Goal: Task Accomplishment & Management: Manage account settings

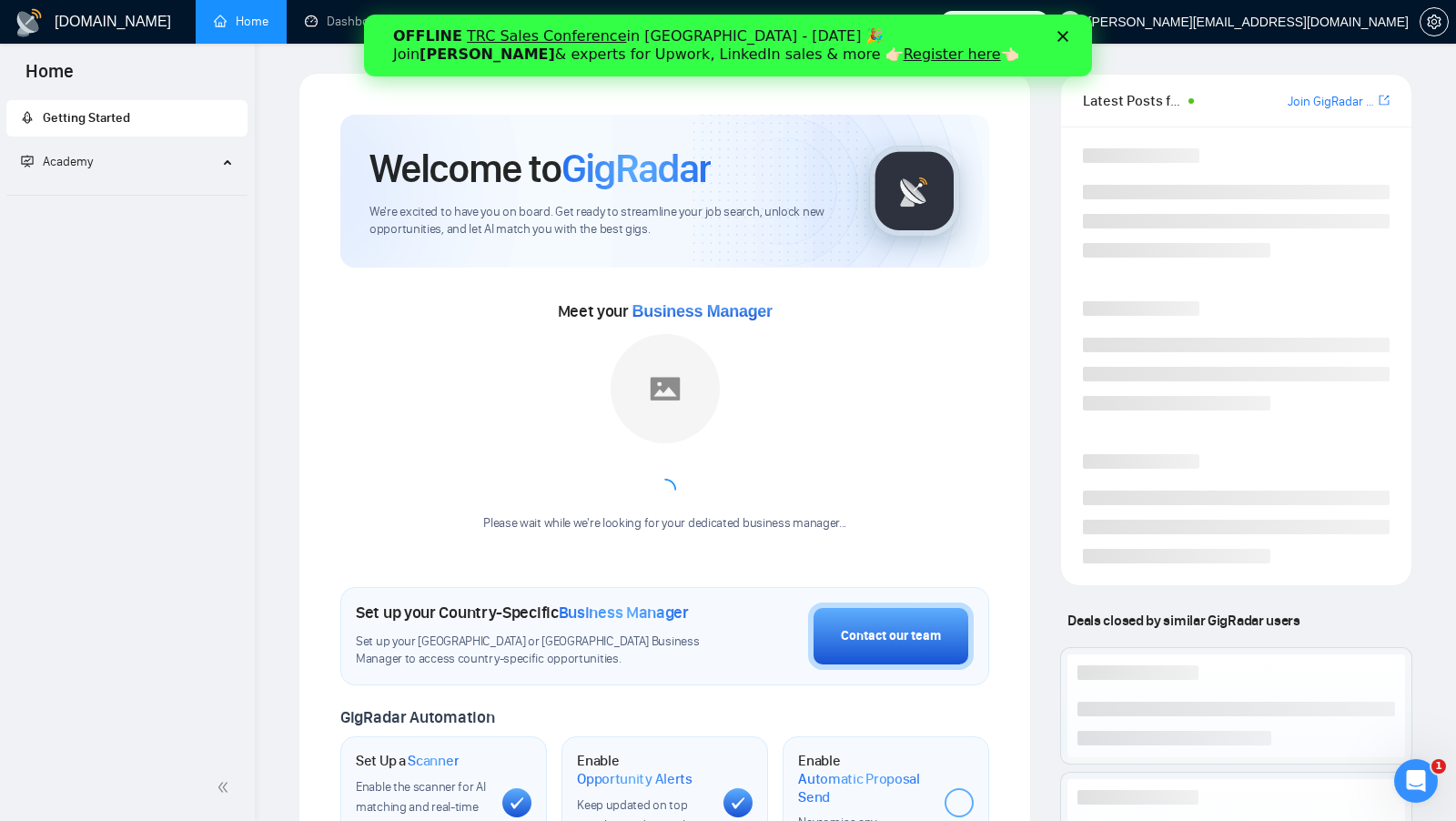
click at [1062, 34] on icon "Закрити" at bounding box center [1063, 37] width 11 height 11
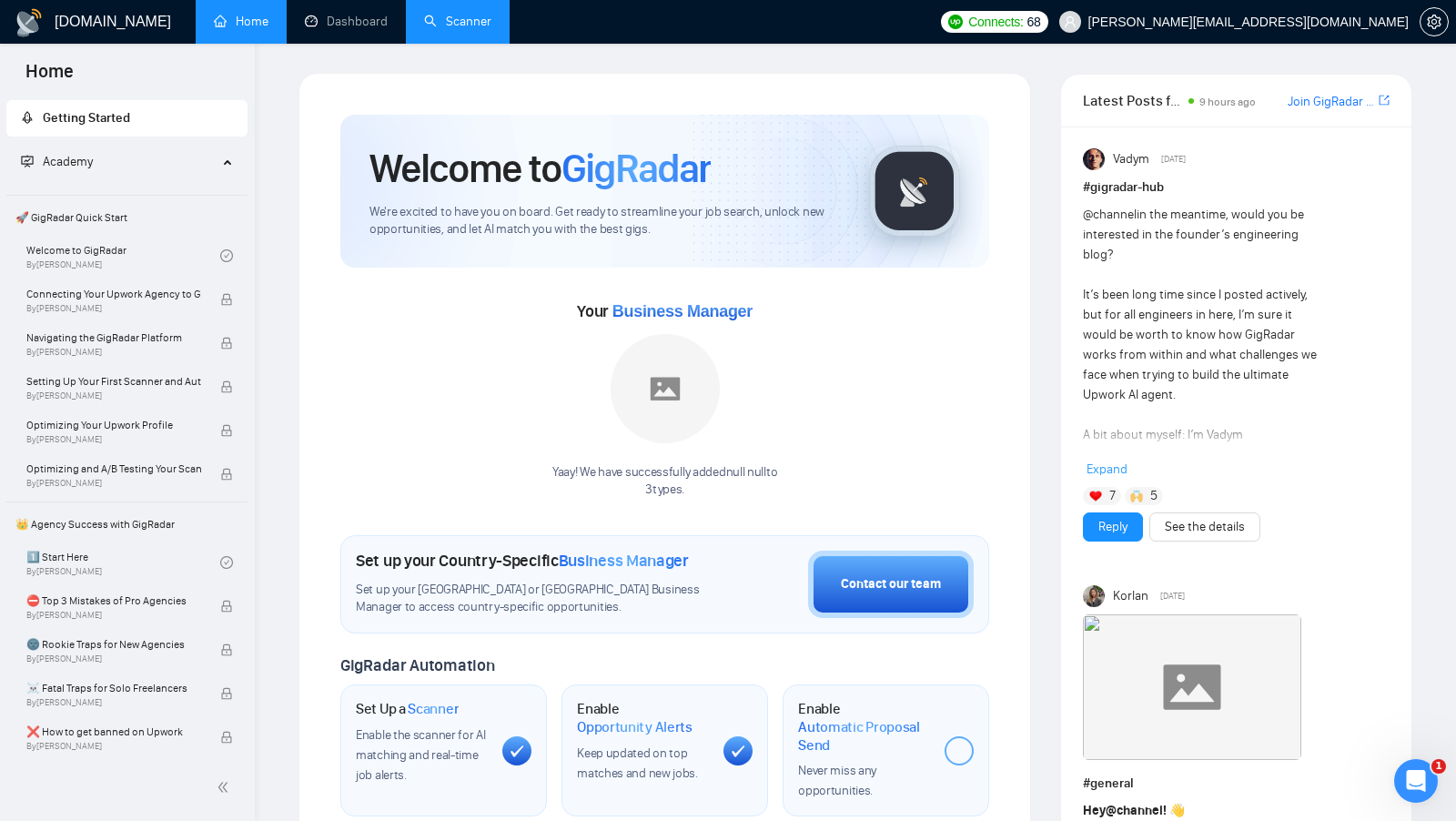
click at [448, 15] on link "Scanner" at bounding box center [457, 21] width 67 height 16
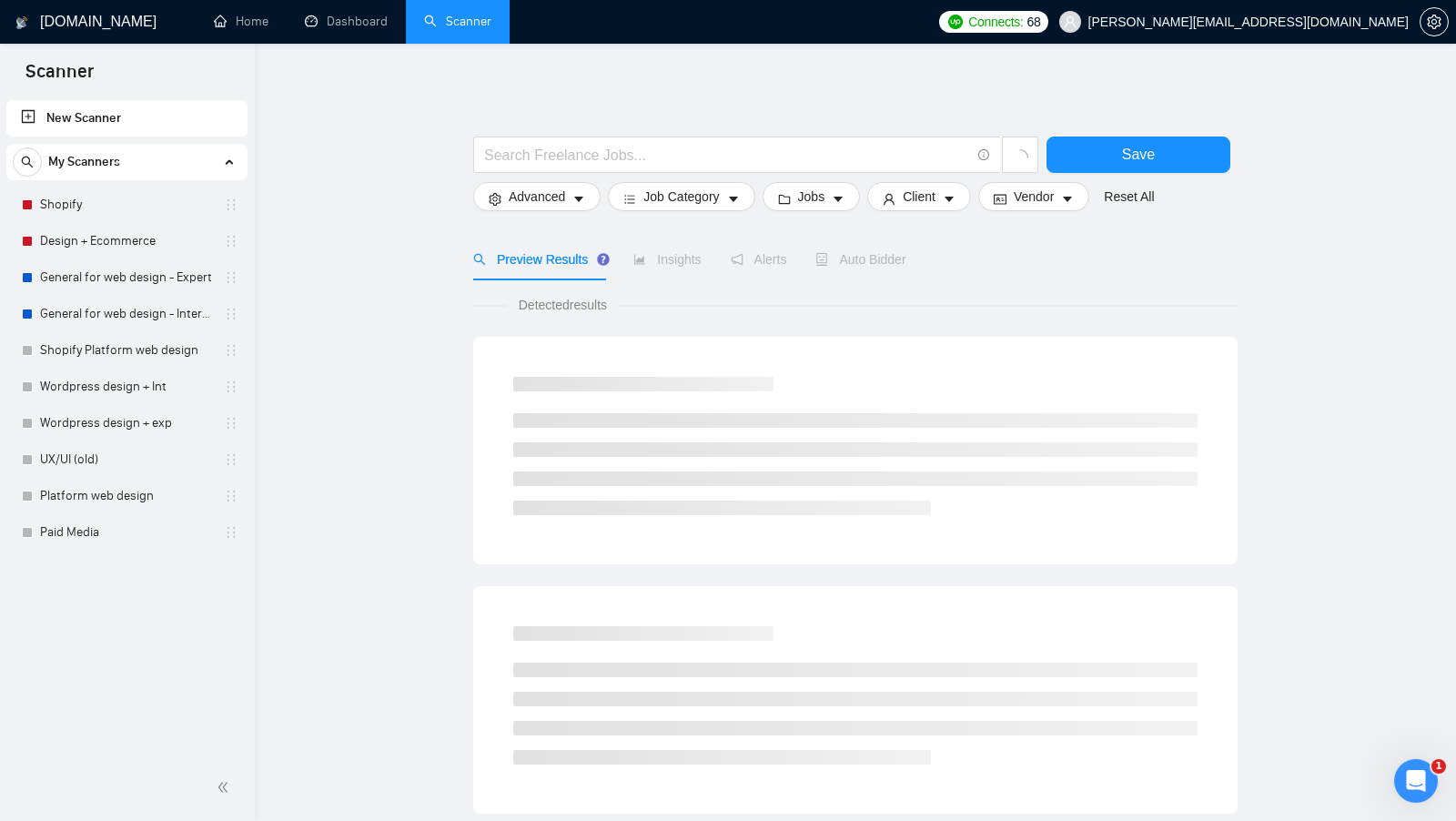
click at [366, 28] on link "Dashboard" at bounding box center [346, 21] width 83 height 16
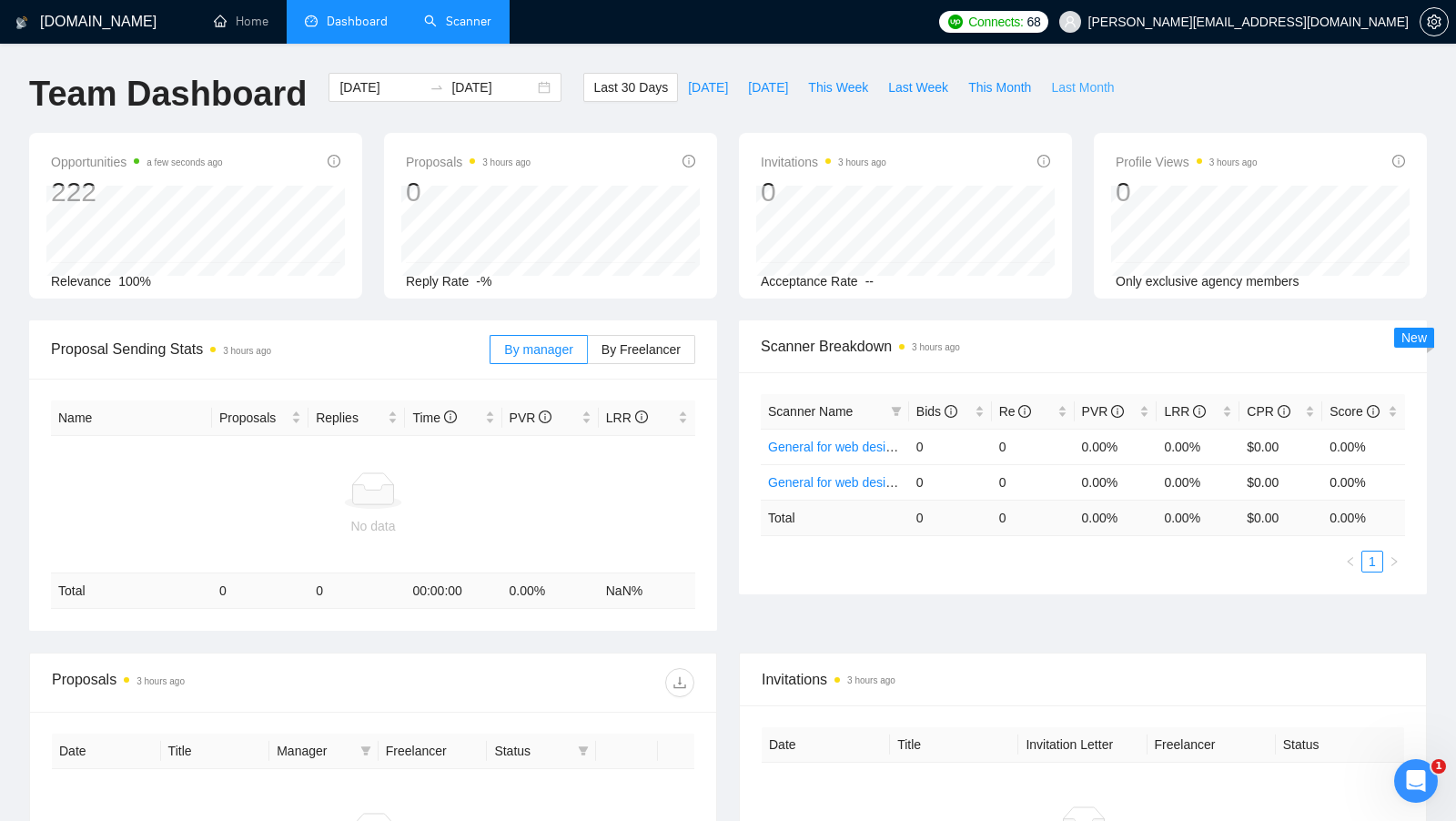
click at [1057, 87] on span "Last Month" at bounding box center [1082, 87] width 63 height 20
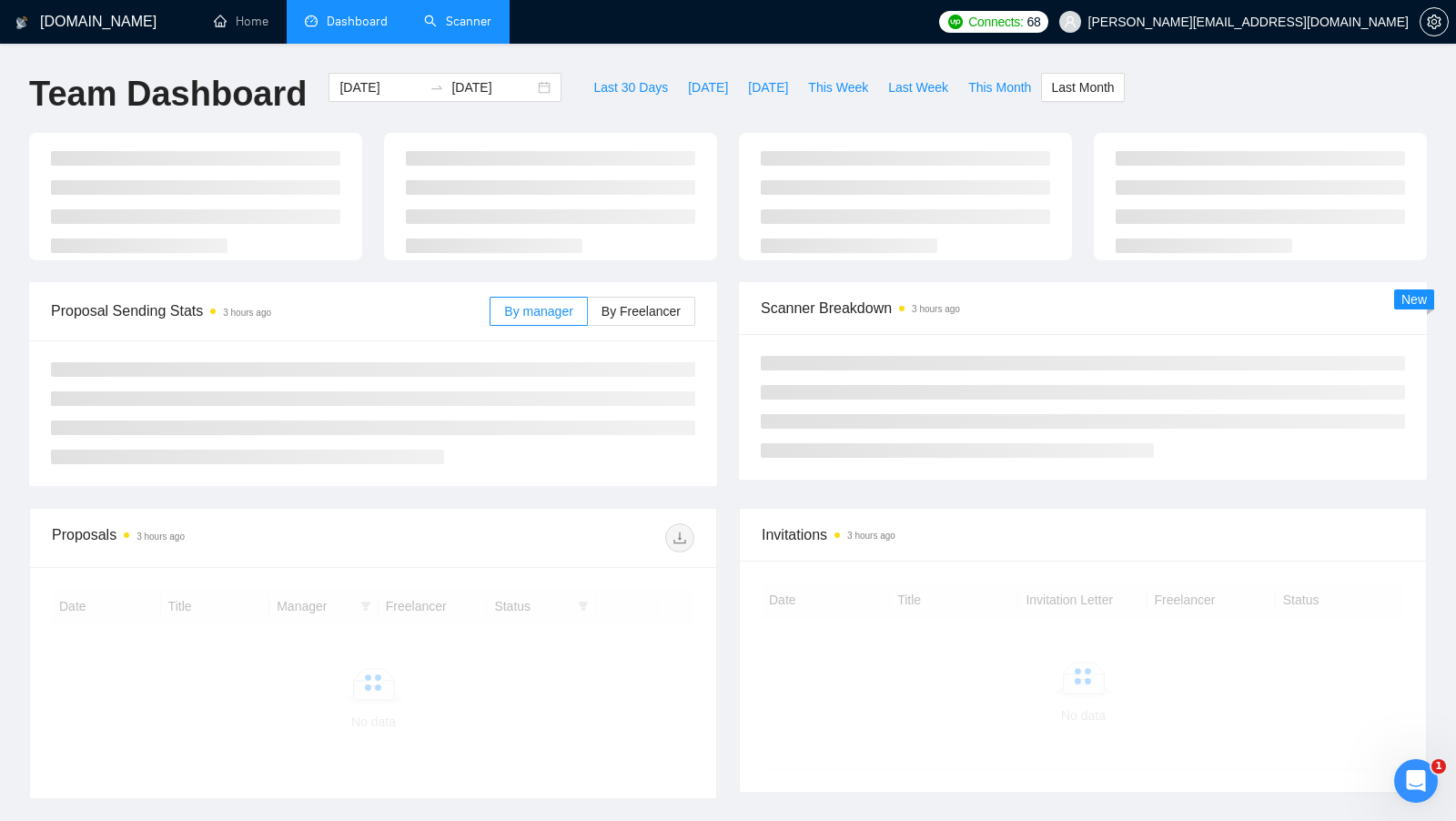
type input "[DATE]"
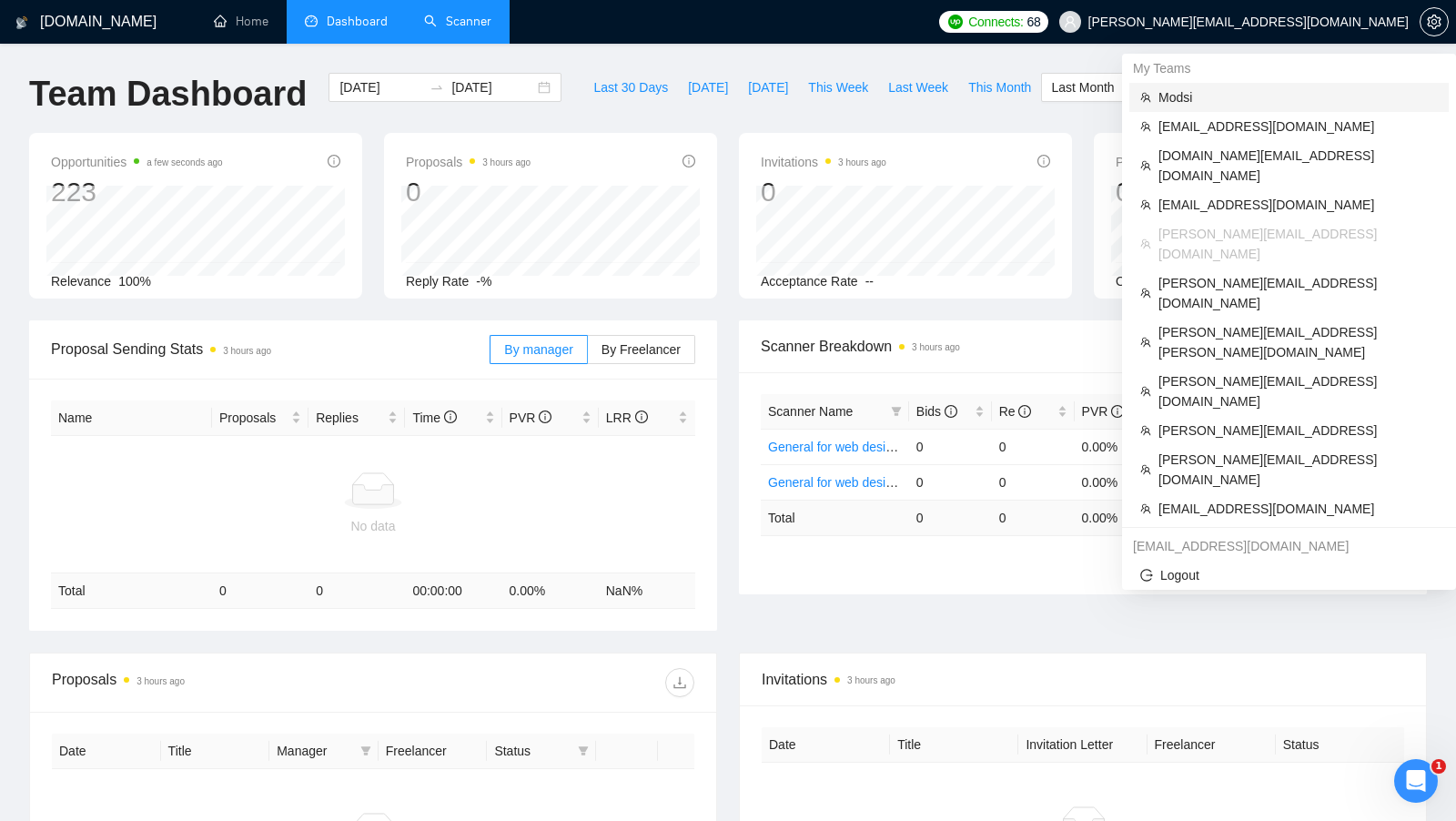
click at [1310, 98] on span "Modsi" at bounding box center [1299, 98] width 280 height 20
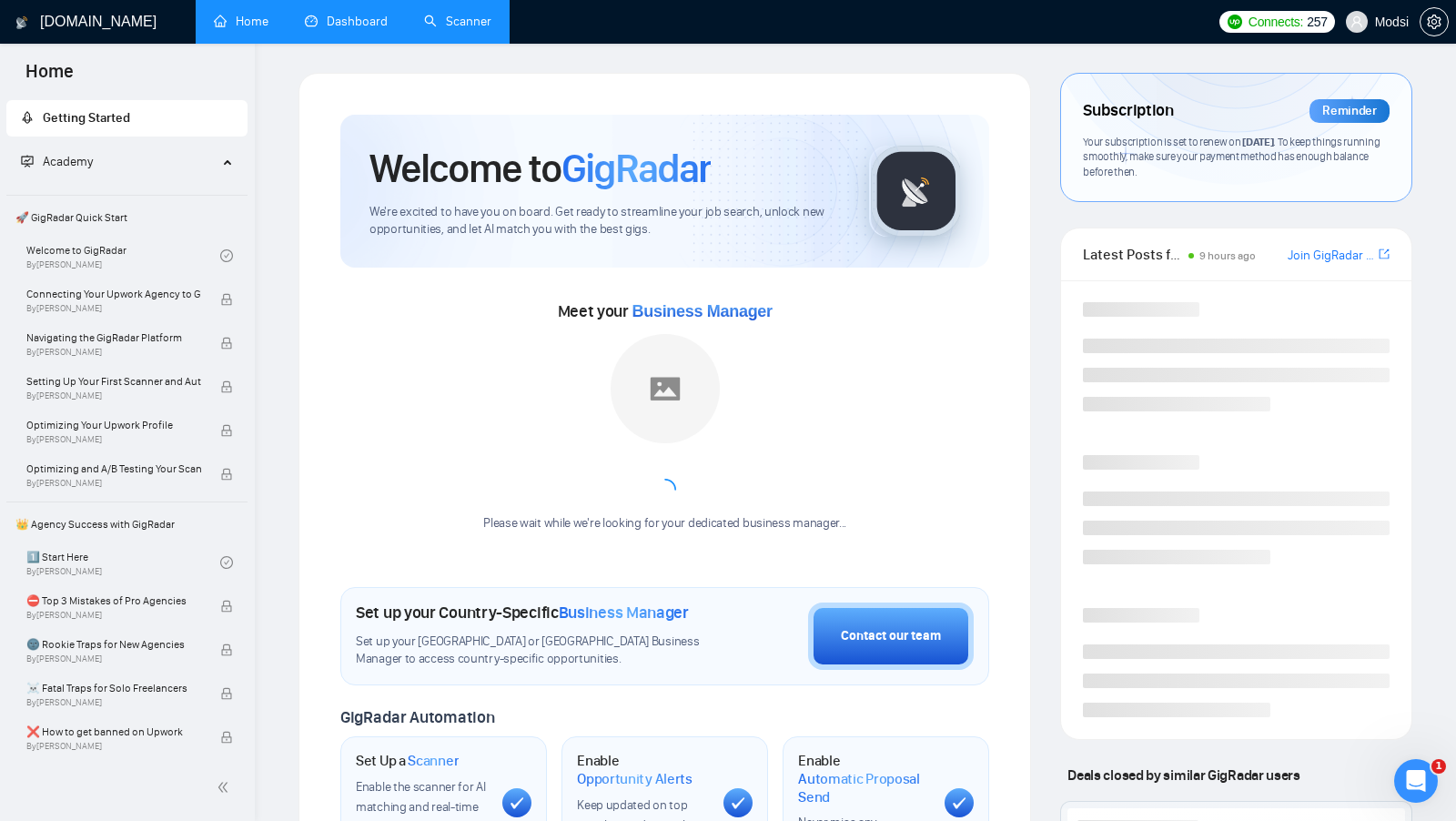
click at [354, 29] on link "Dashboard" at bounding box center [346, 21] width 83 height 16
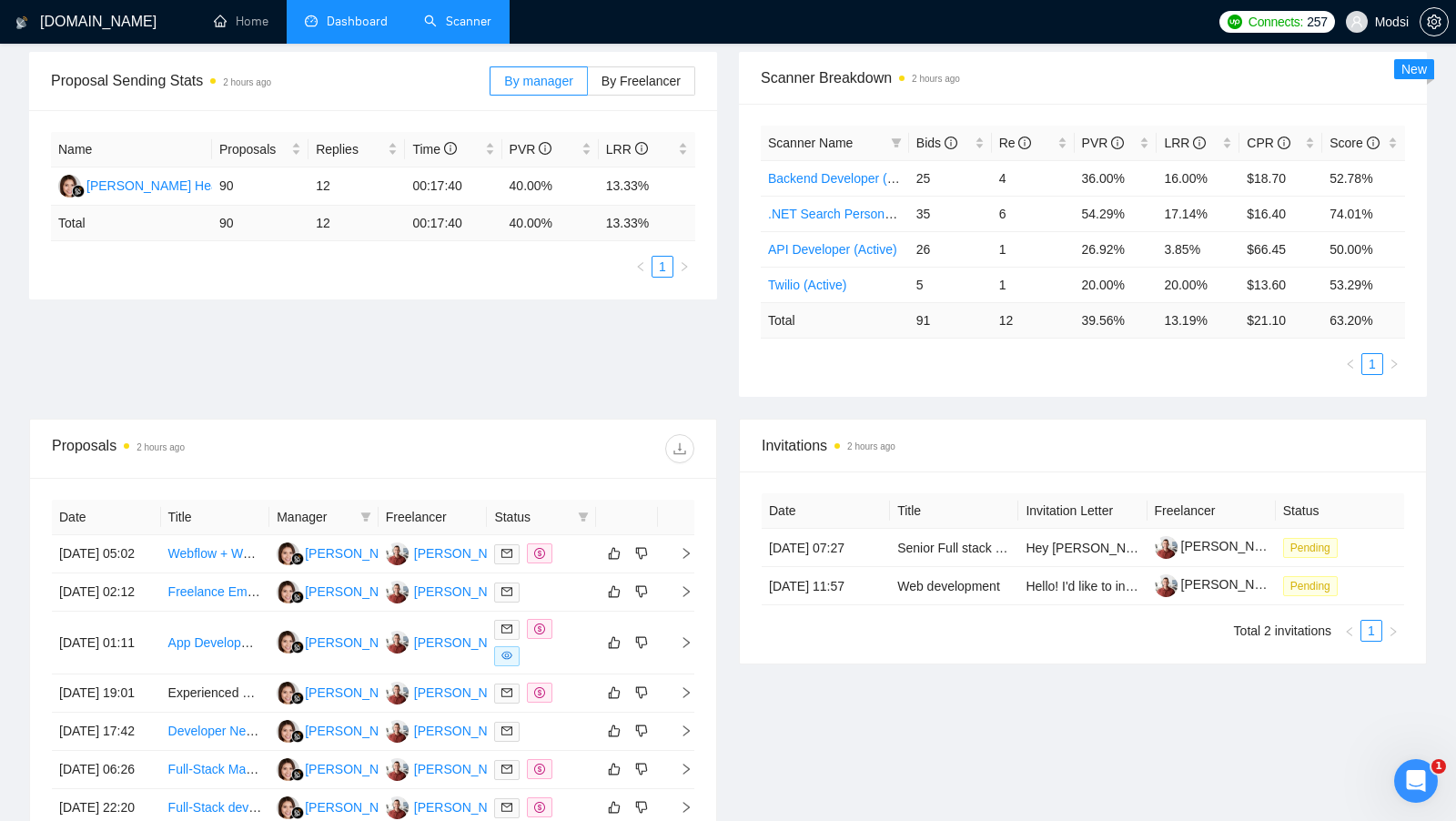
scroll to position [279, 0]
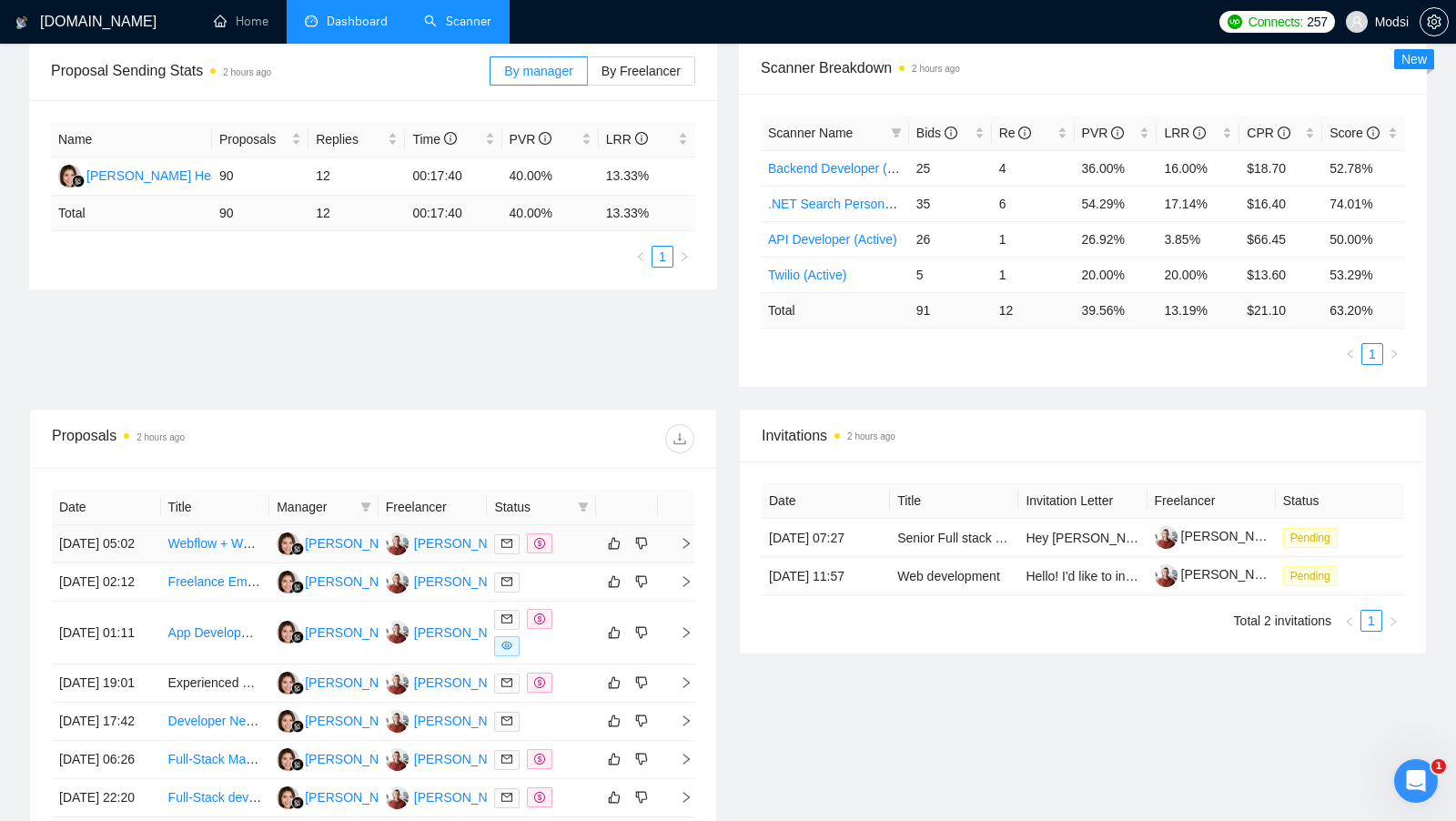
click at [573, 537] on div at bounding box center [541, 543] width 95 height 21
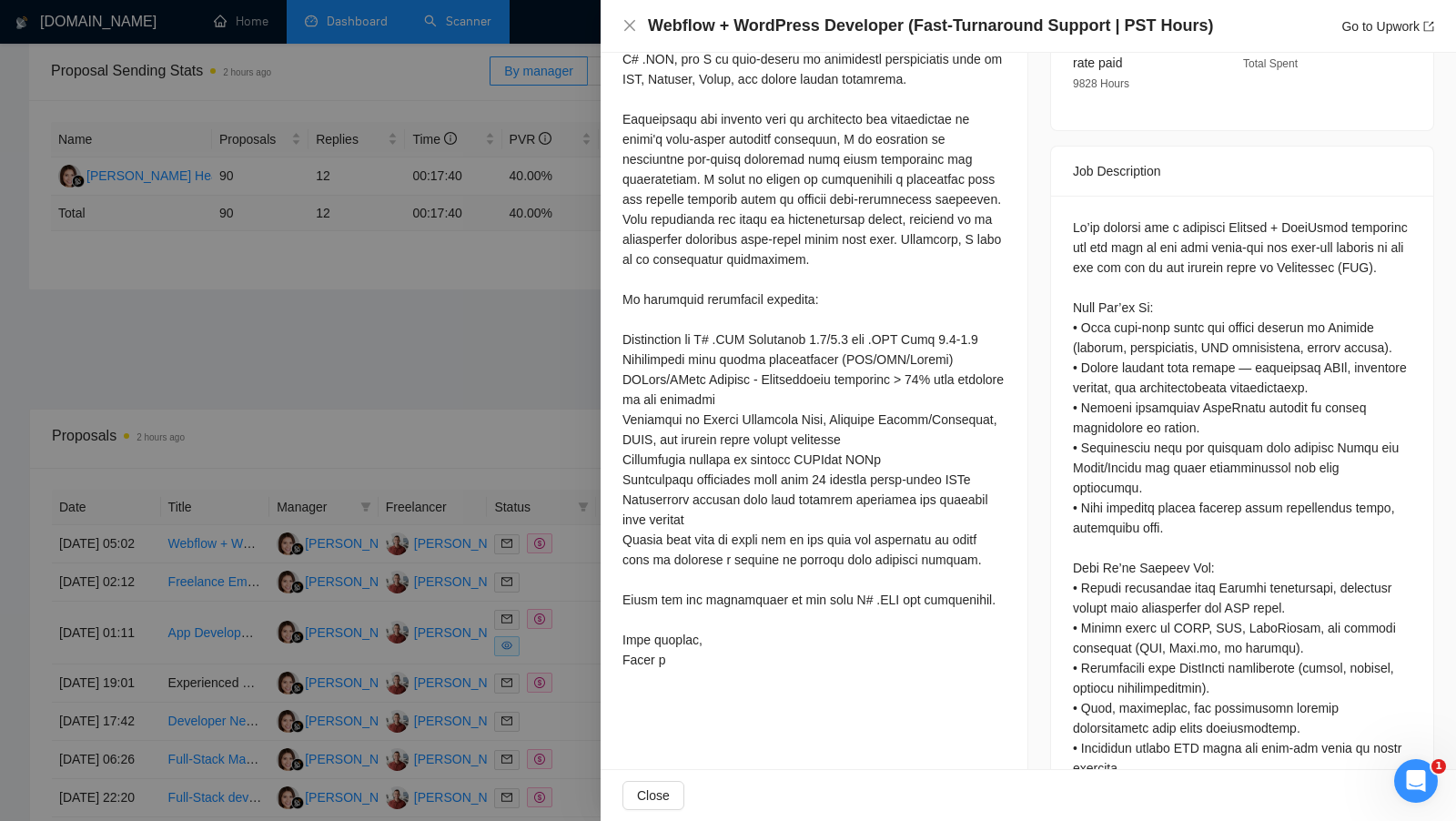
scroll to position [647, 0]
click at [434, 429] on div at bounding box center [728, 410] width 1456 height 821
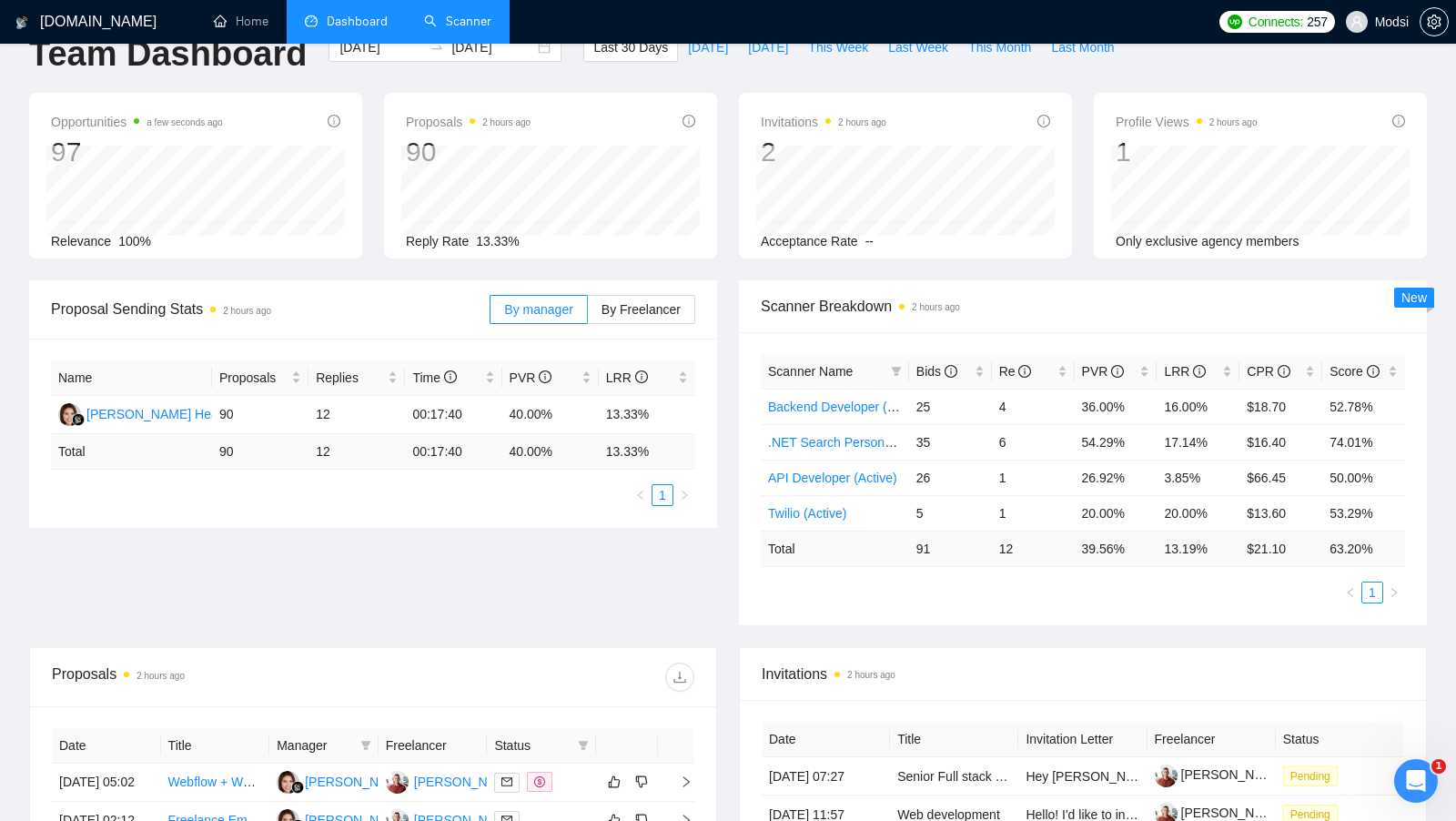
scroll to position [0, 0]
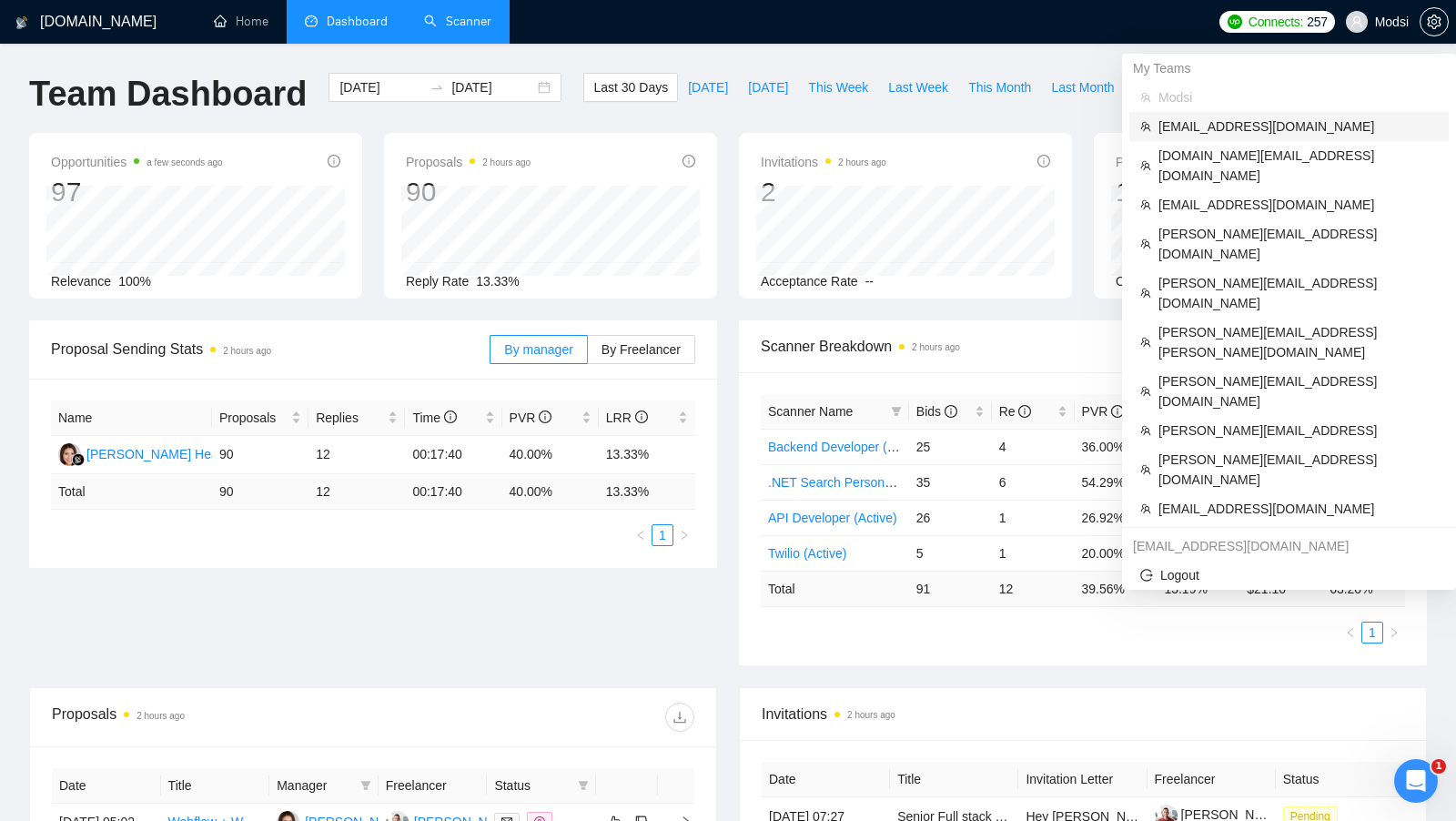
click at [1298, 132] on span "[EMAIL_ADDRESS][DOMAIN_NAME]" at bounding box center [1299, 127] width 280 height 20
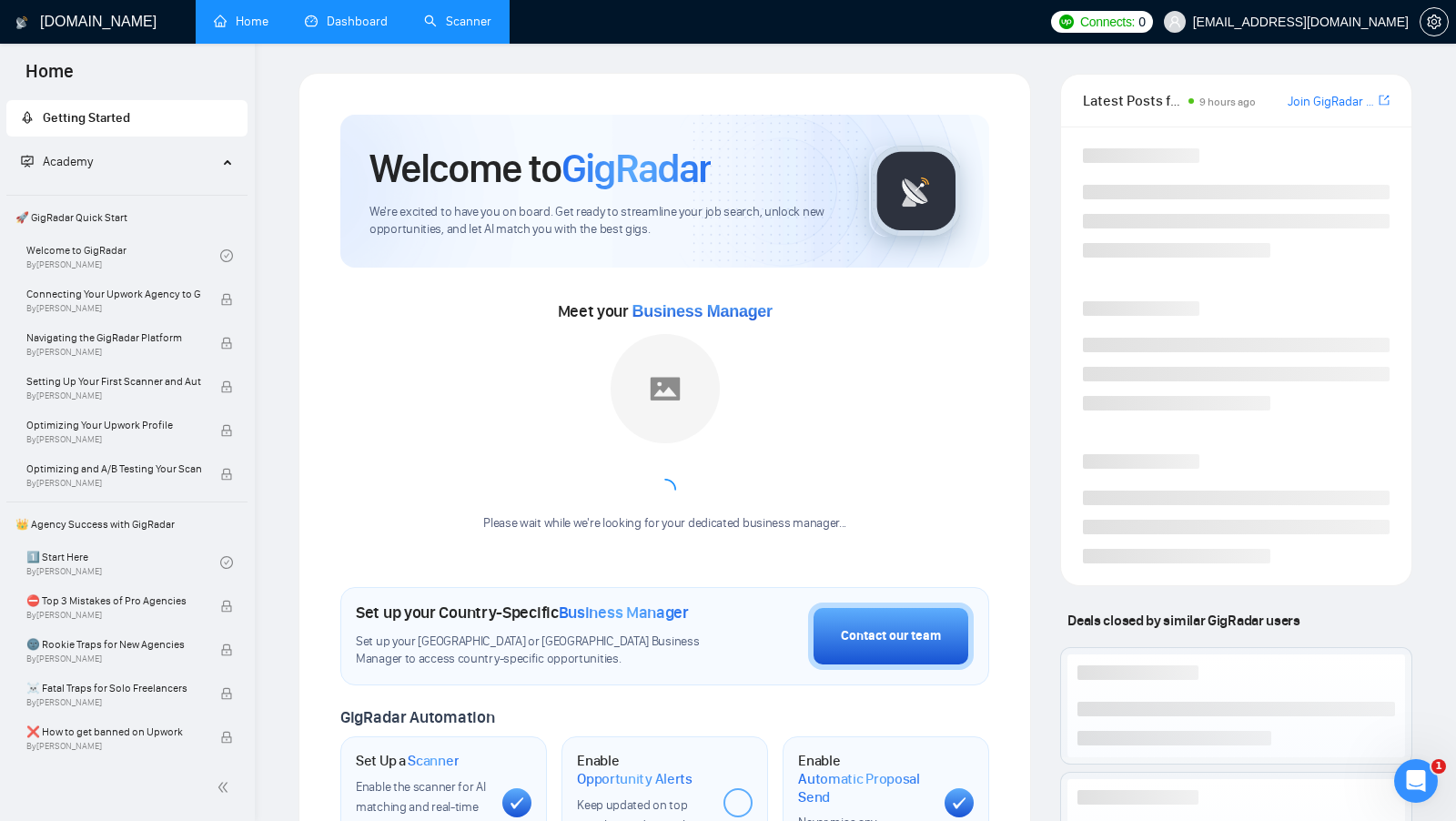
click at [385, 22] on link "Dashboard" at bounding box center [346, 21] width 83 height 16
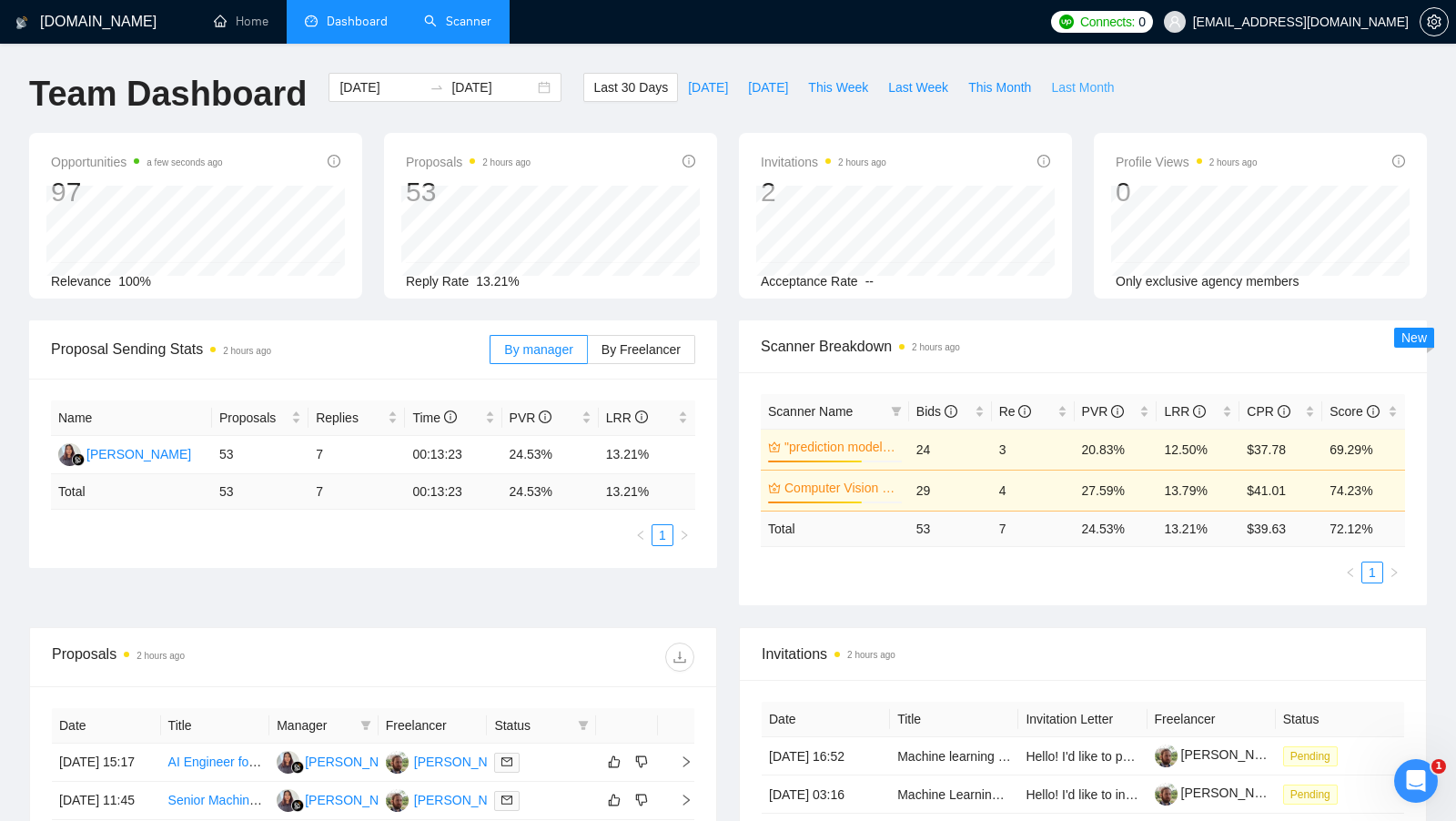
click at [1087, 96] on span "Last Month" at bounding box center [1082, 87] width 63 height 20
type input "[DATE]"
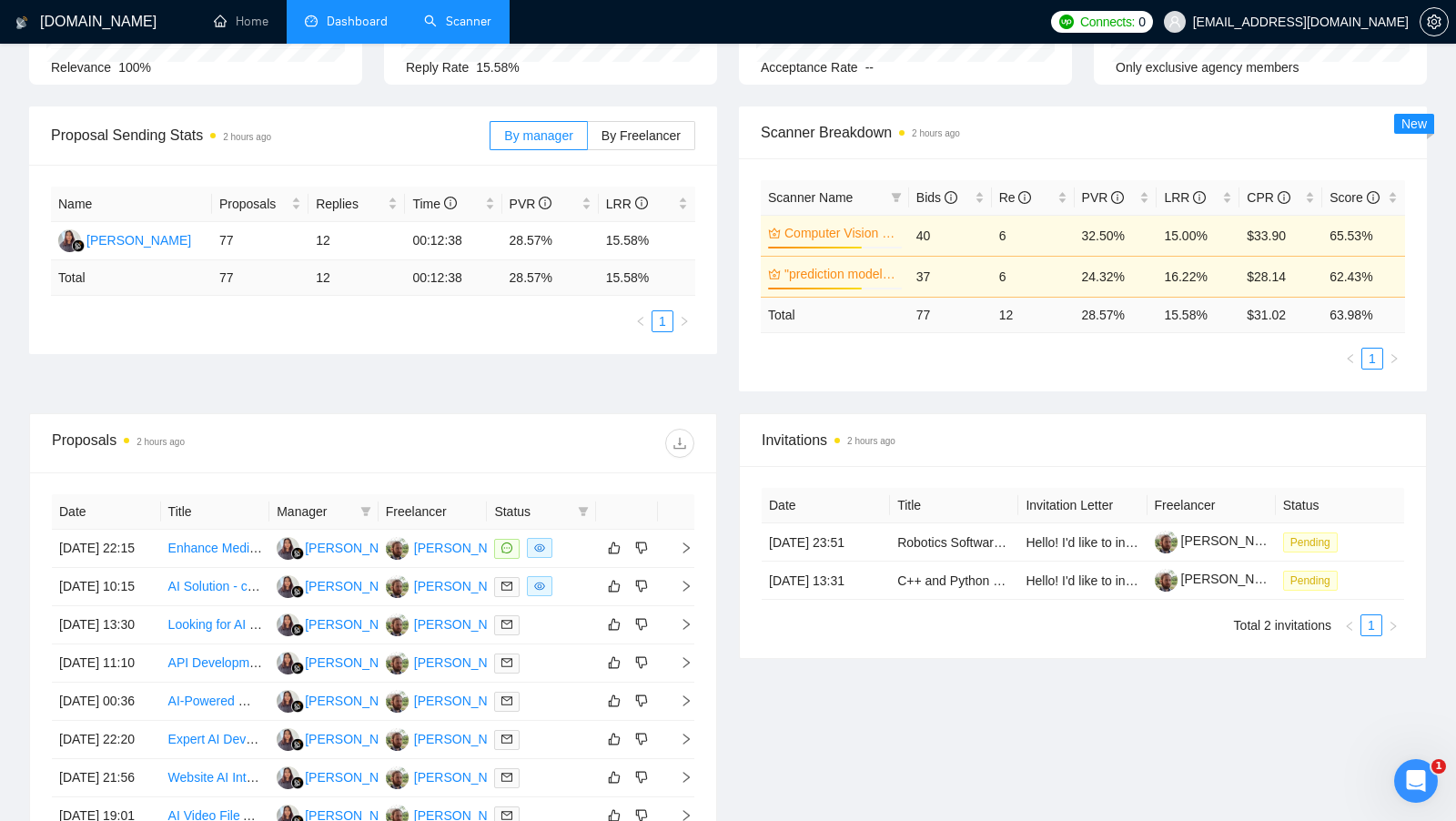
scroll to position [451, 0]
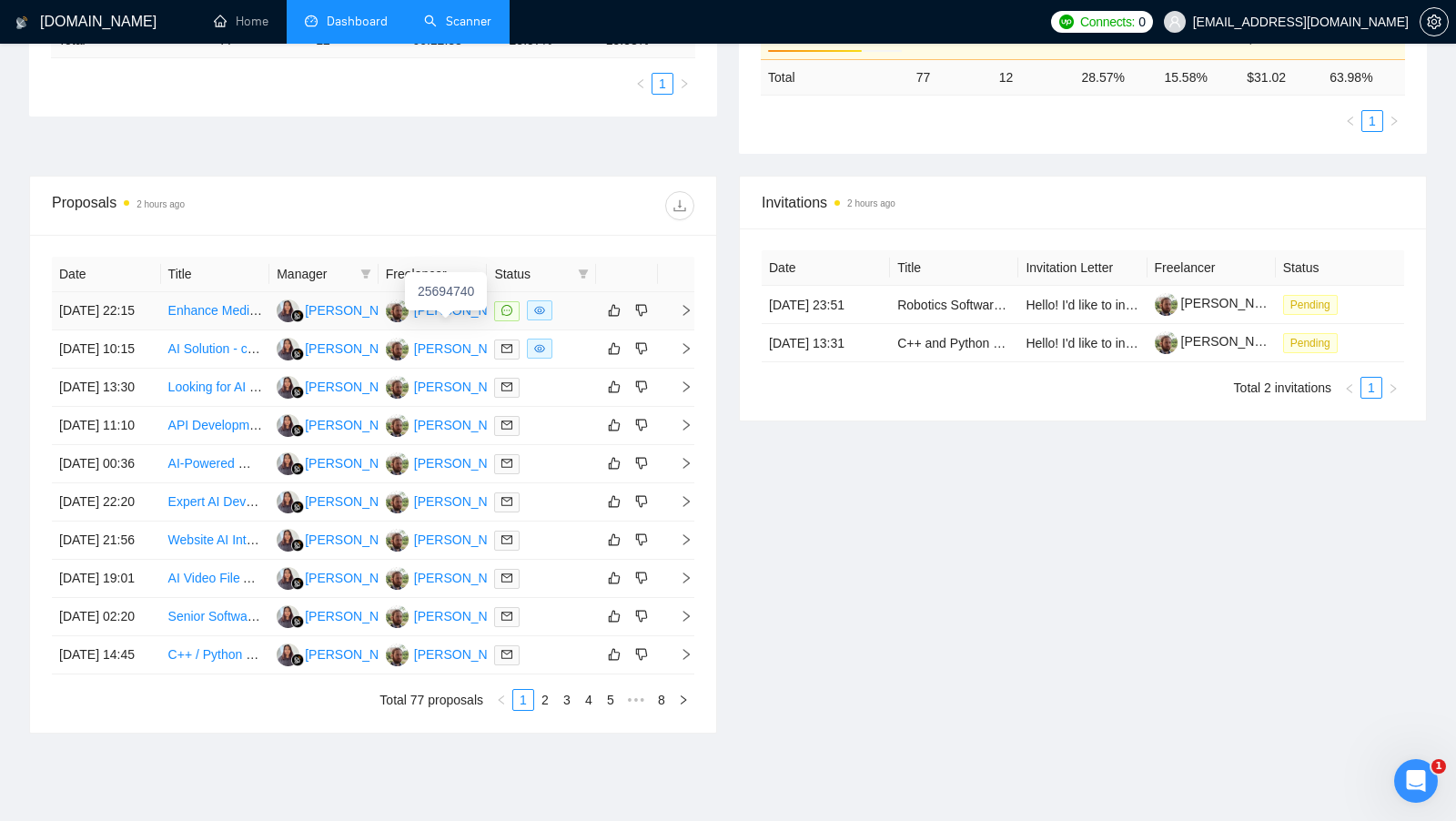
click at [443, 316] on div "[PERSON_NAME]" at bounding box center [467, 310] width 105 height 20
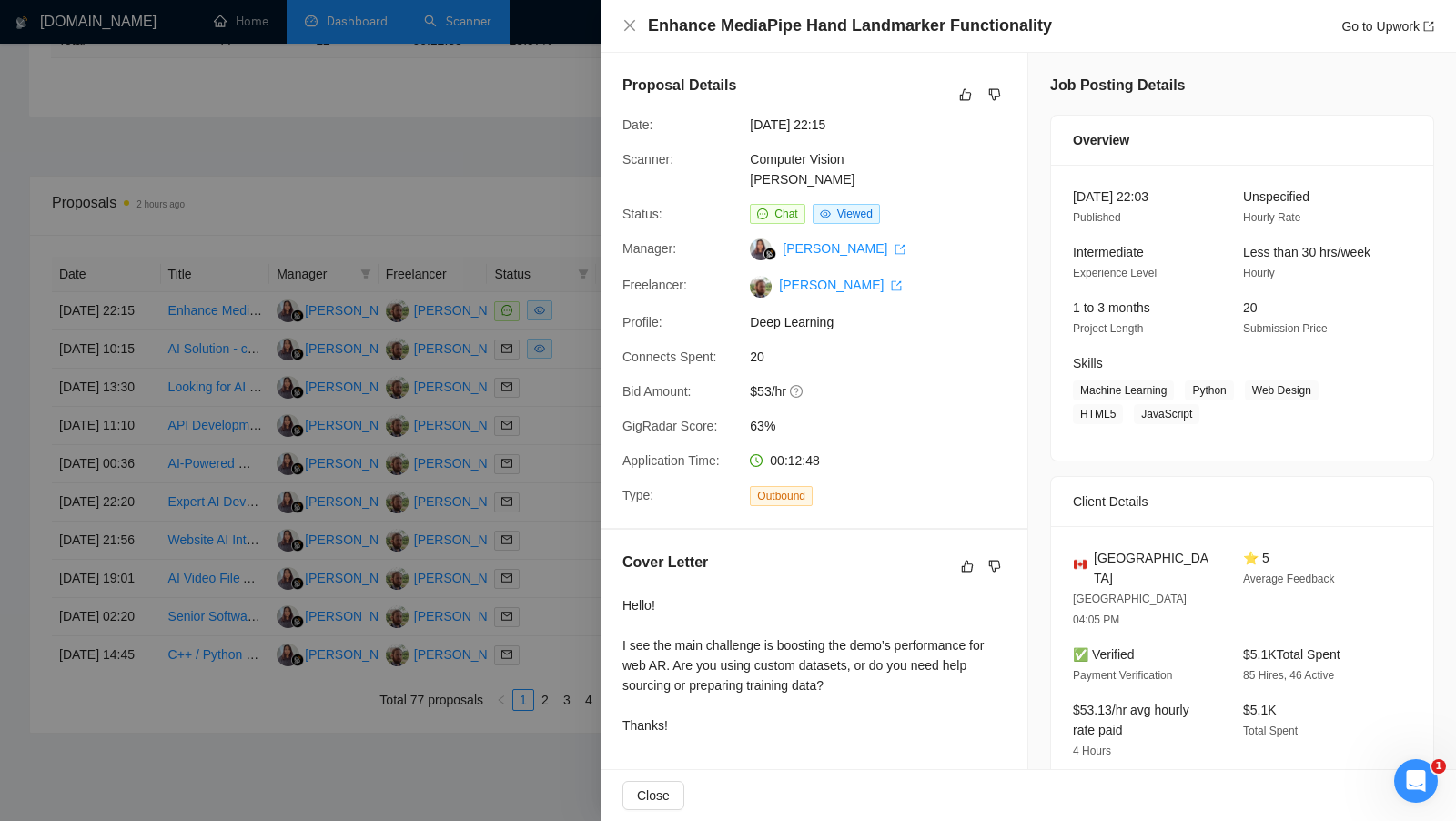
click at [395, 128] on div at bounding box center [728, 410] width 1456 height 821
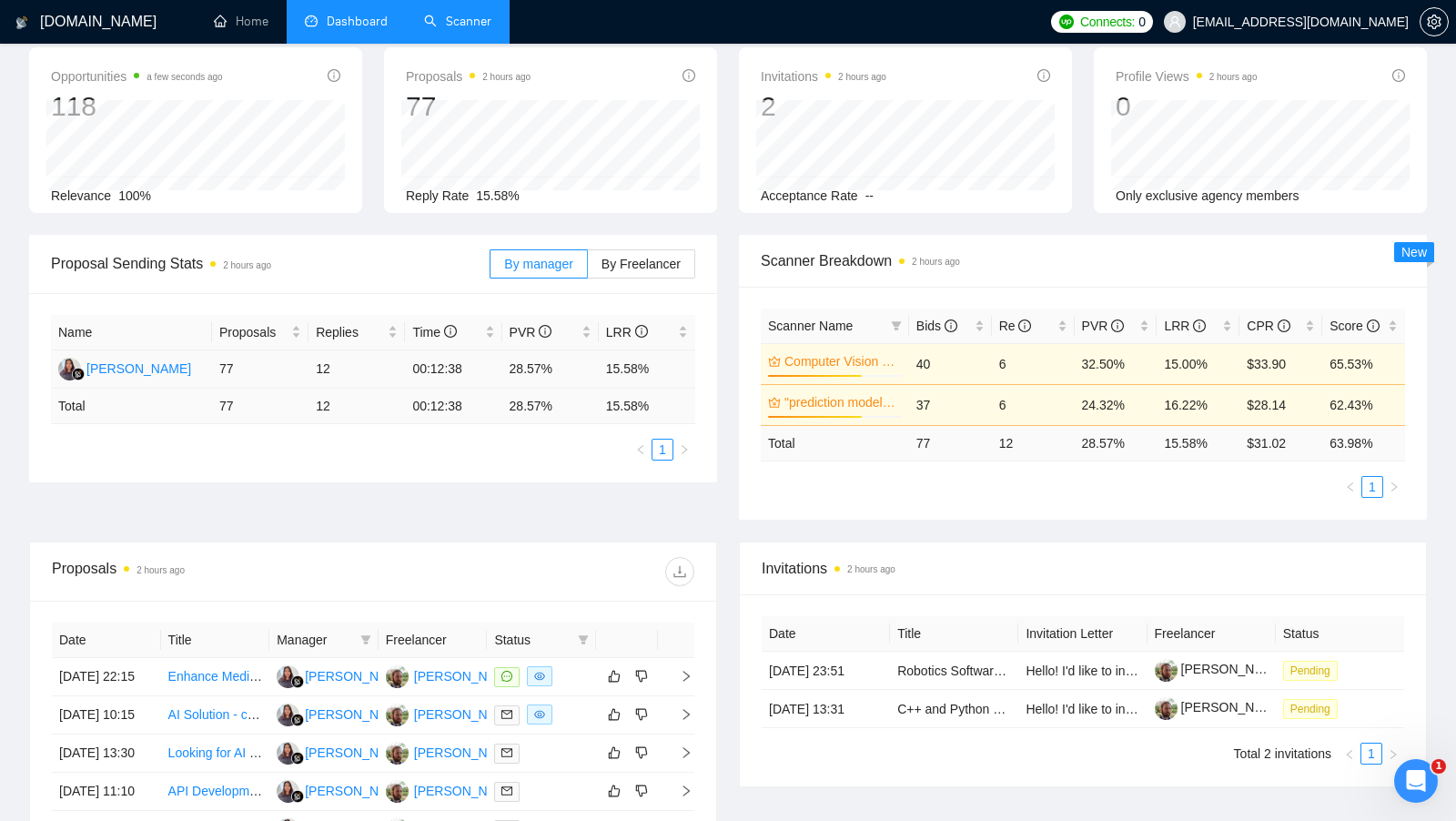
scroll to position [87, 0]
click at [588, 663] on td at bounding box center [541, 676] width 110 height 39
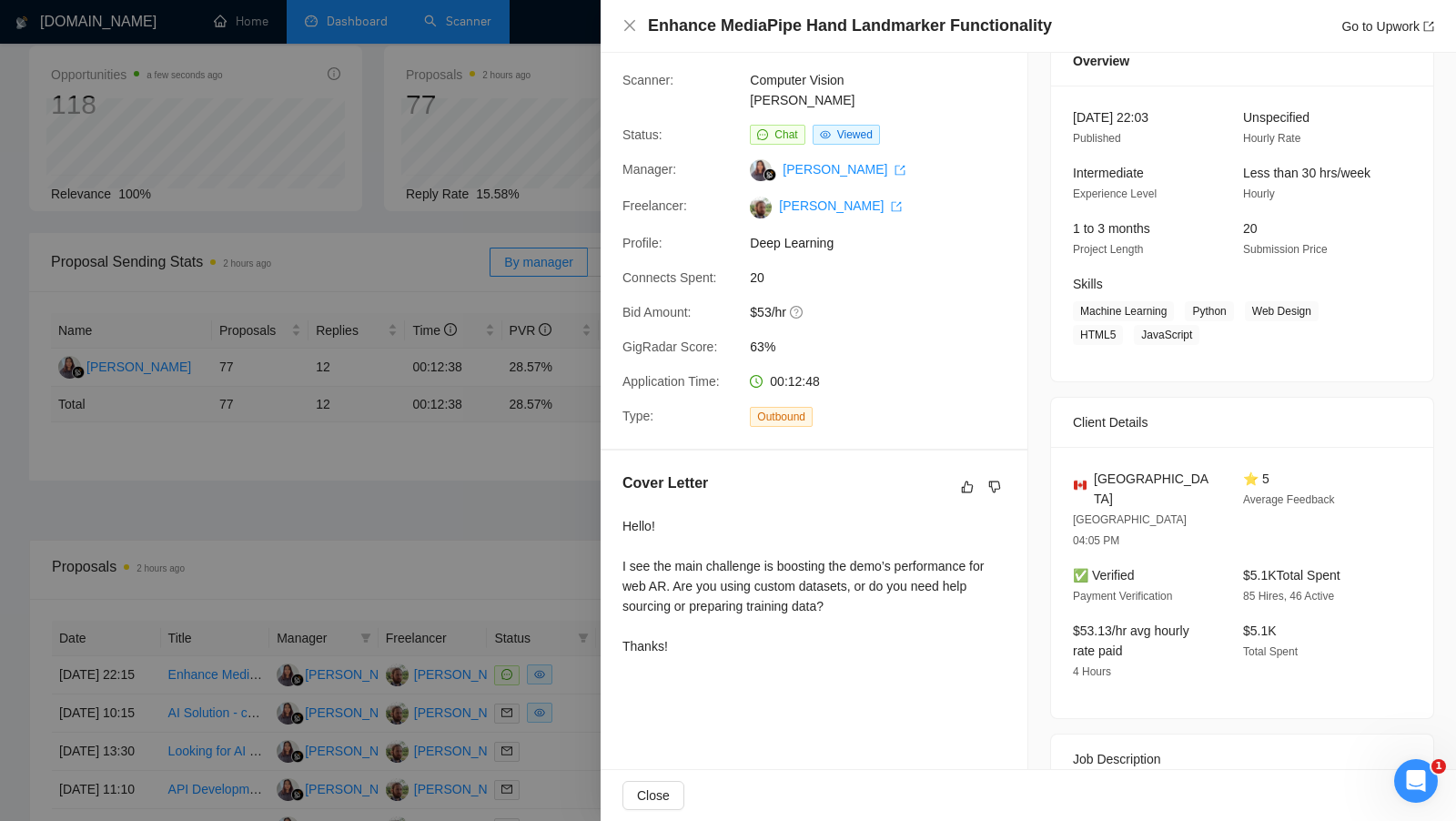
scroll to position [104, 0]
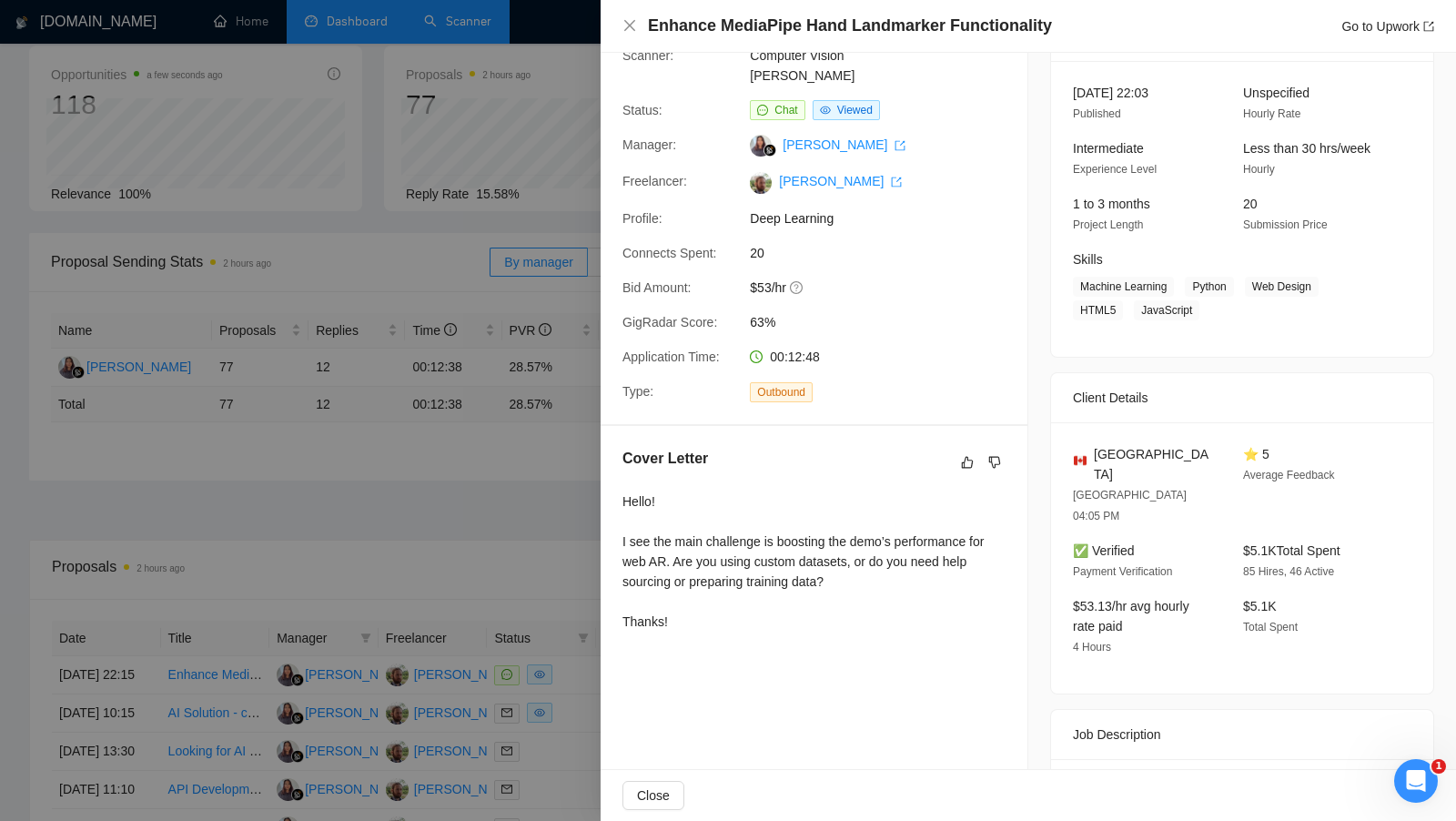
click at [527, 539] on div at bounding box center [728, 410] width 1456 height 821
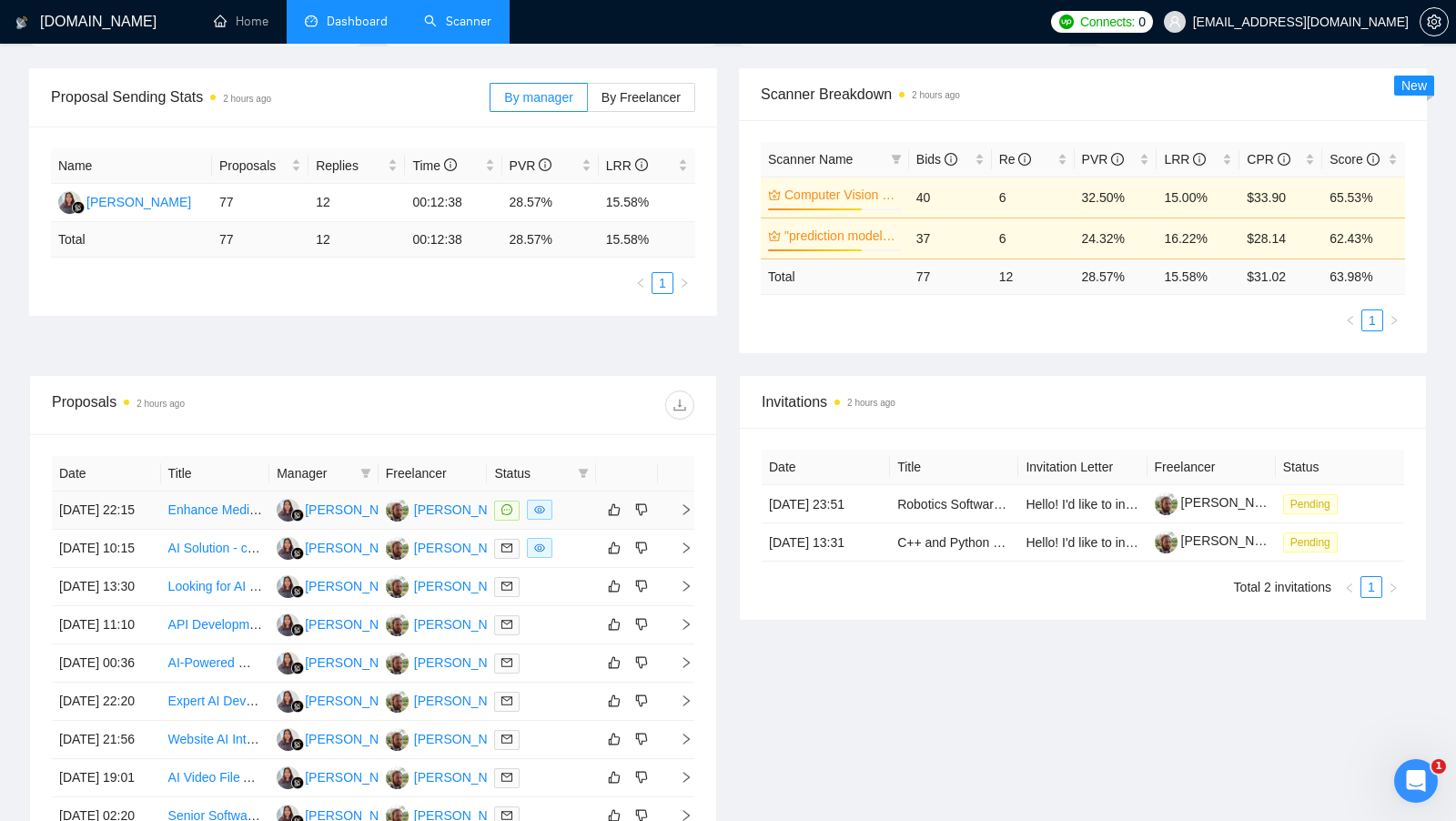
scroll to position [247, 0]
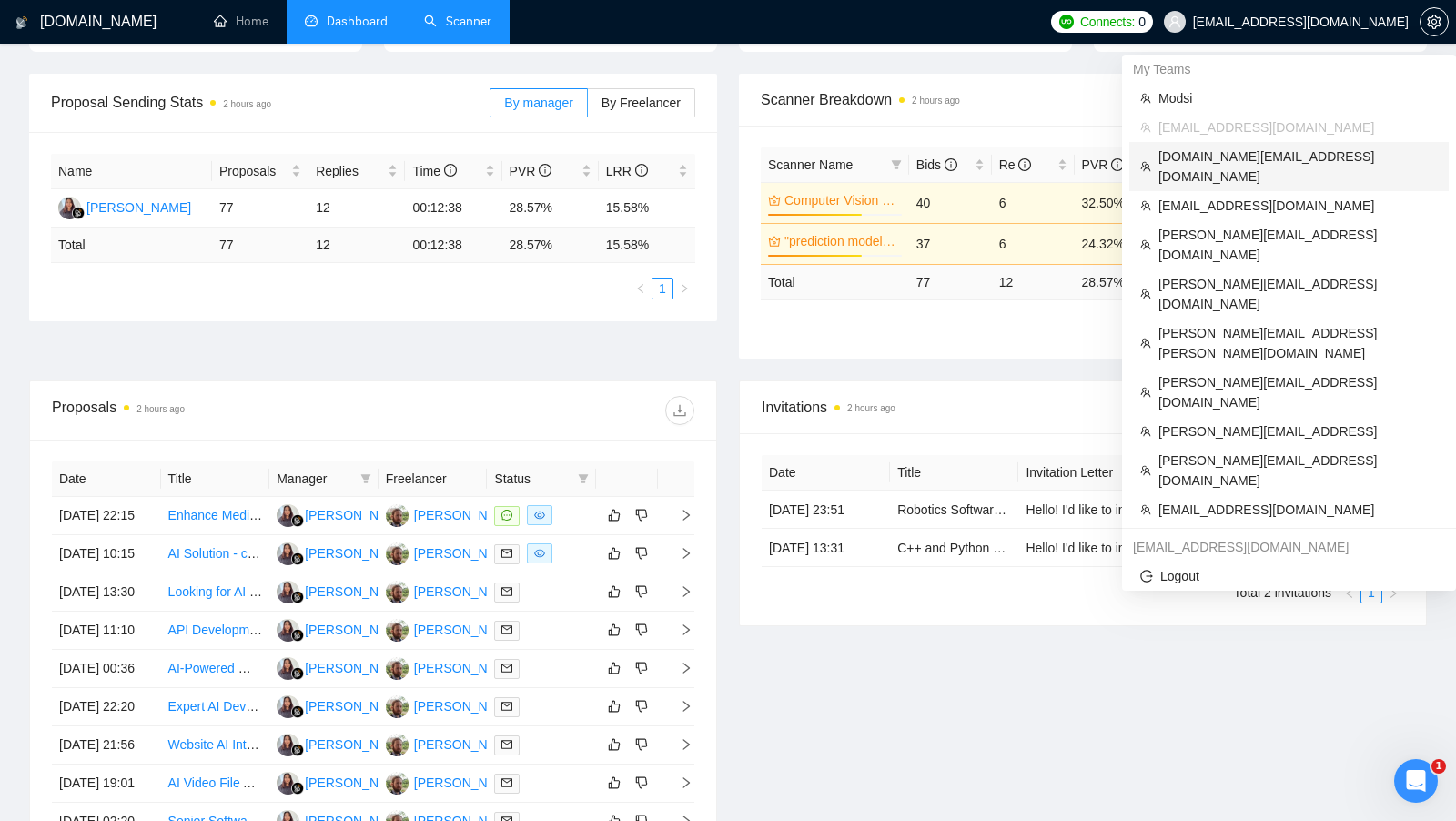
click at [1279, 163] on span "[DOMAIN_NAME][EMAIL_ADDRESS][DOMAIN_NAME]" at bounding box center [1299, 167] width 280 height 40
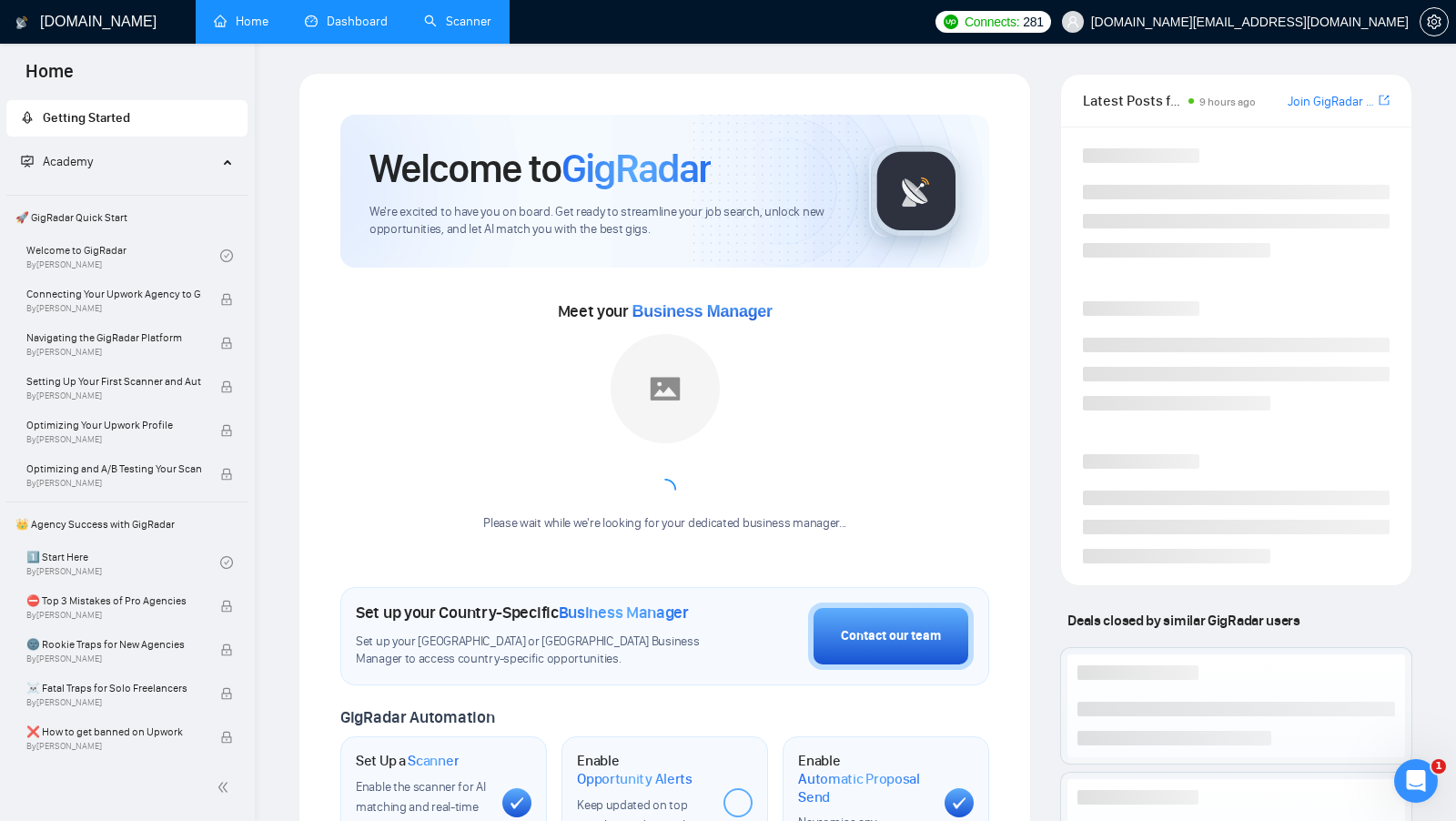
click at [346, 14] on link "Dashboard" at bounding box center [346, 21] width 83 height 16
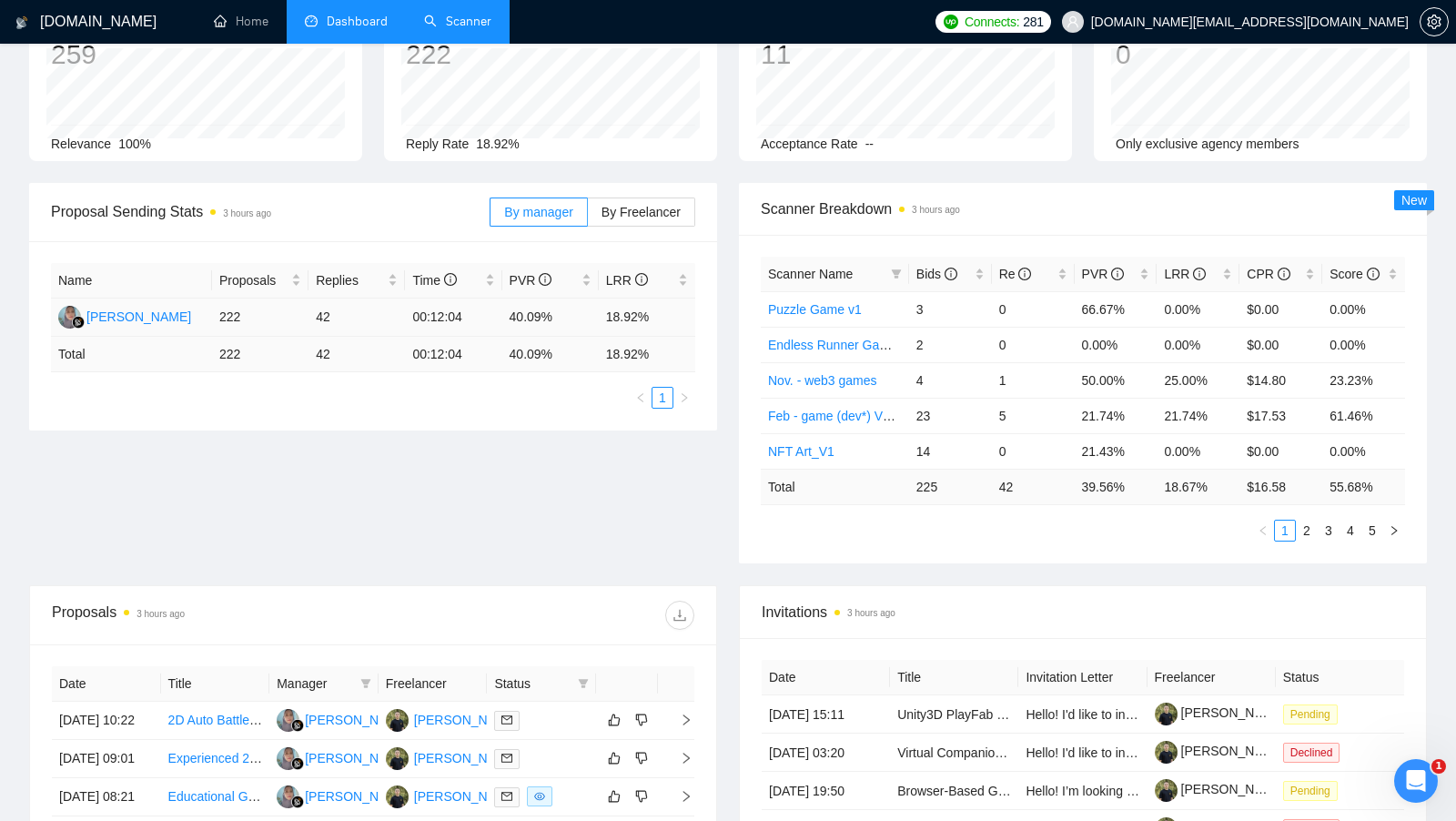
scroll to position [157, 0]
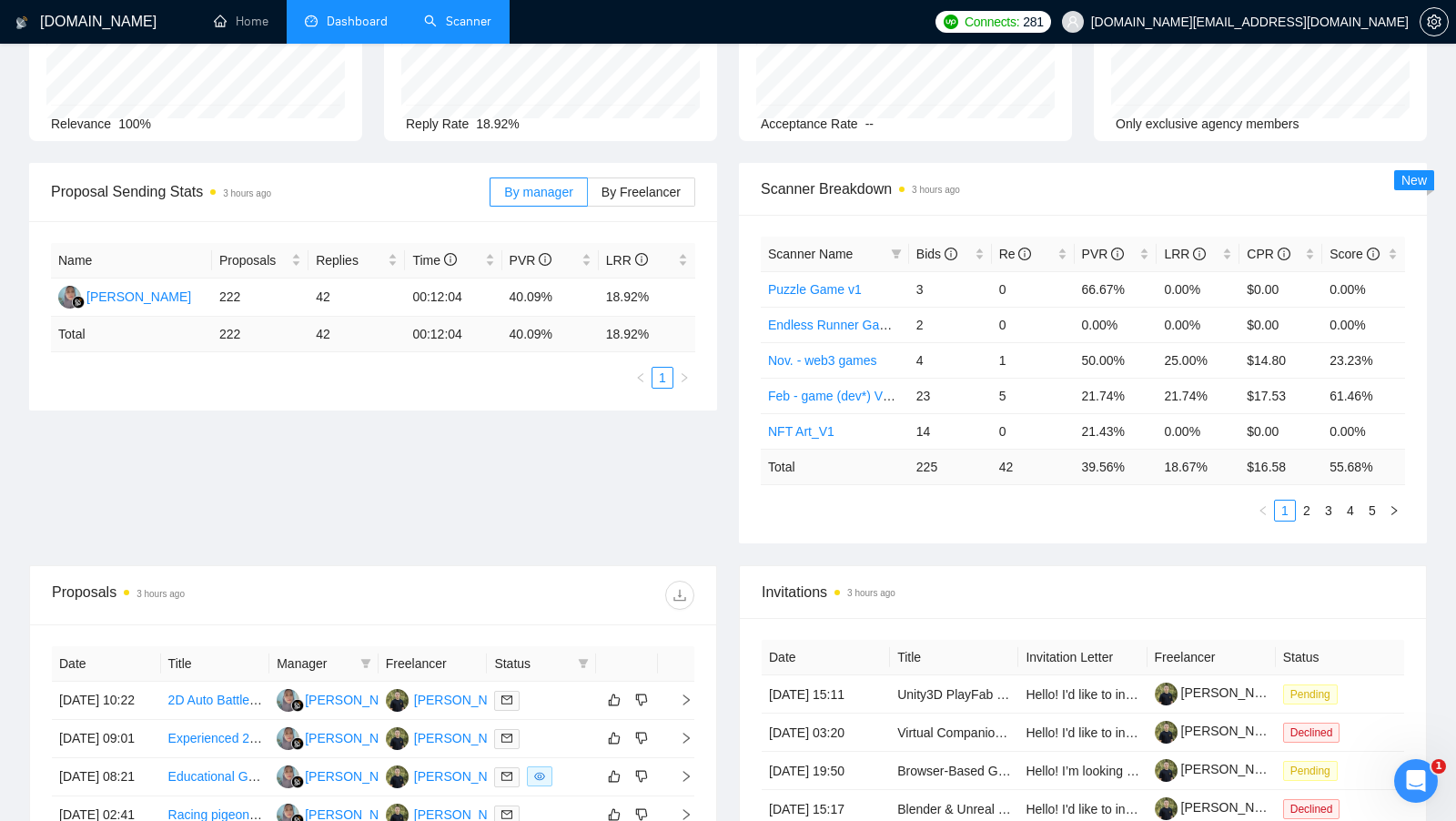
click at [476, 15] on link "Scanner" at bounding box center [457, 21] width 67 height 16
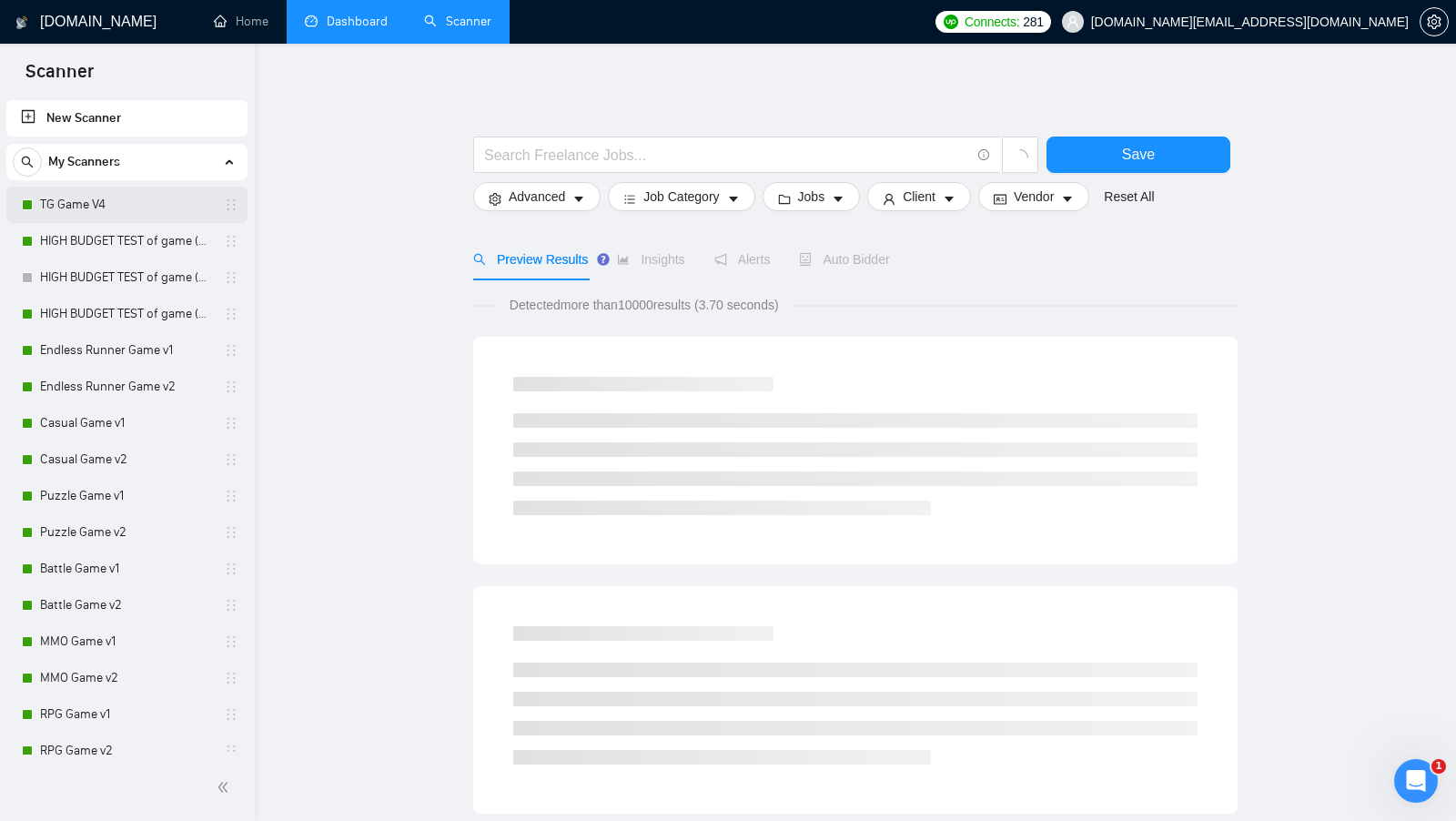
click at [161, 202] on link "TG Game V4" at bounding box center [127, 205] width 173 height 37
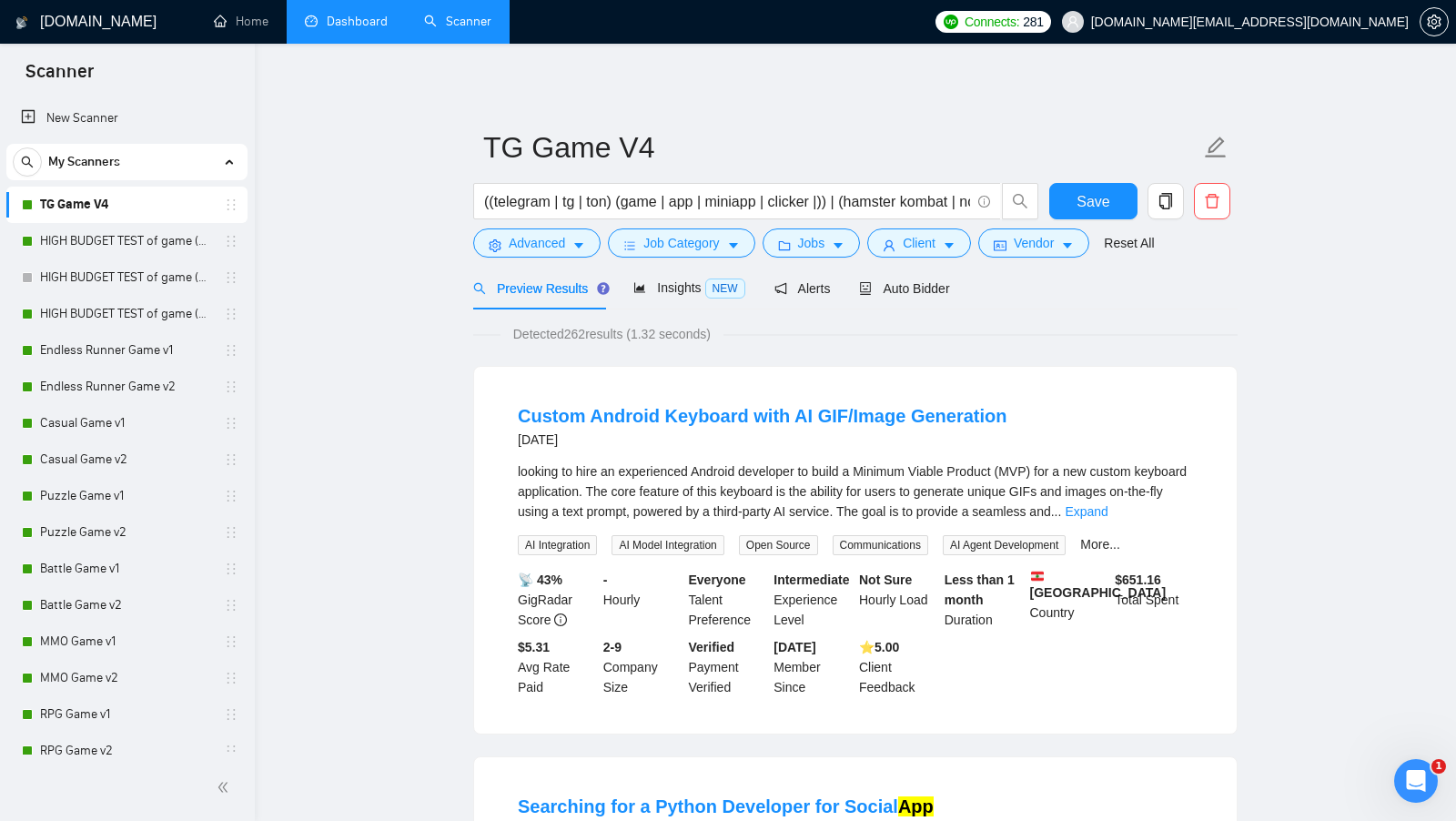
click at [370, 29] on link "Dashboard" at bounding box center [346, 21] width 83 height 16
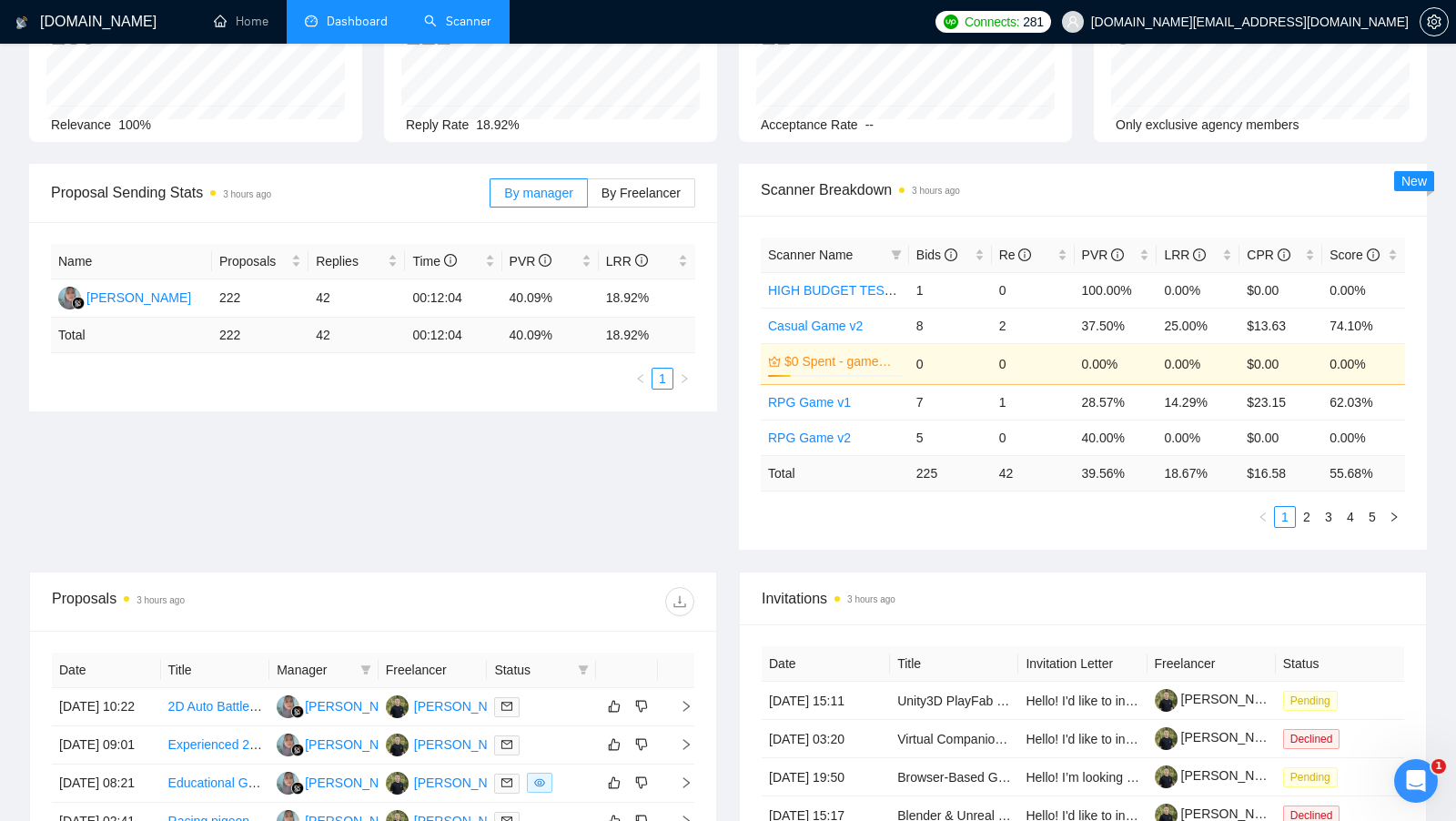
scroll to position [182, 0]
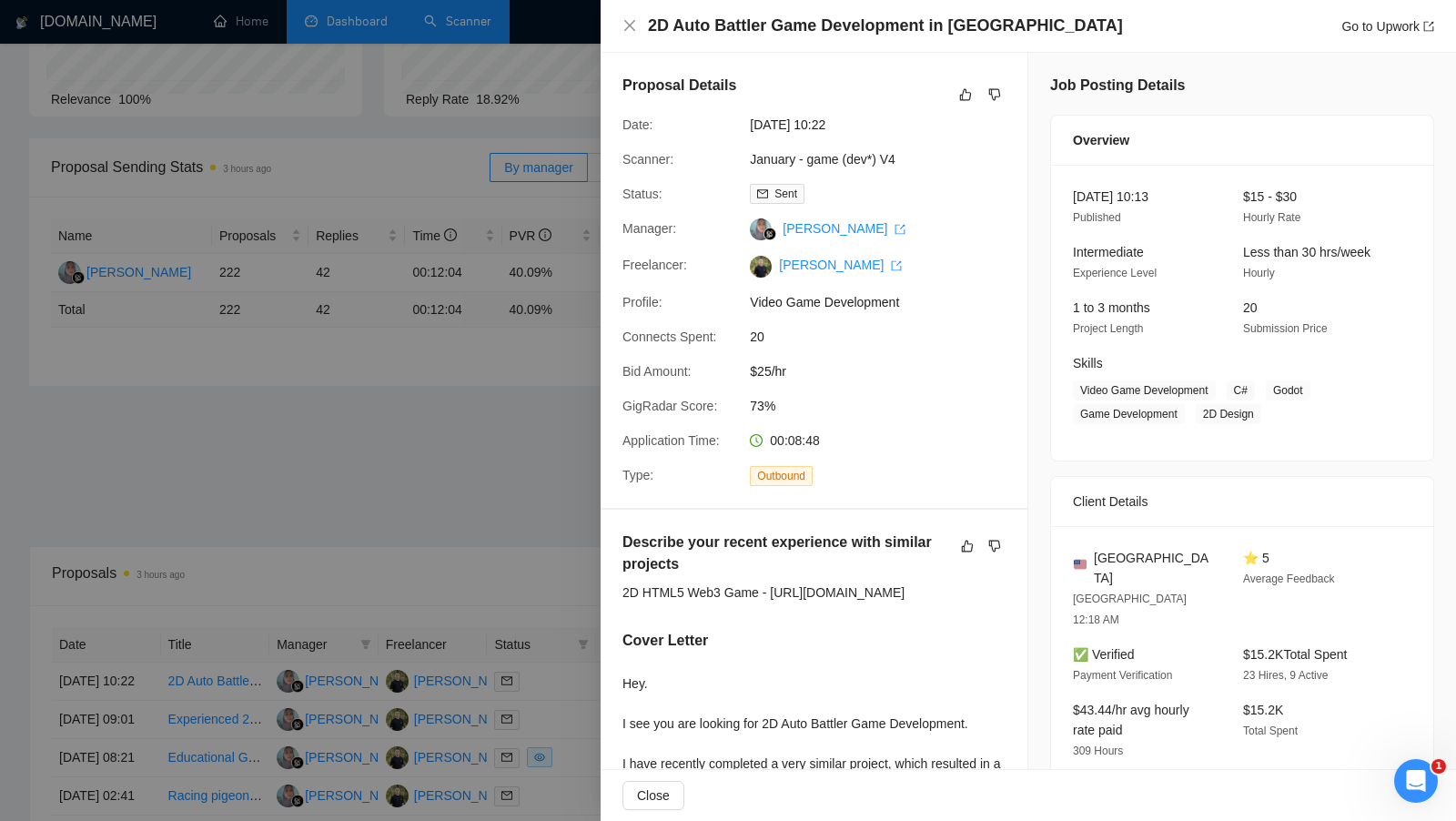
click at [806, 283] on div "Proposal Details Date: [DATE] 10:22 Scanner: January - game (dev*) V4 Status: S…" at bounding box center [815, 280] width 427 height 455
click at [812, 269] on link "[PERSON_NAME]" at bounding box center [839, 265] width 122 height 15
click at [536, 131] on div at bounding box center [728, 410] width 1456 height 821
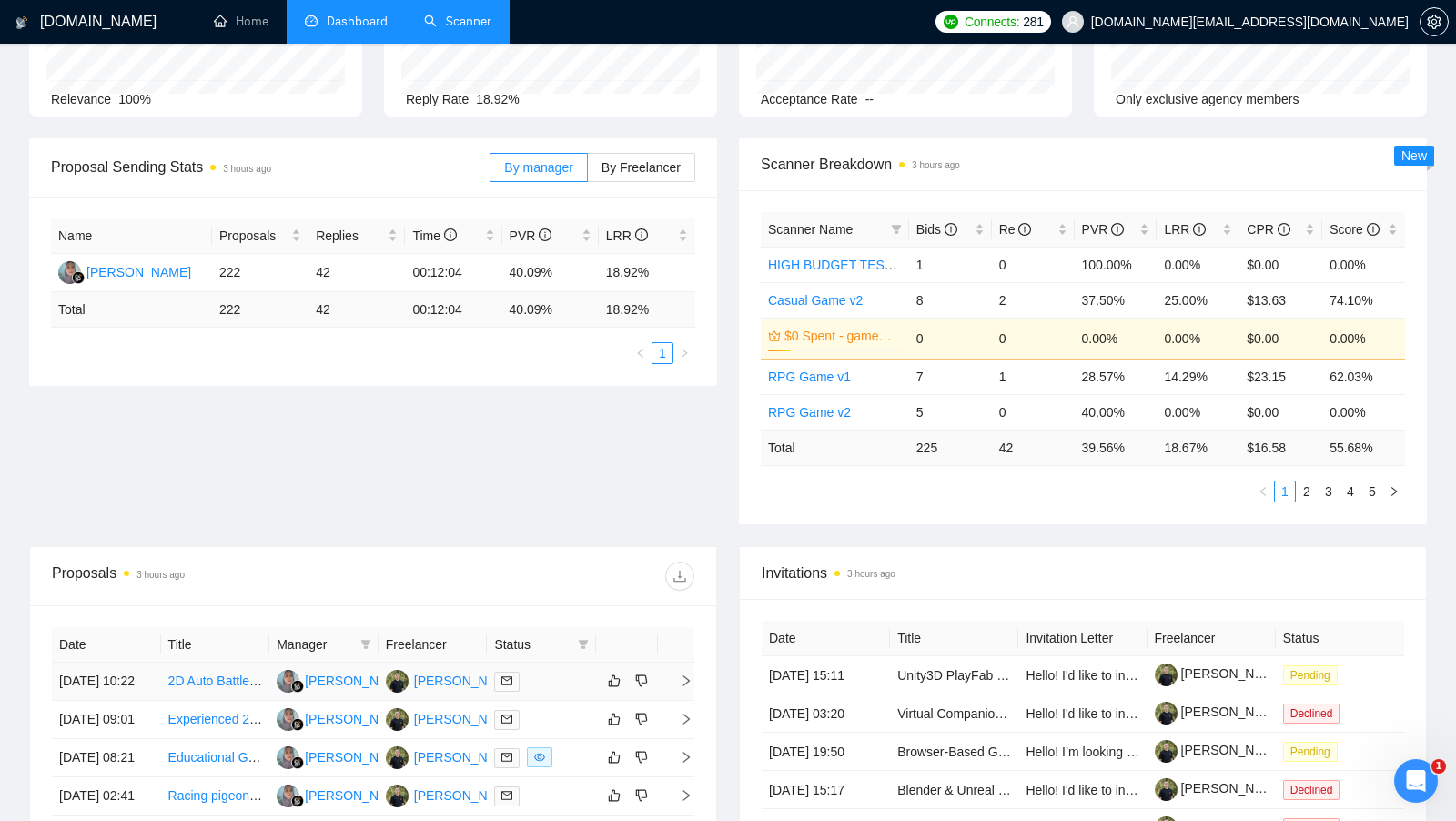
click at [549, 700] on td at bounding box center [541, 682] width 110 height 39
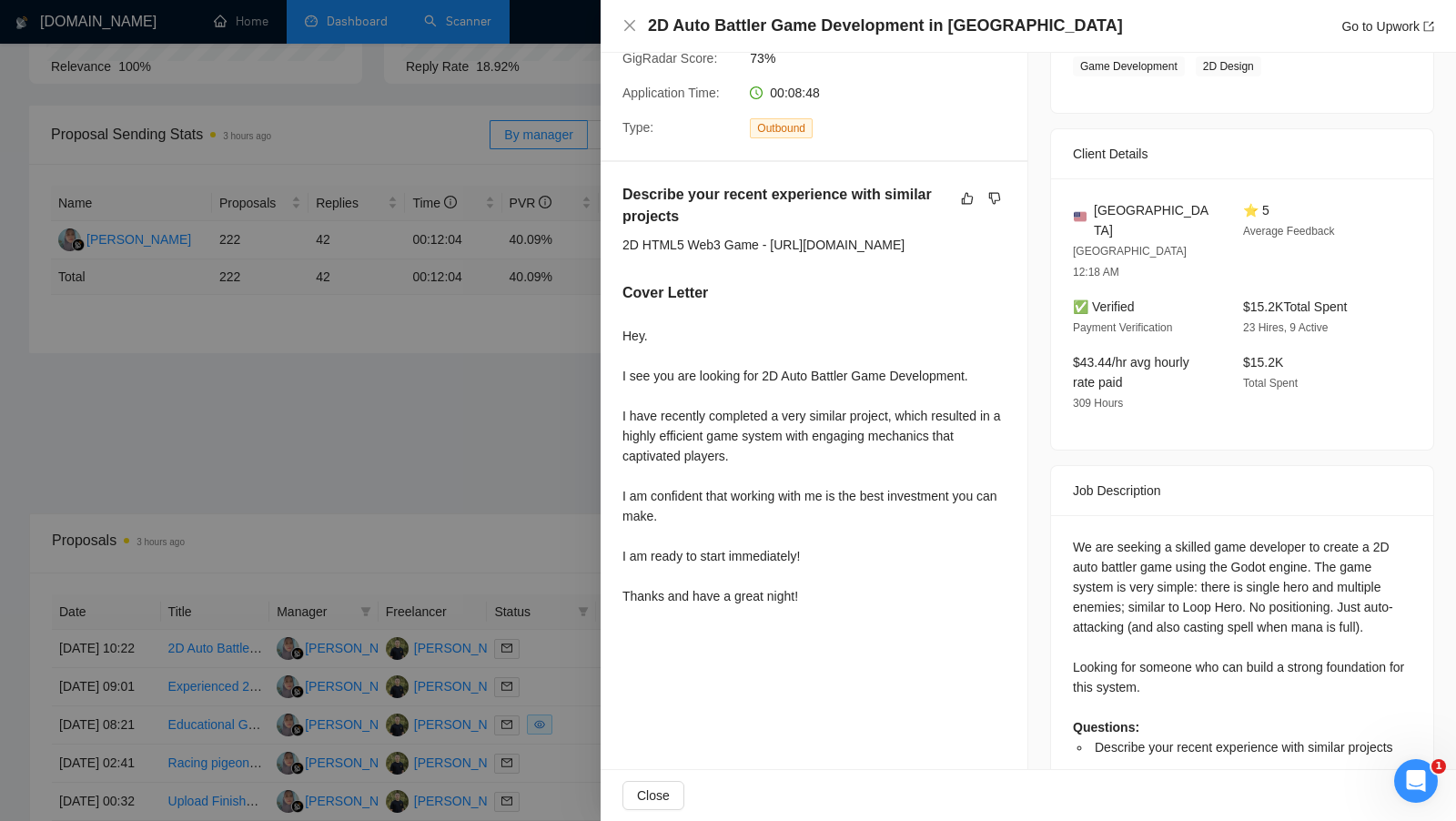
scroll to position [215, 0]
click at [486, 438] on div at bounding box center [728, 410] width 1456 height 821
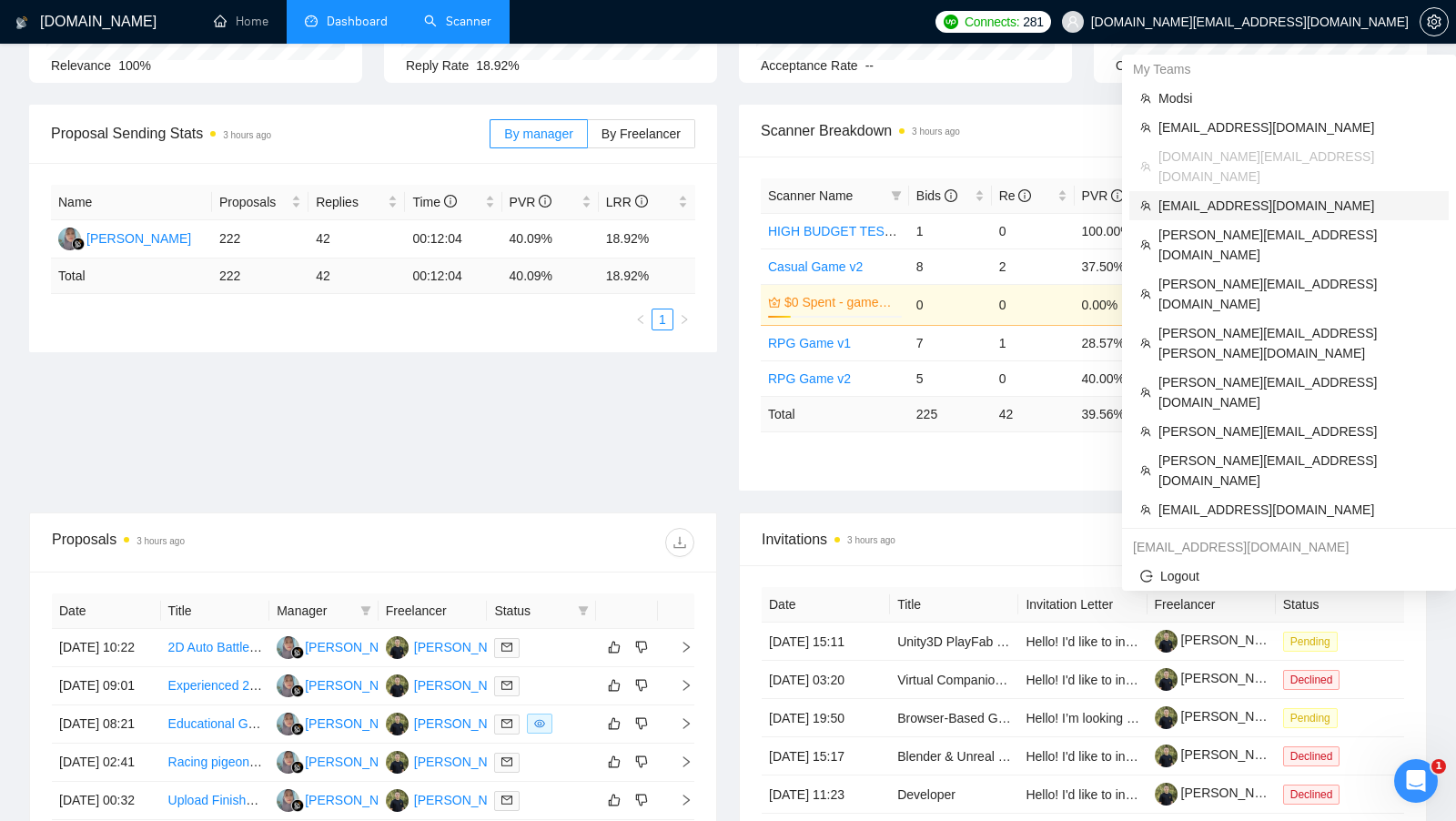
click at [1290, 196] on span "[EMAIL_ADDRESS][DOMAIN_NAME]" at bounding box center [1299, 206] width 280 height 20
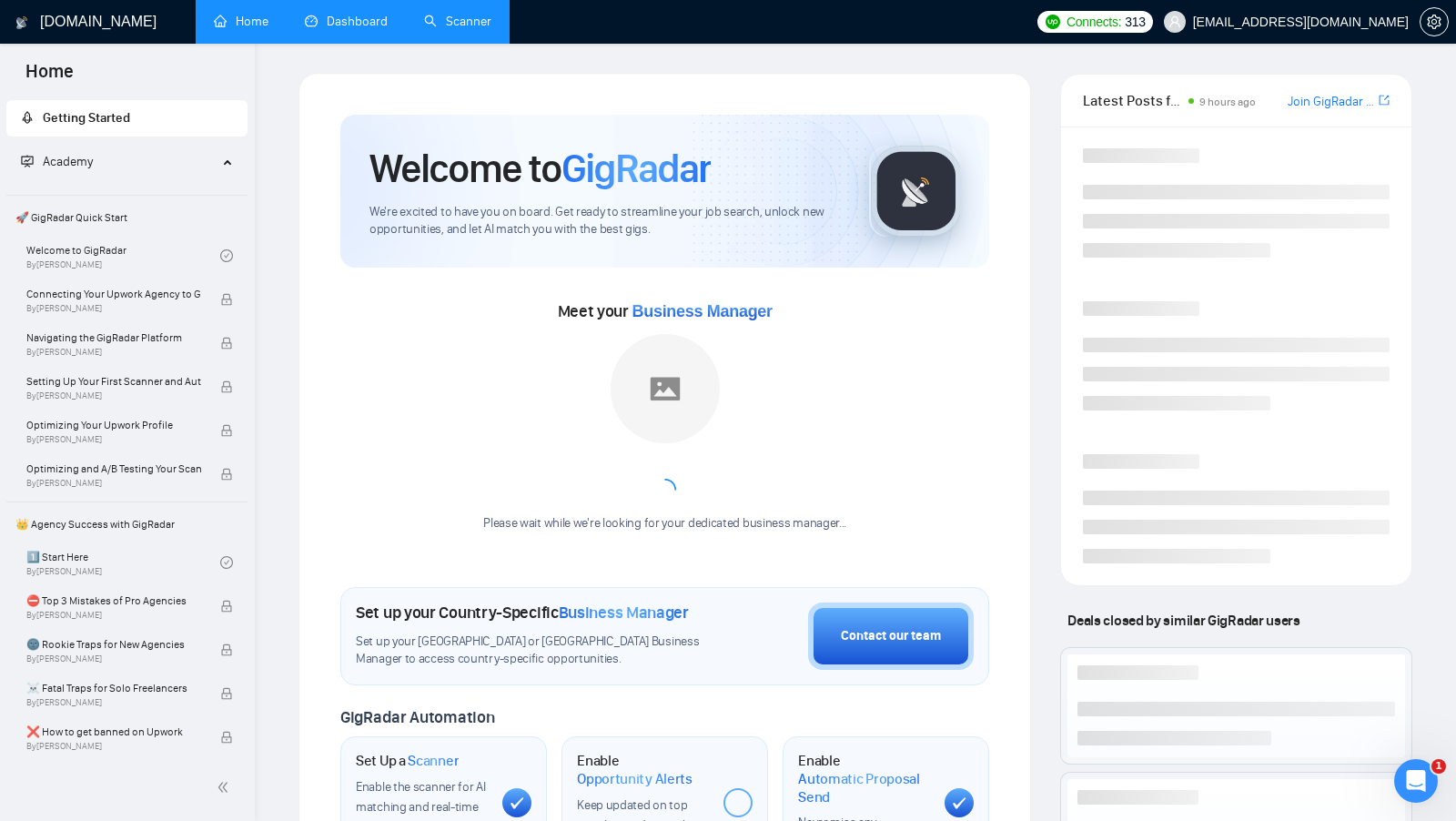
click at [356, 29] on link "Dashboard" at bounding box center [346, 21] width 83 height 16
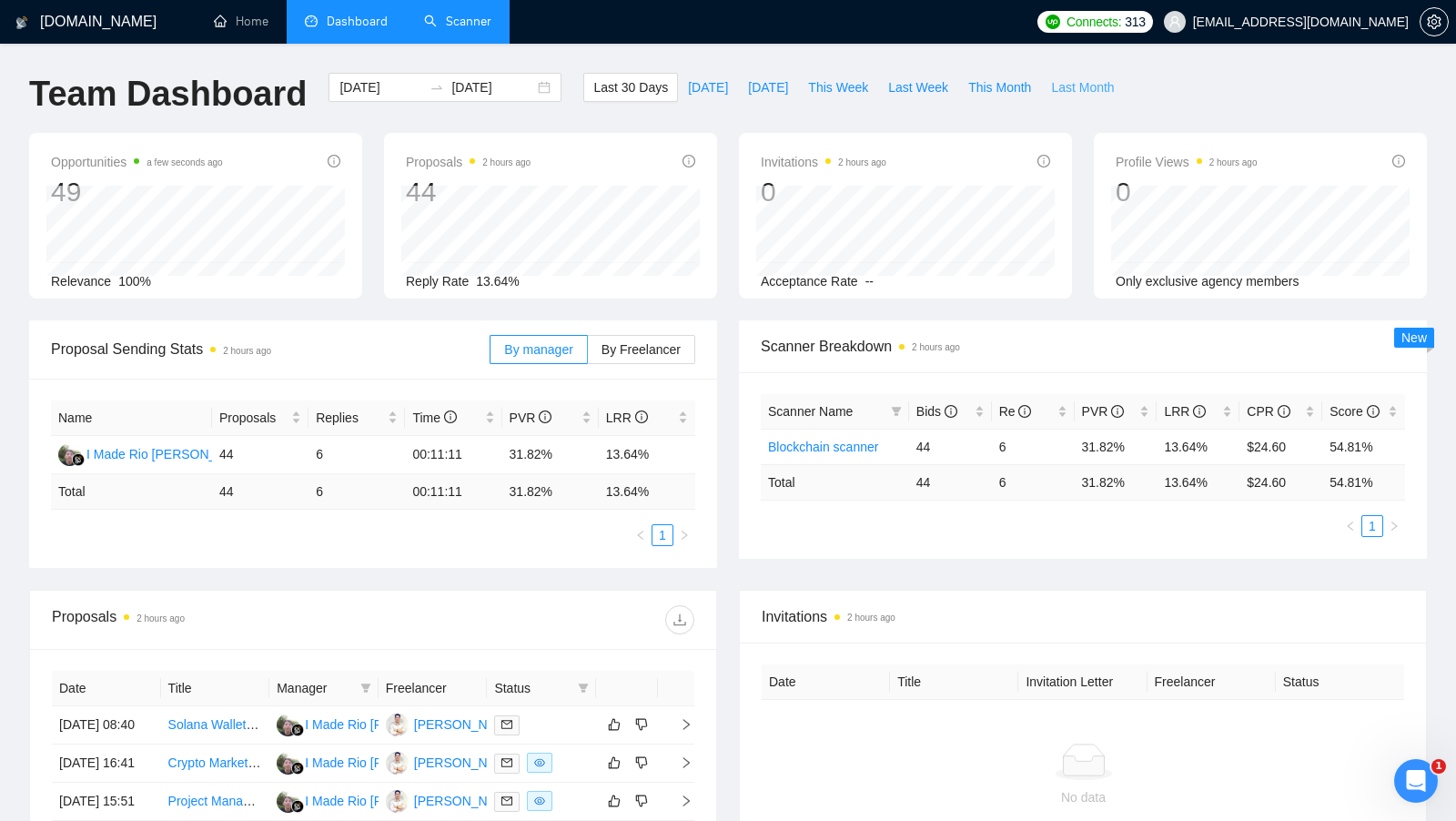
click at [1077, 82] on span "Last Month" at bounding box center [1082, 87] width 63 height 20
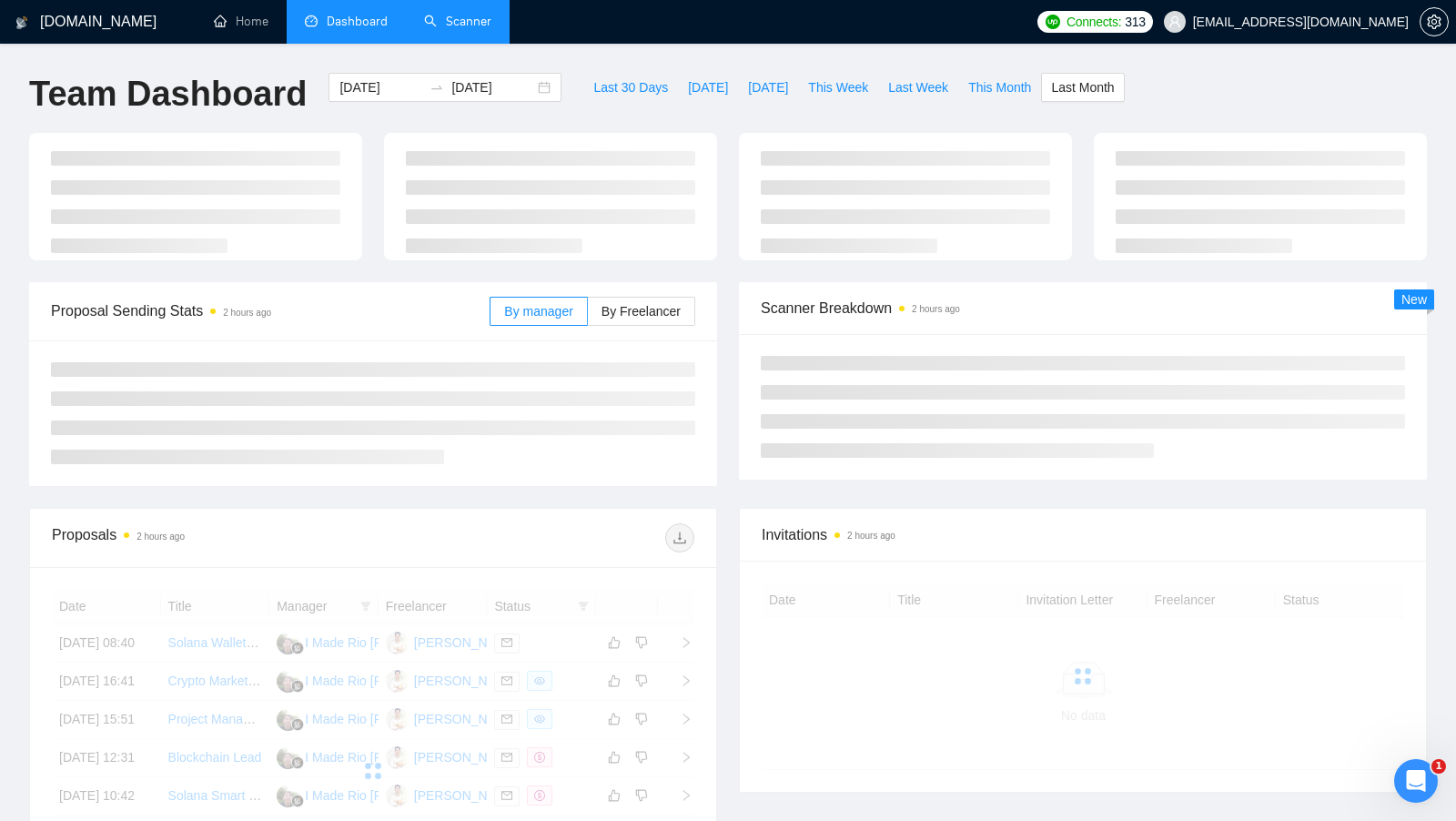
type input "[DATE]"
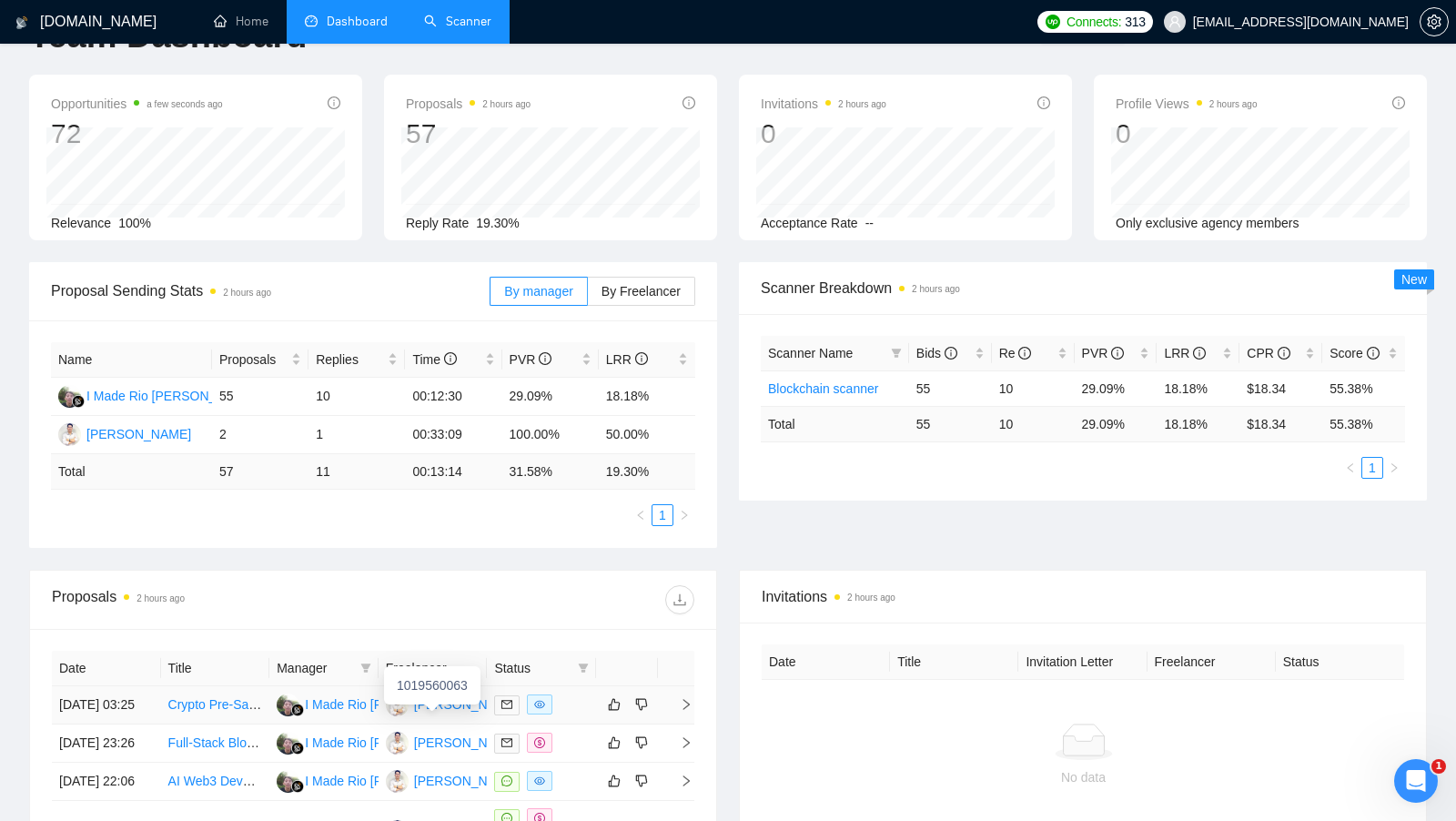
click at [457, 707] on div "[PERSON_NAME]" at bounding box center [467, 704] width 105 height 20
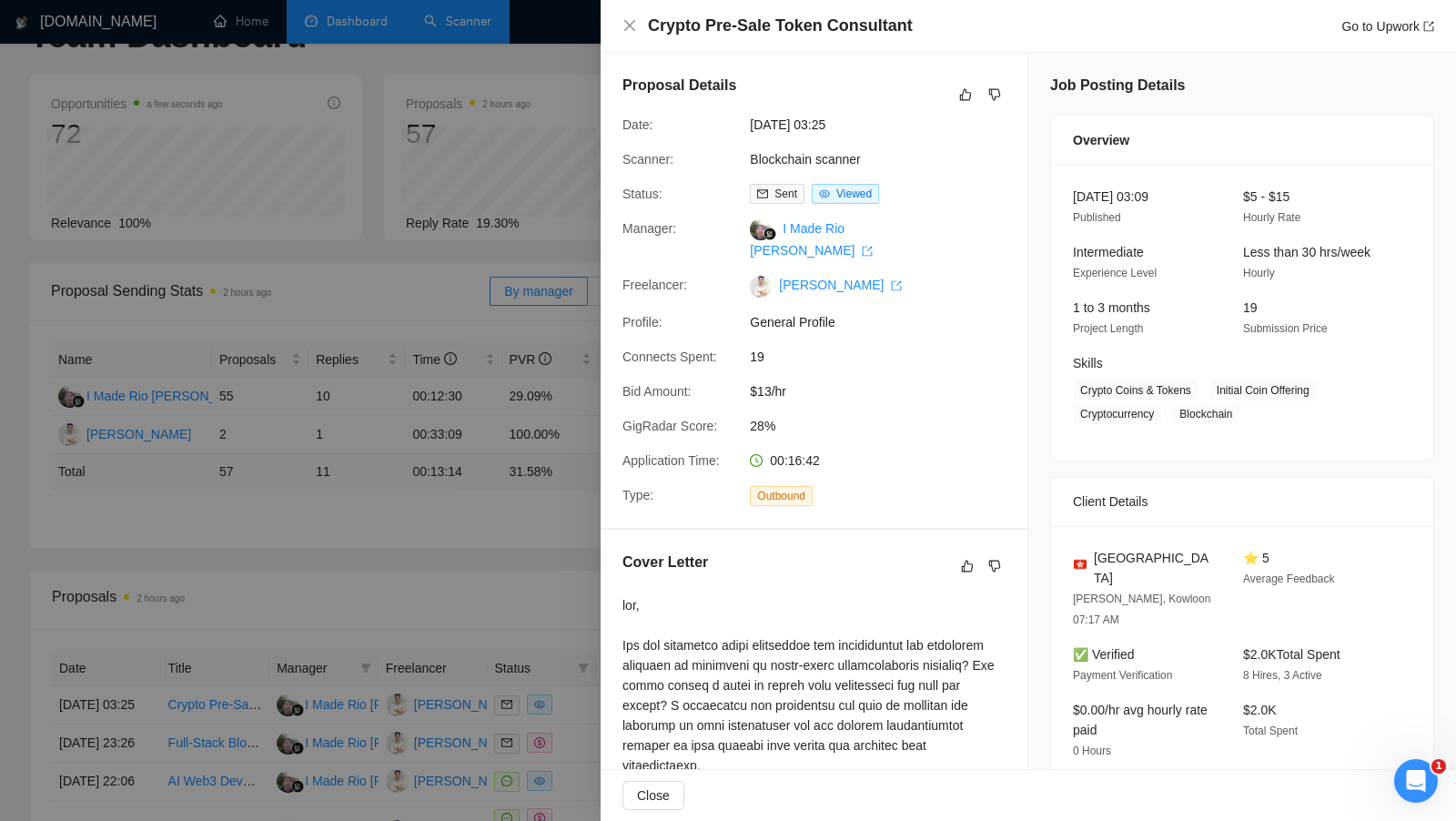
click at [525, 493] on div at bounding box center [728, 410] width 1456 height 821
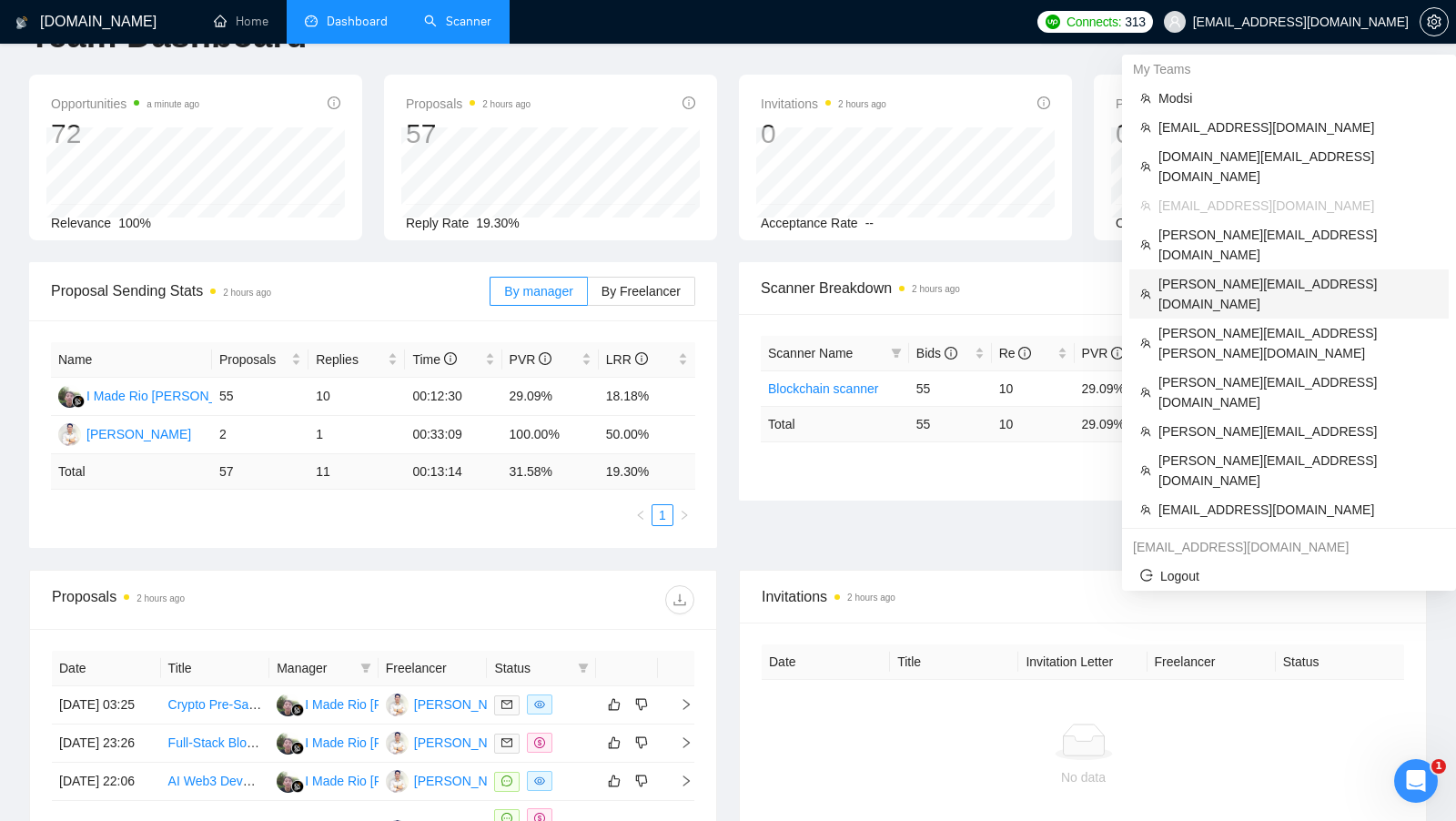
click at [1265, 270] on li "[PERSON_NAME][EMAIL_ADDRESS][DOMAIN_NAME]" at bounding box center [1288, 294] width 319 height 49
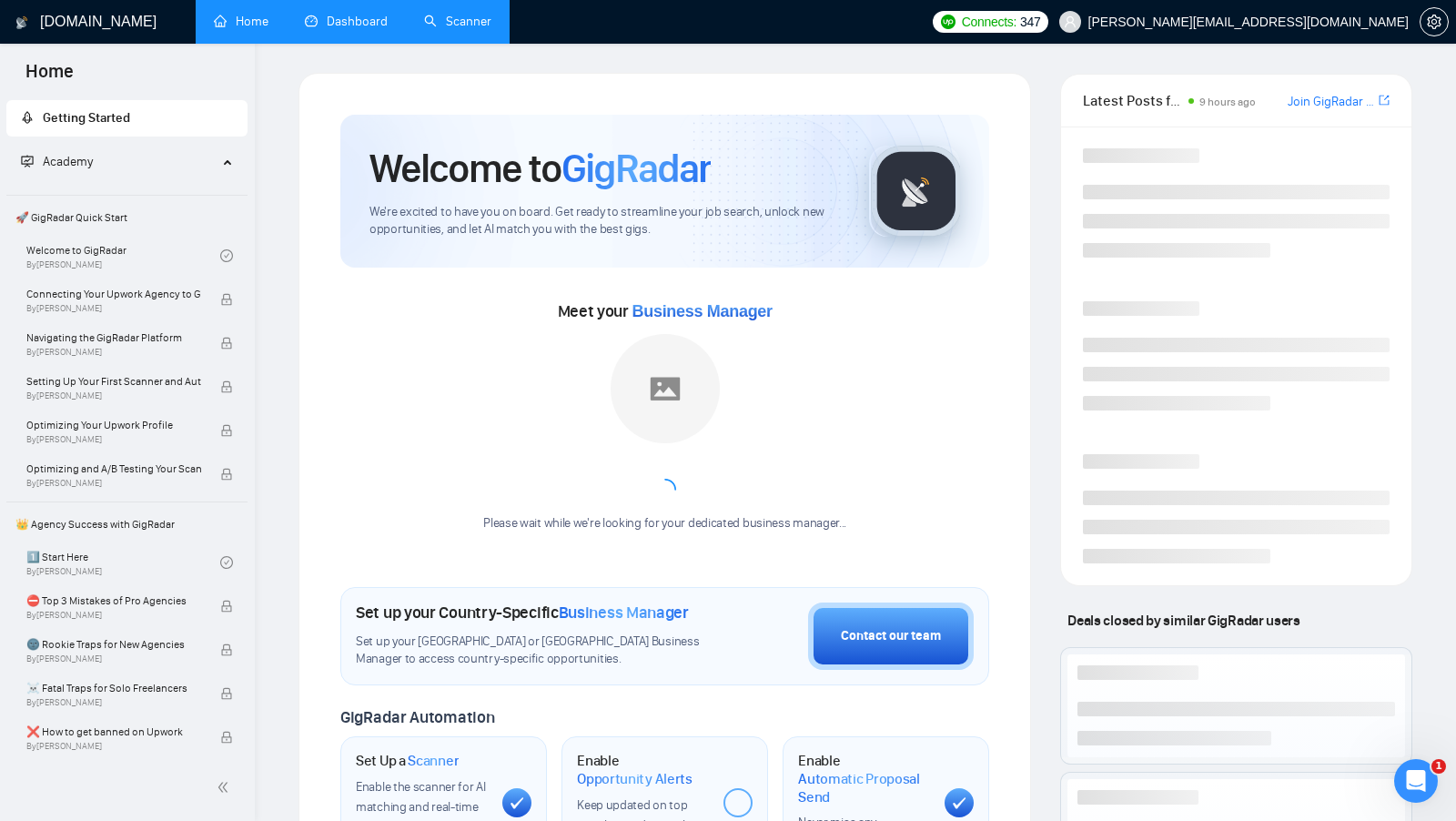
click at [359, 14] on link "Dashboard" at bounding box center [346, 21] width 83 height 16
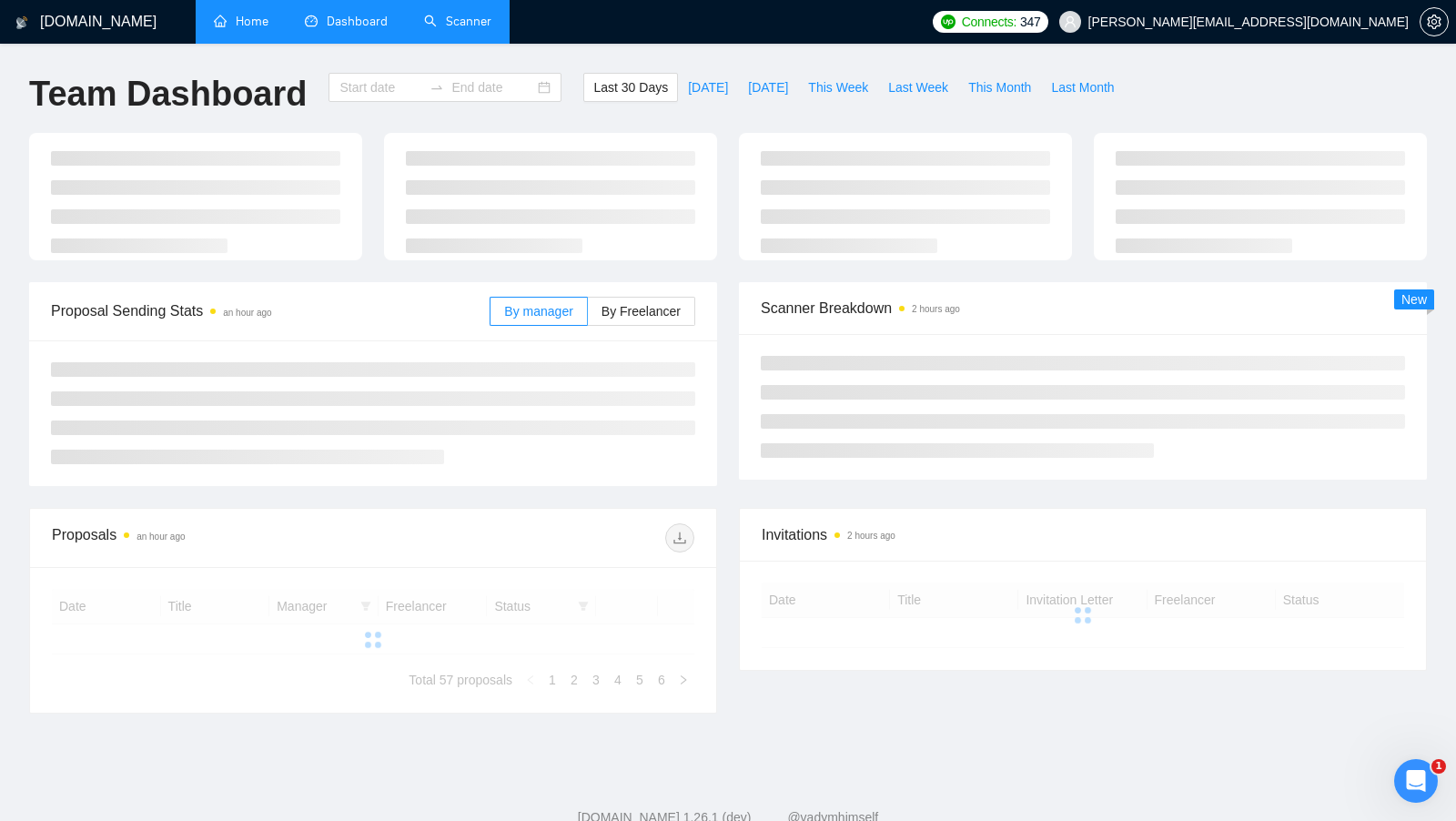
type input "[DATE]"
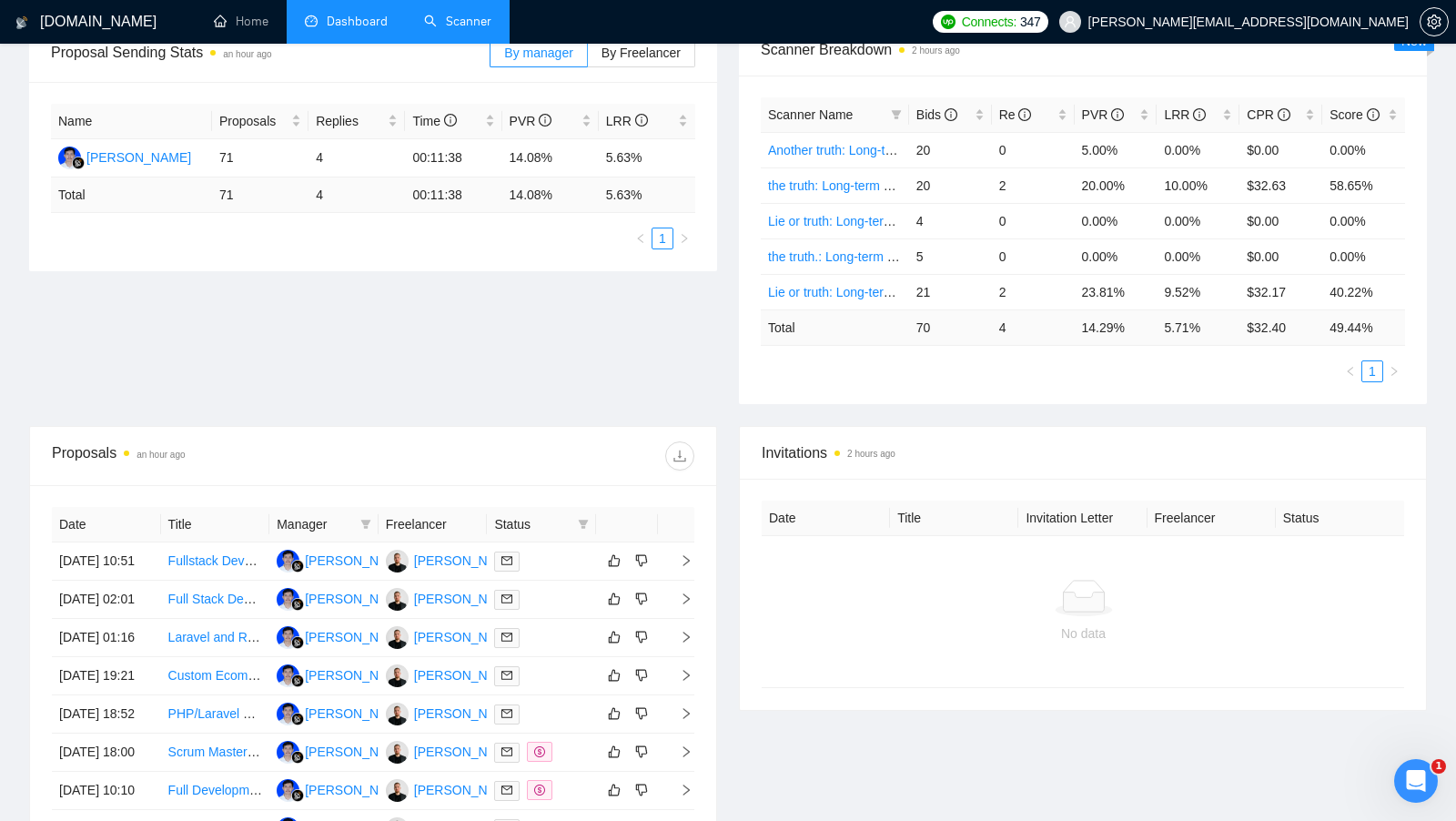
scroll to position [142, 0]
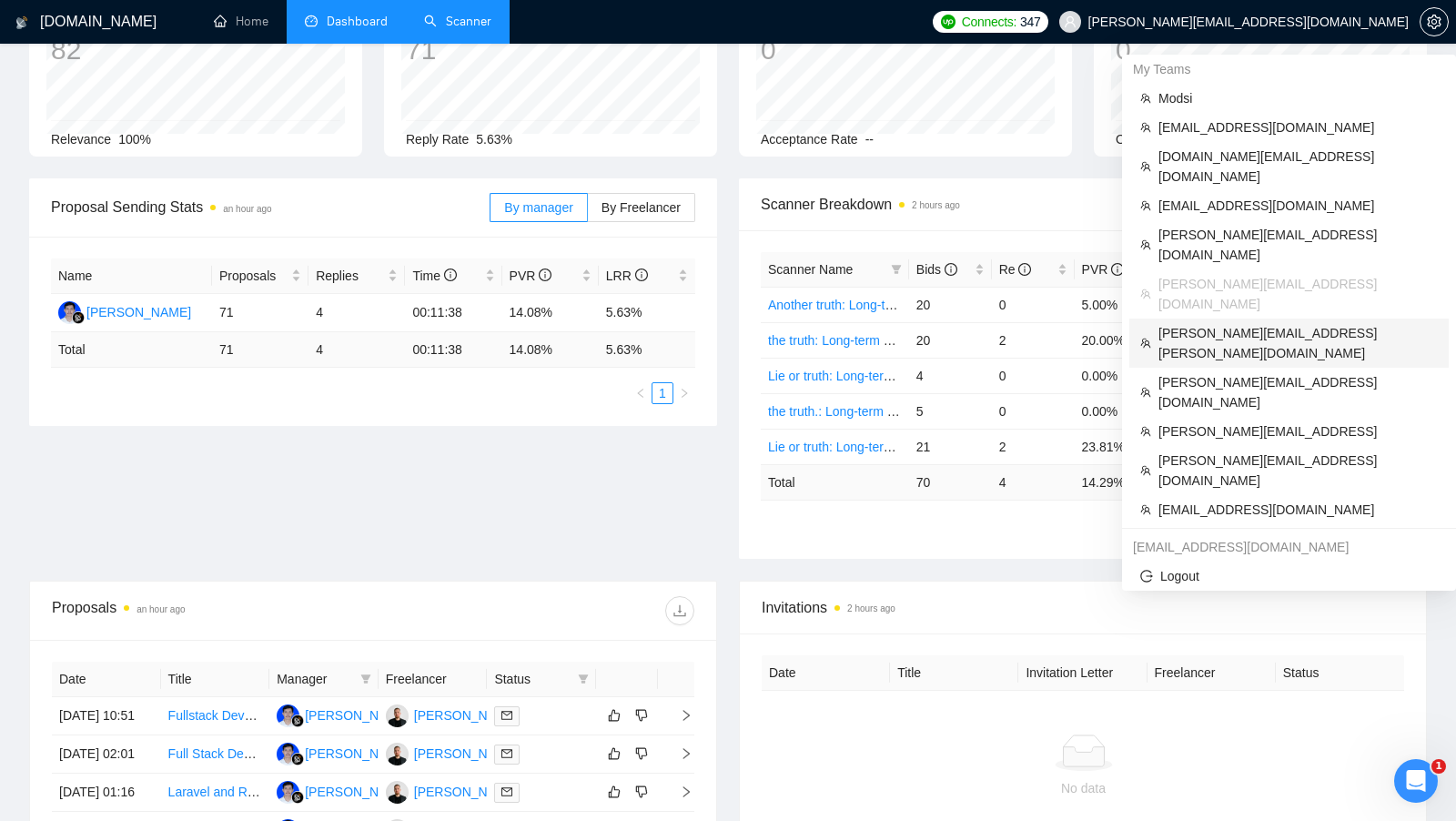
click at [1265, 323] on span "[PERSON_NAME][EMAIL_ADDRESS][PERSON_NAME][DOMAIN_NAME]" at bounding box center [1299, 343] width 280 height 40
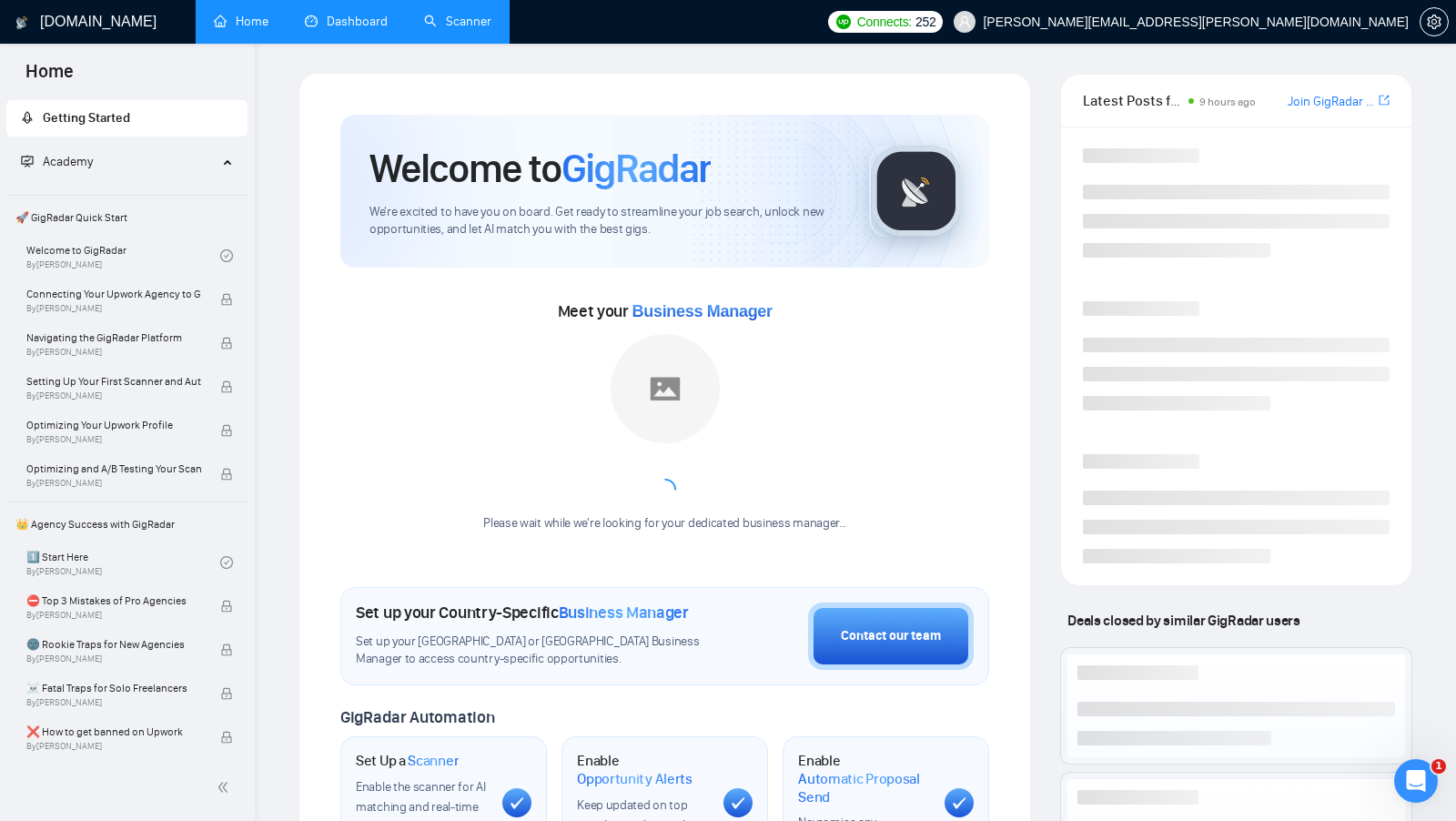
click at [340, 47] on div "[DOMAIN_NAME] Home Dashboard Scanner Connects: 252 [PERSON_NAME][EMAIL_ADDRESS]…" at bounding box center [855, 717] width 1201 height 1434
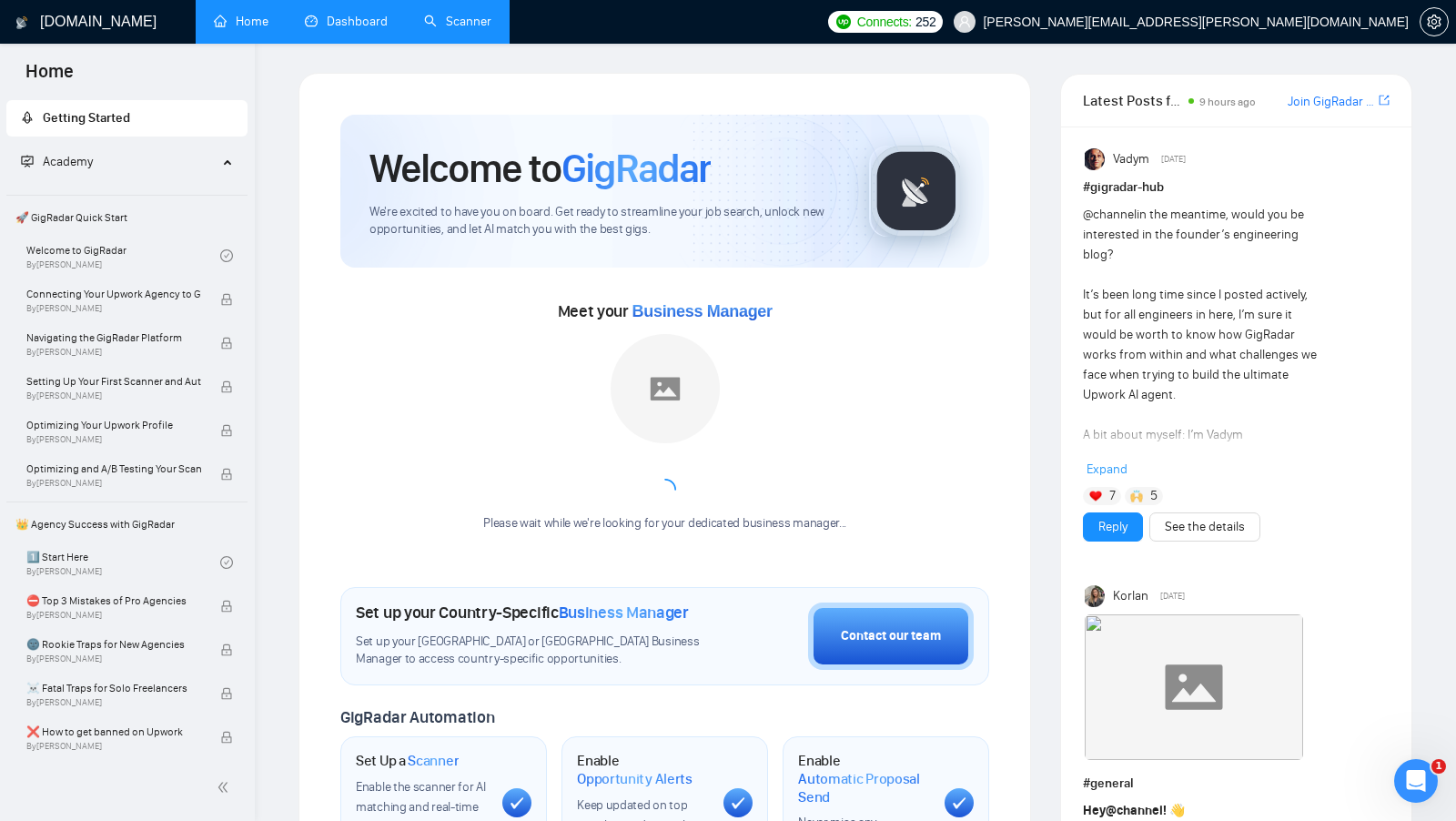
click at [352, 28] on link "Dashboard" at bounding box center [346, 21] width 83 height 16
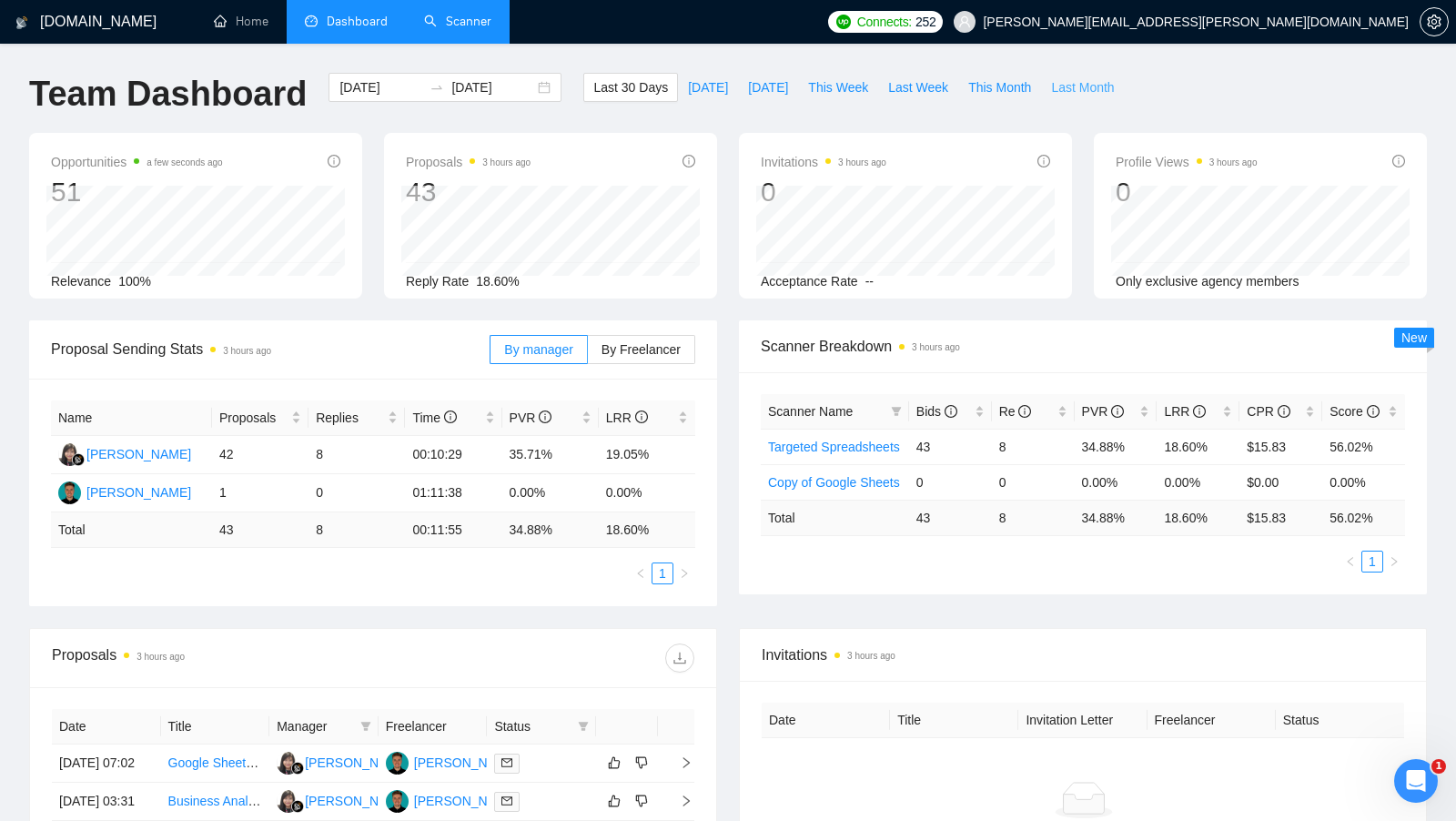
click at [1056, 81] on span "Last Month" at bounding box center [1082, 87] width 63 height 20
type input "[DATE]"
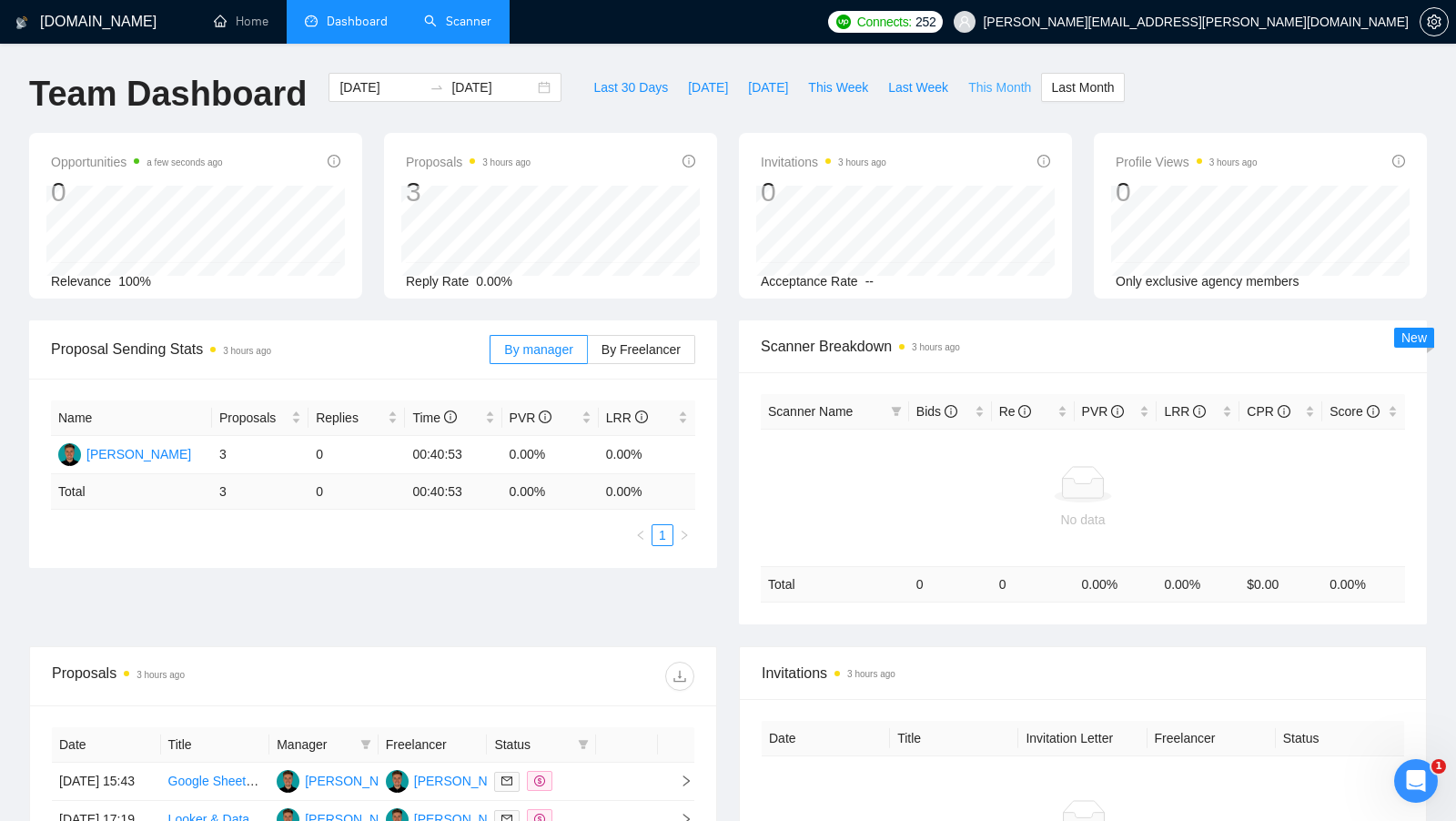
click at [1013, 99] on button "This Month" at bounding box center [1000, 87] width 83 height 29
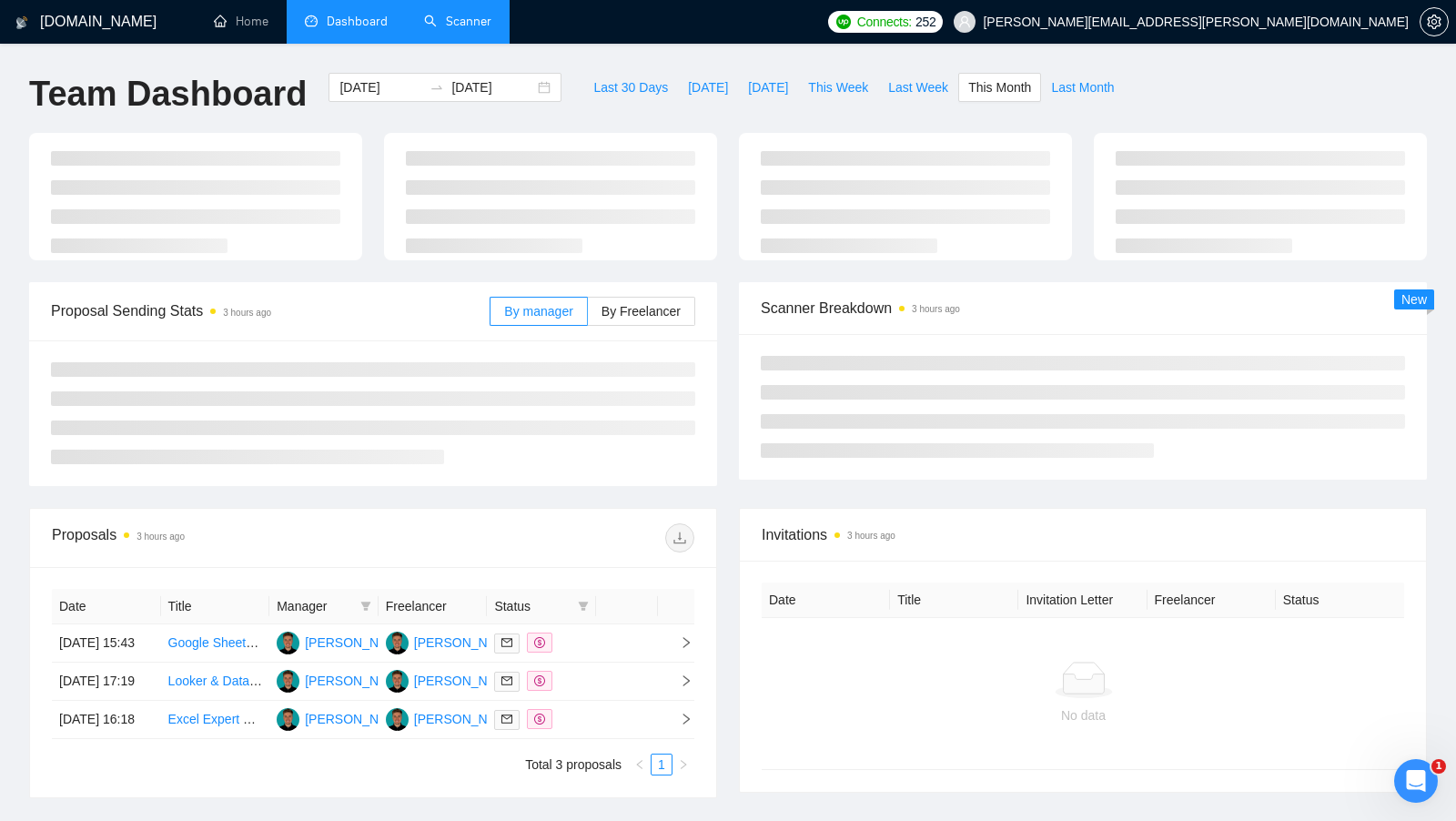
type input "[DATE]"
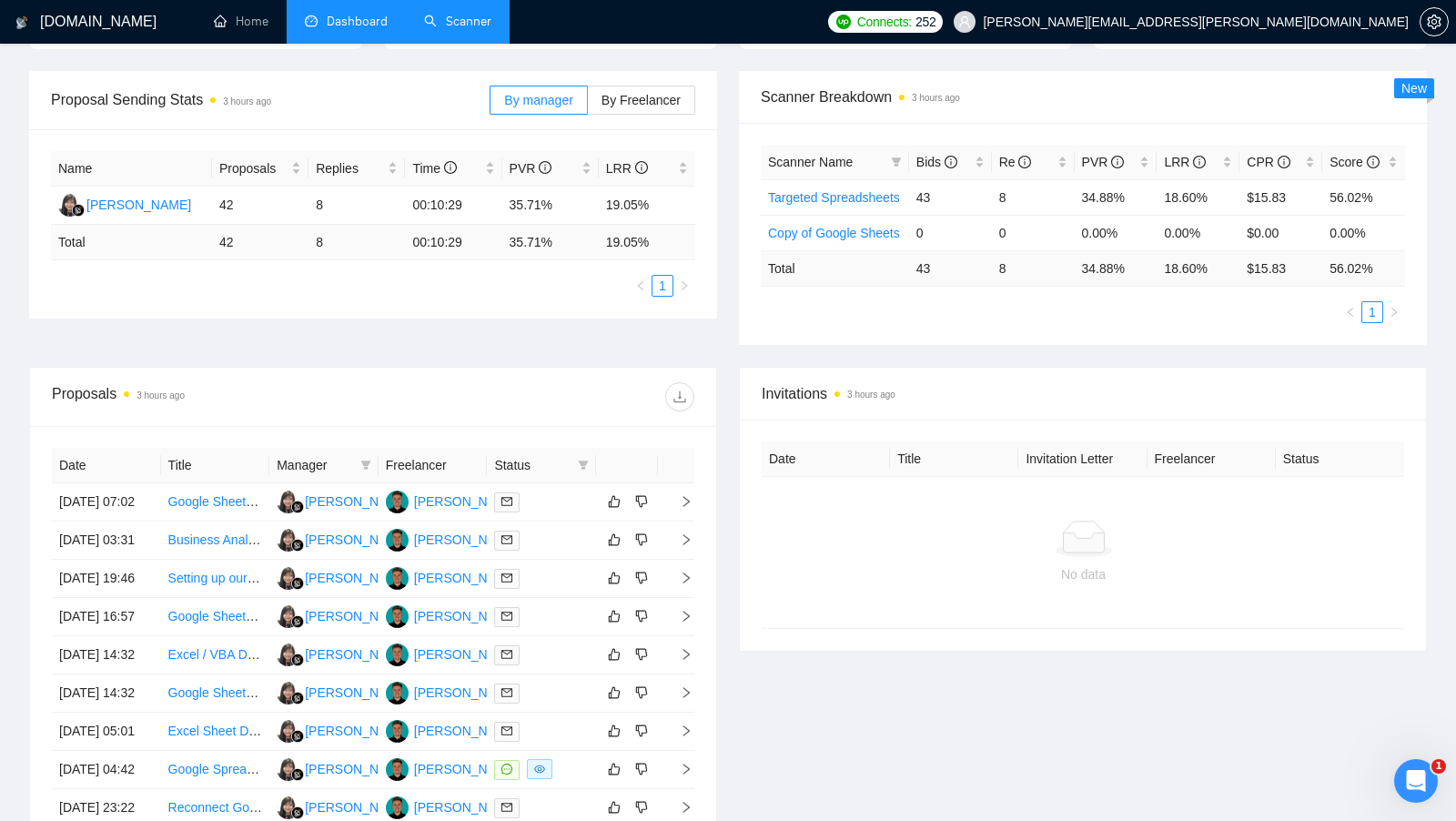
scroll to position [297, 0]
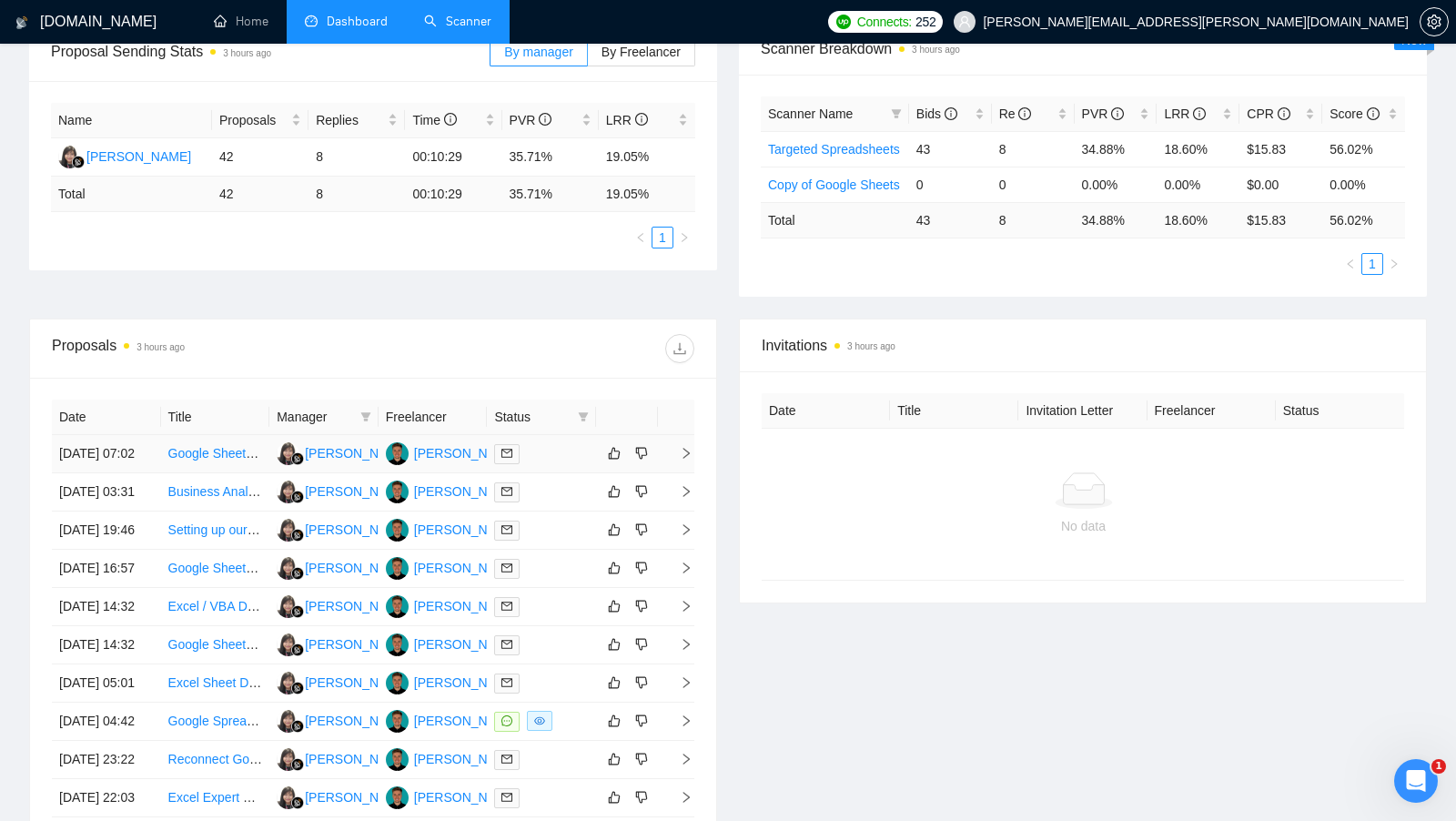
click at [439, 462] on div "[PERSON_NAME]" at bounding box center [467, 453] width 105 height 20
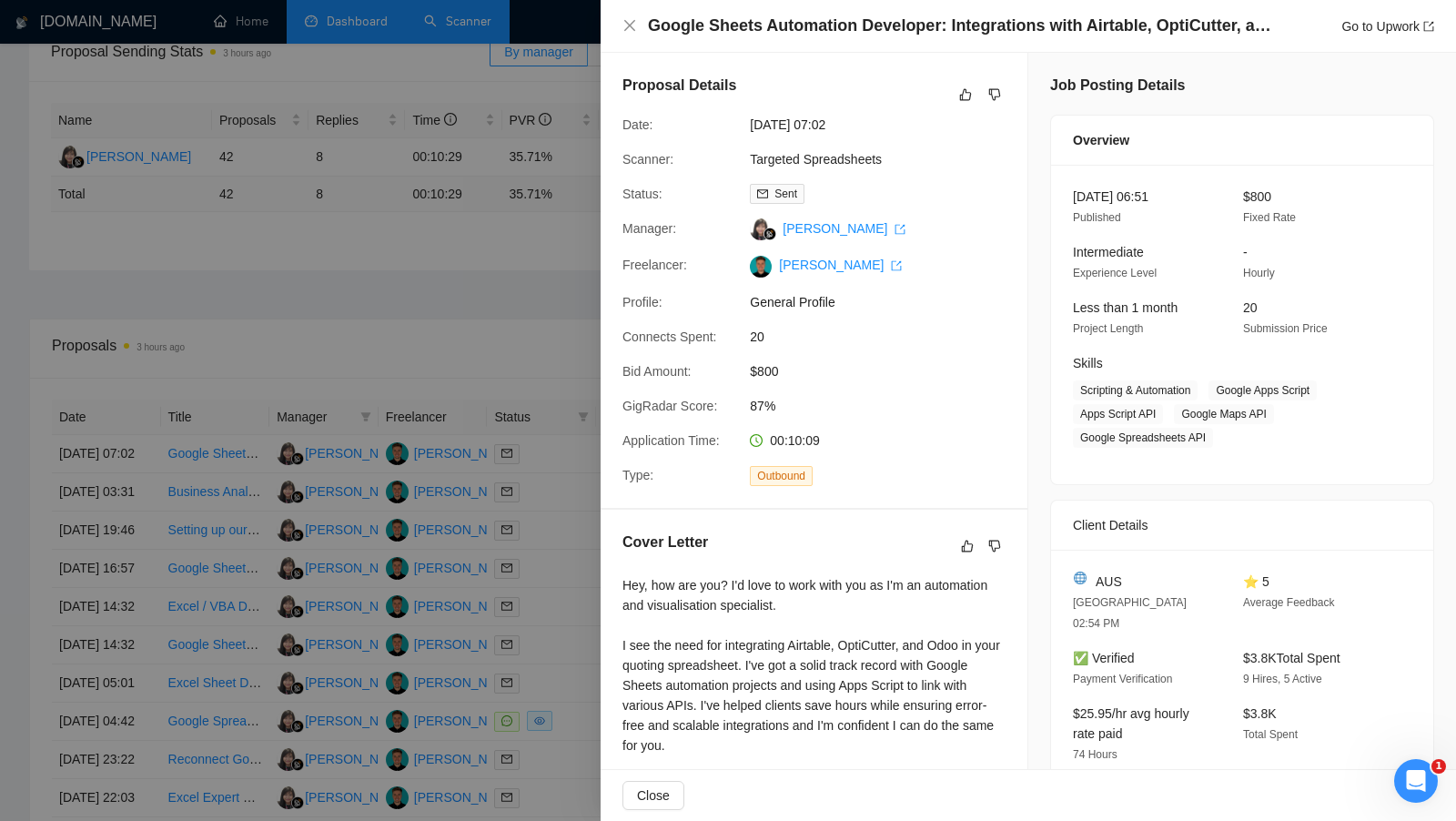
click at [558, 304] on div at bounding box center [728, 410] width 1456 height 821
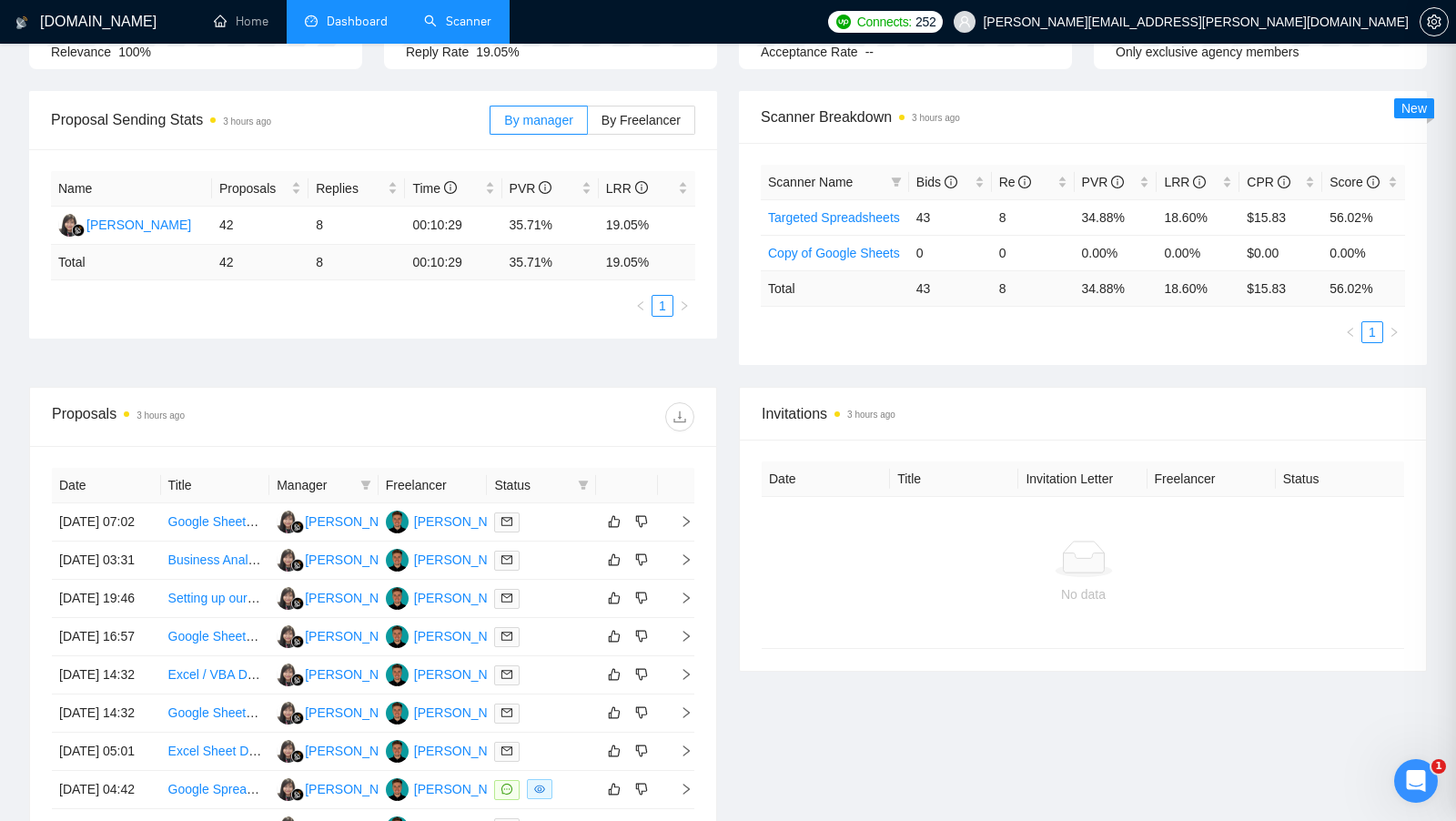
scroll to position [213, 0]
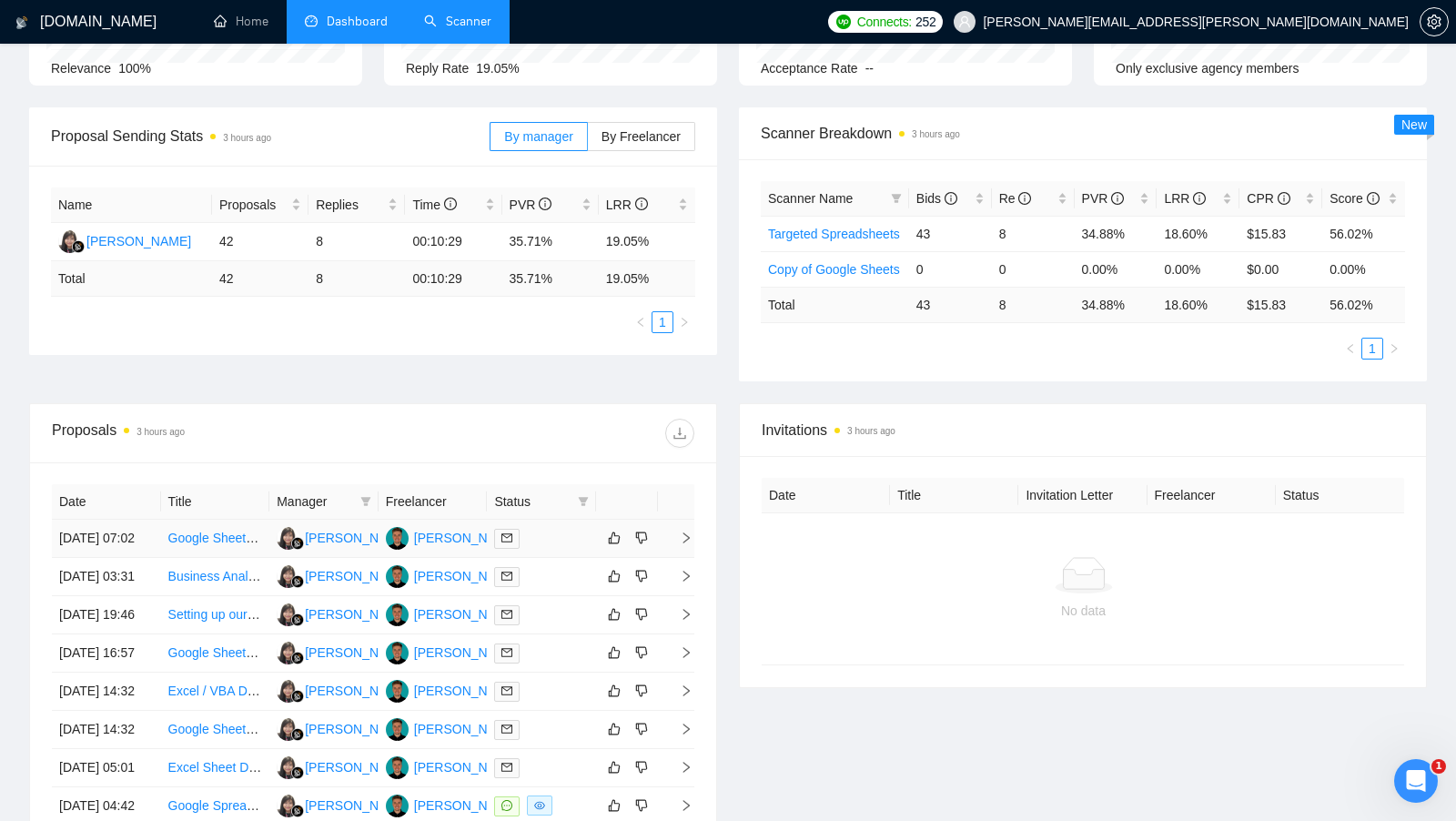
click at [573, 554] on td at bounding box center [541, 539] width 110 height 39
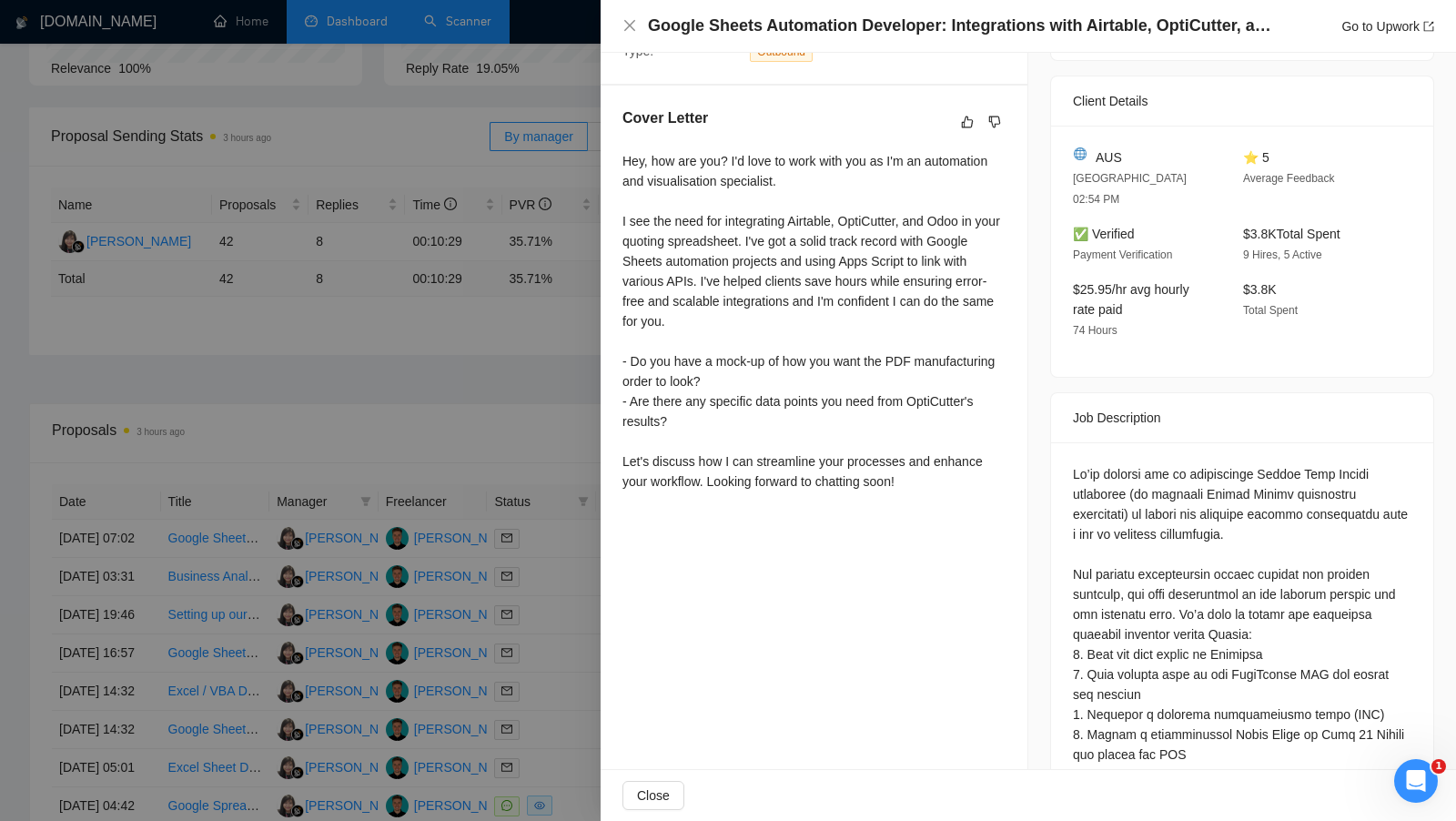
scroll to position [423, 0]
click at [456, 403] on div at bounding box center [728, 410] width 1456 height 821
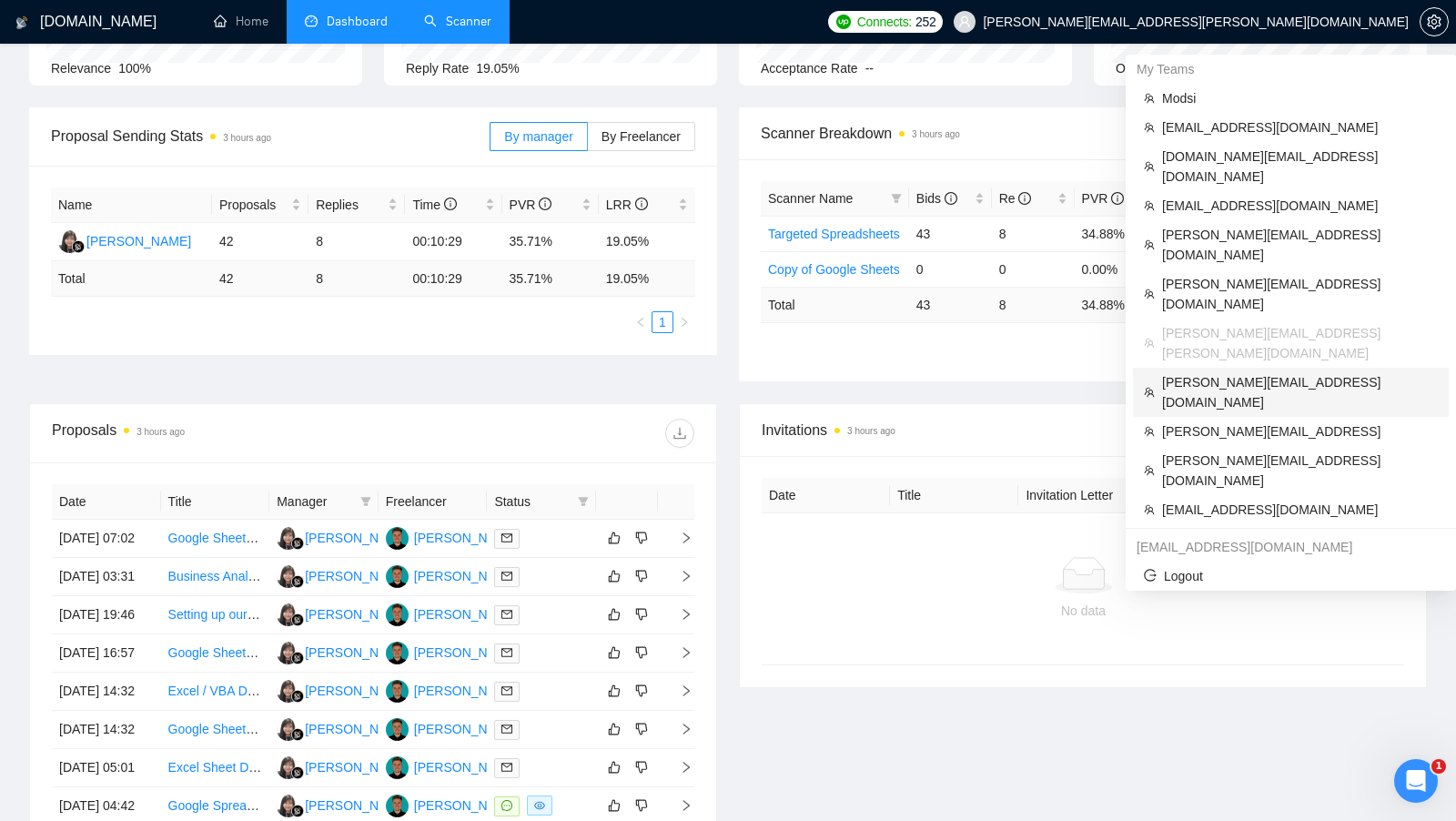
click at [1232, 367] on li "[PERSON_NAME][EMAIL_ADDRESS][DOMAIN_NAME]" at bounding box center [1290, 391] width 316 height 49
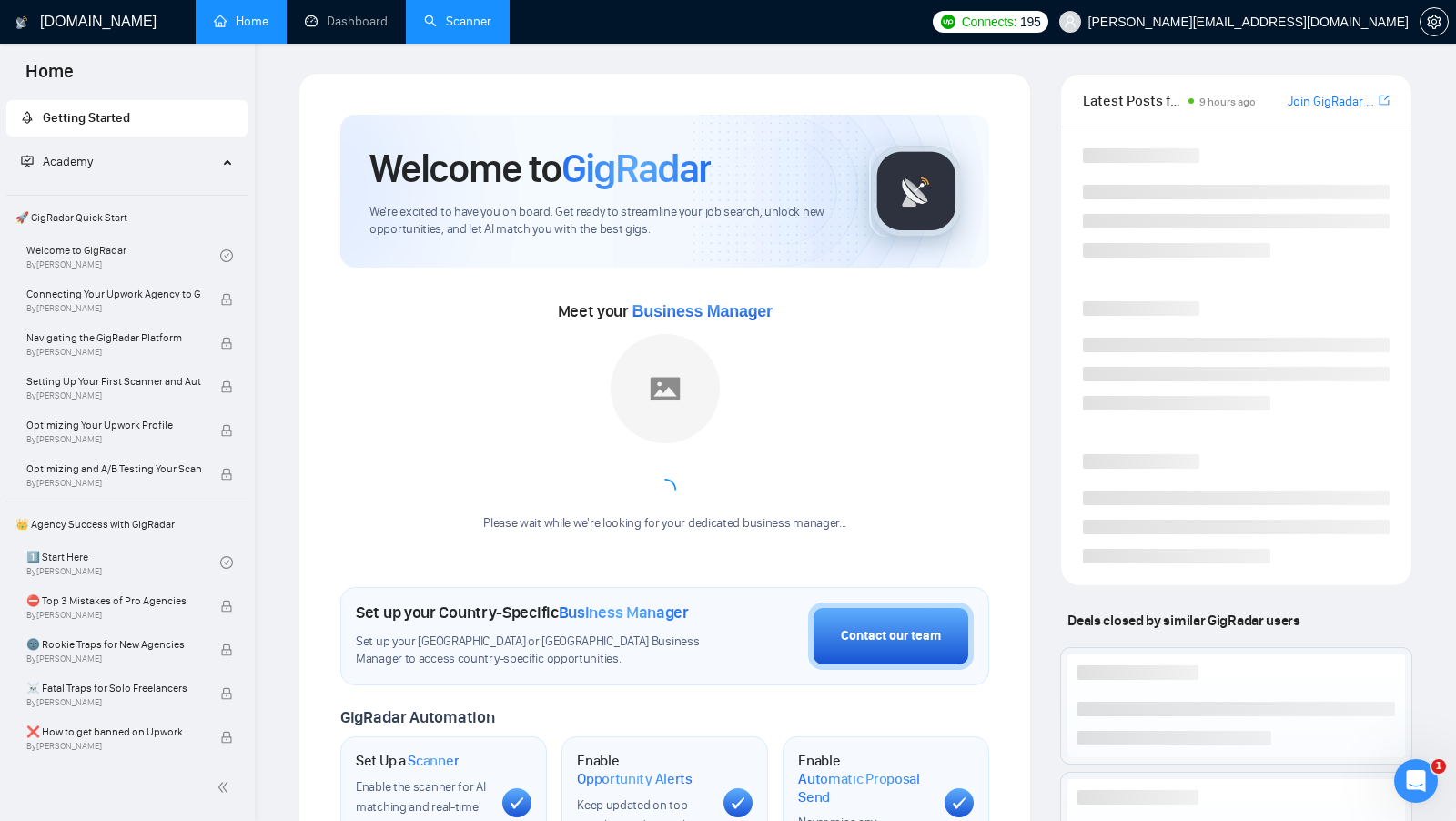
click at [388, 49] on div "[DOMAIN_NAME] Home Dashboard Scanner Connects: 195 [PERSON_NAME][EMAIL_ADDRESS]…" at bounding box center [855, 717] width 1201 height 1434
click at [367, 29] on link "Dashboard" at bounding box center [346, 21] width 83 height 16
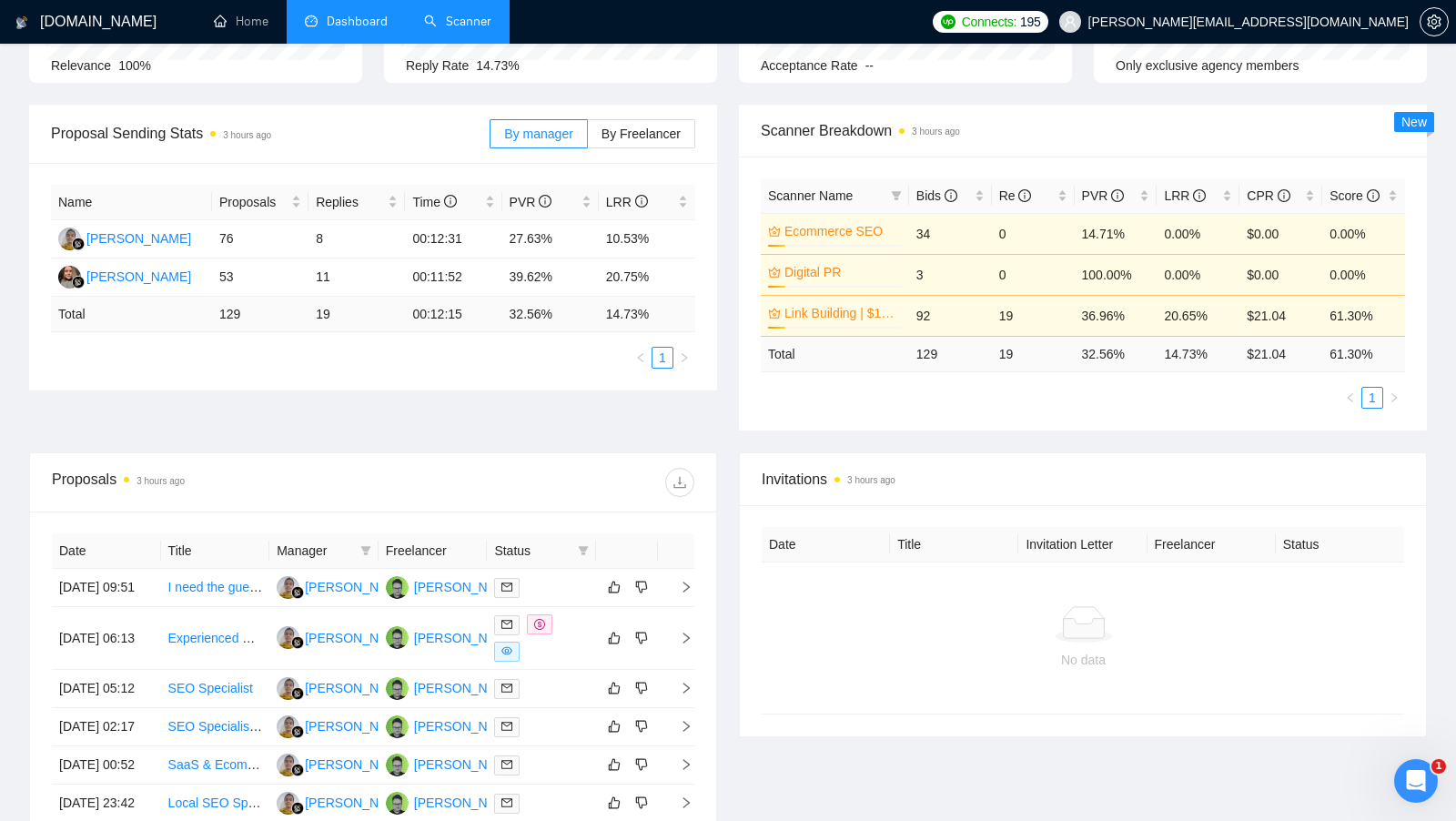
scroll to position [257, 0]
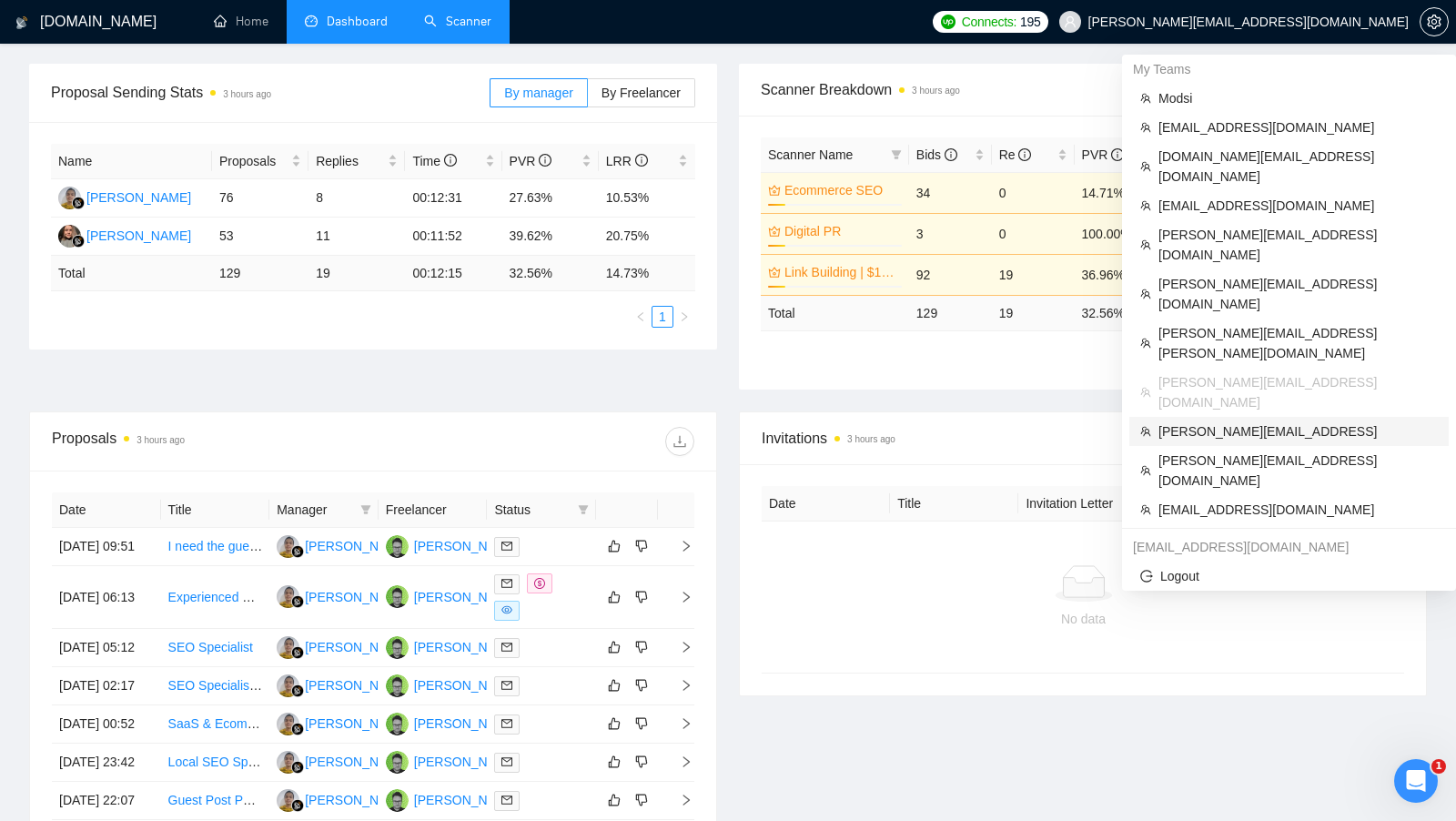
click at [1220, 422] on span "[PERSON_NAME][EMAIL_ADDRESS]" at bounding box center [1299, 432] width 280 height 20
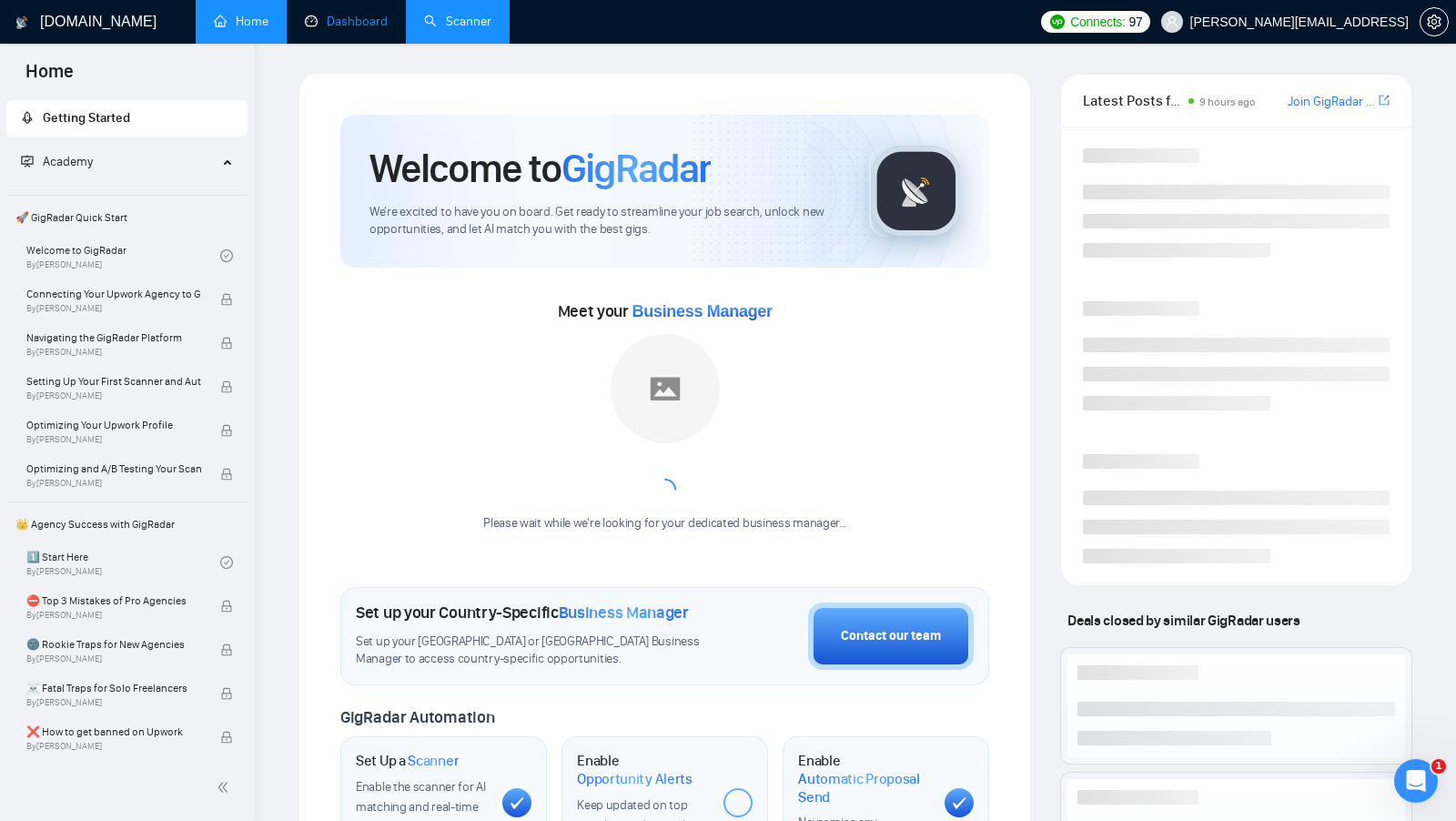
click at [334, 29] on link "Dashboard" at bounding box center [346, 21] width 83 height 16
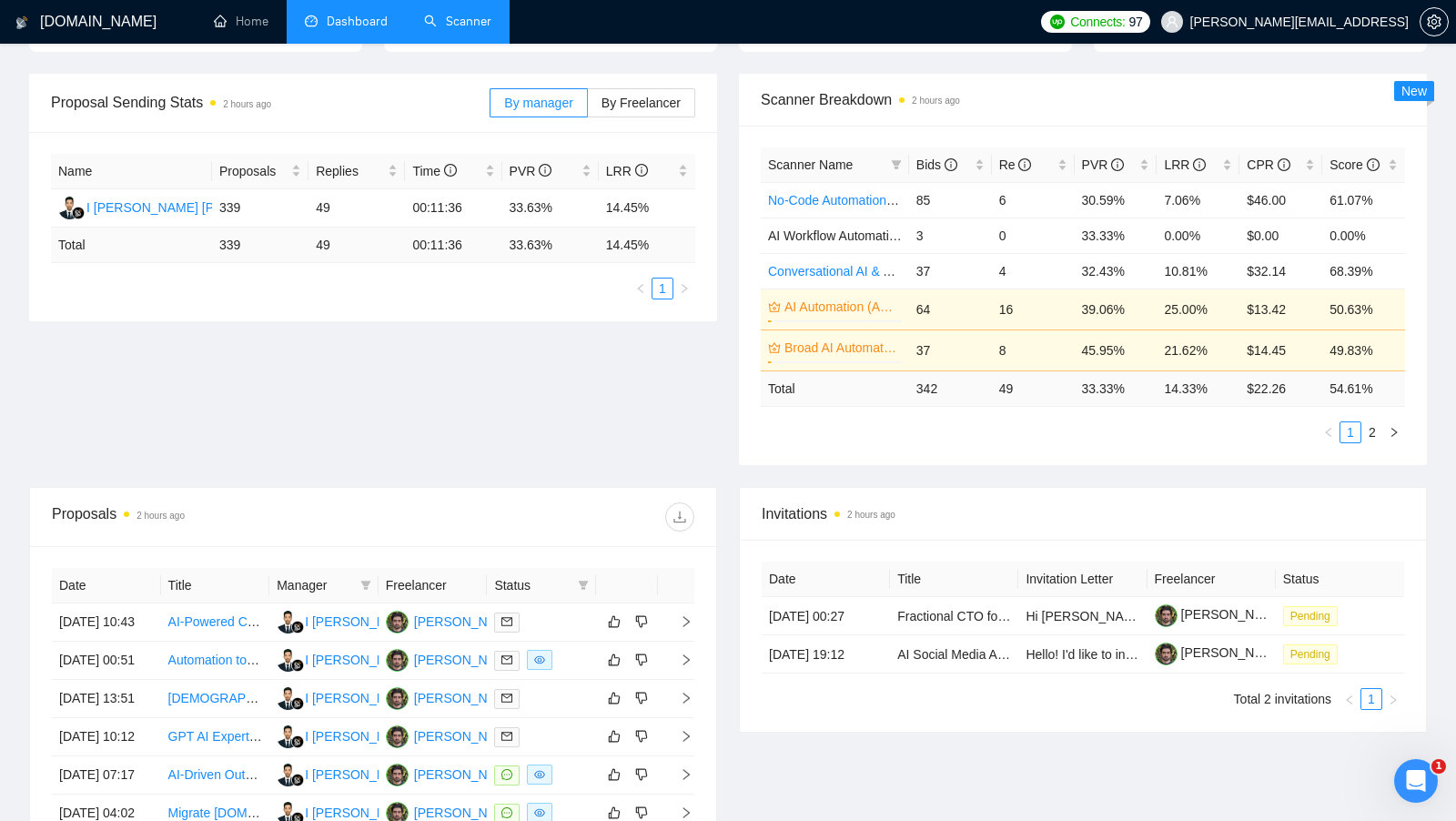
scroll to position [250, 0]
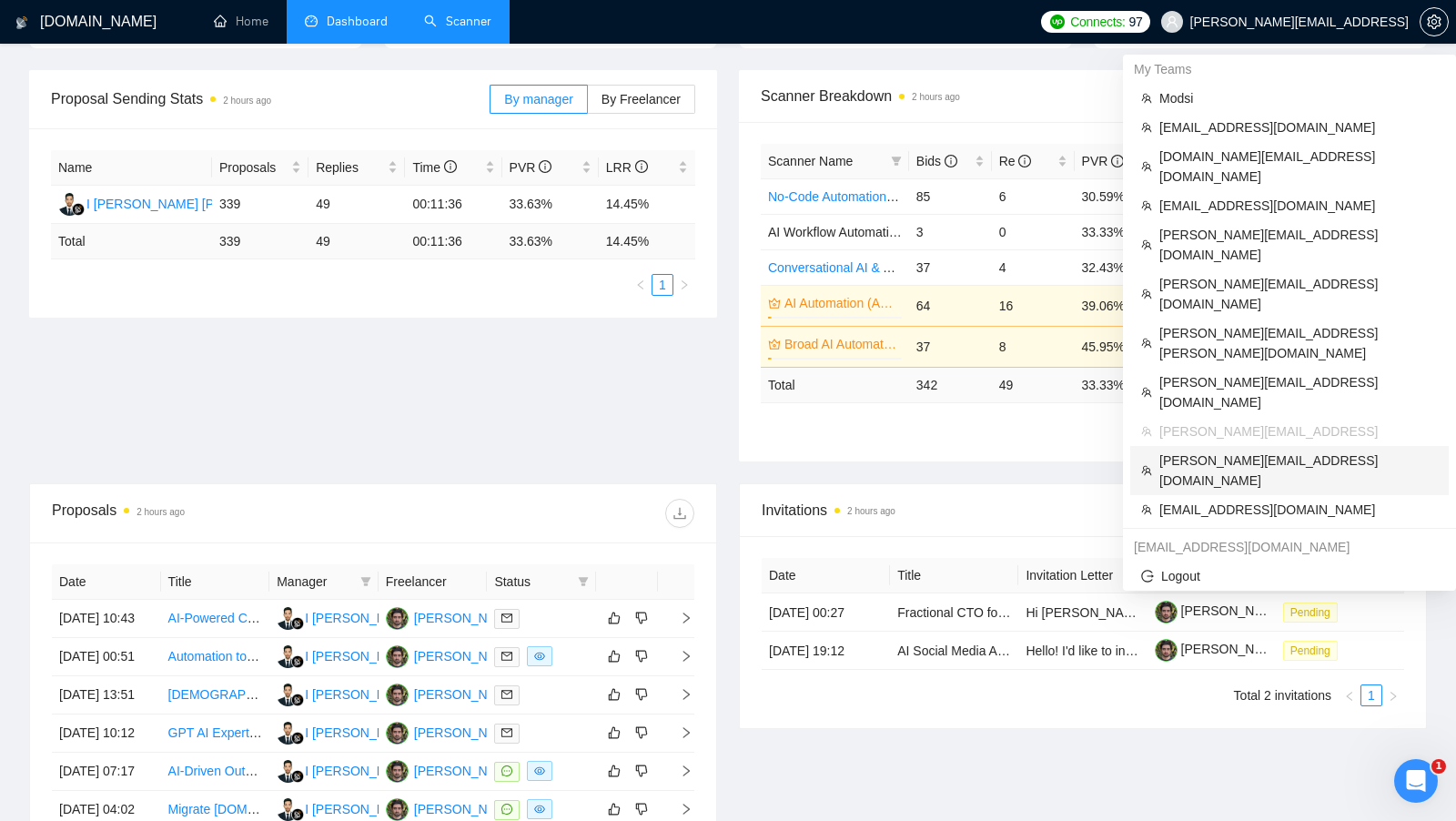
click at [1245, 445] on li "[PERSON_NAME][EMAIL_ADDRESS][DOMAIN_NAME]" at bounding box center [1289, 469] width 318 height 49
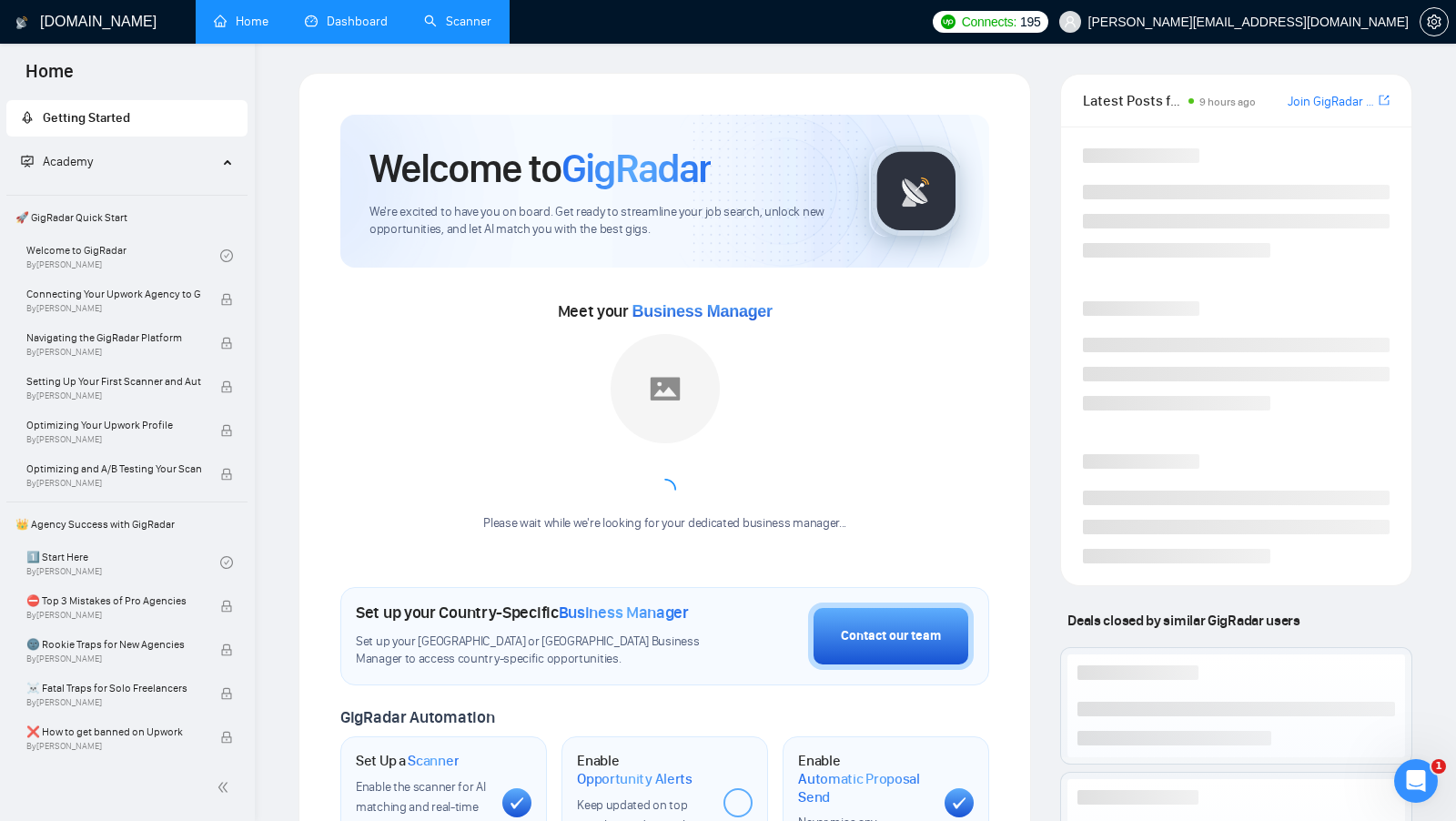
click at [332, 29] on link "Dashboard" at bounding box center [346, 21] width 83 height 16
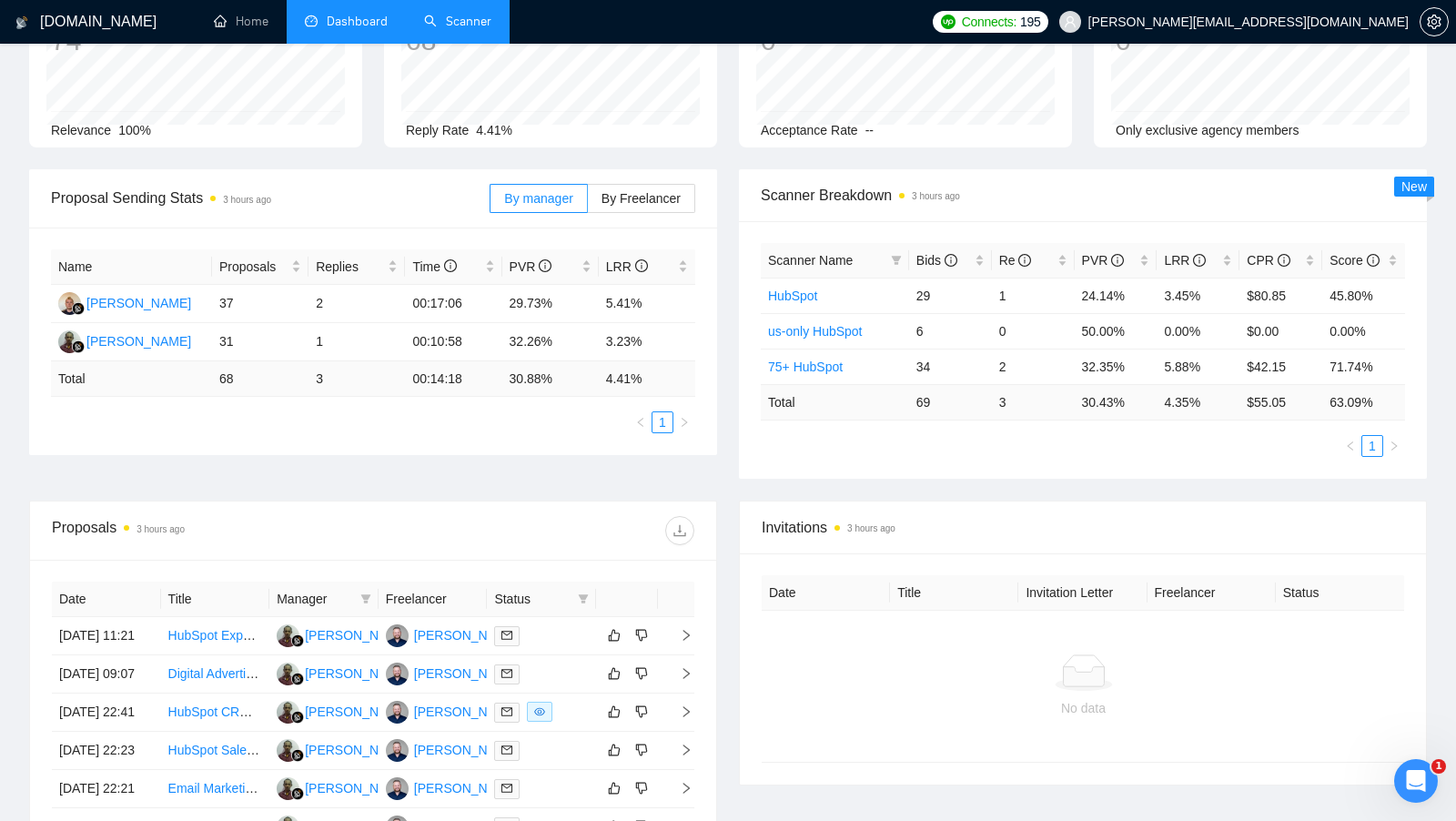
scroll to position [169, 0]
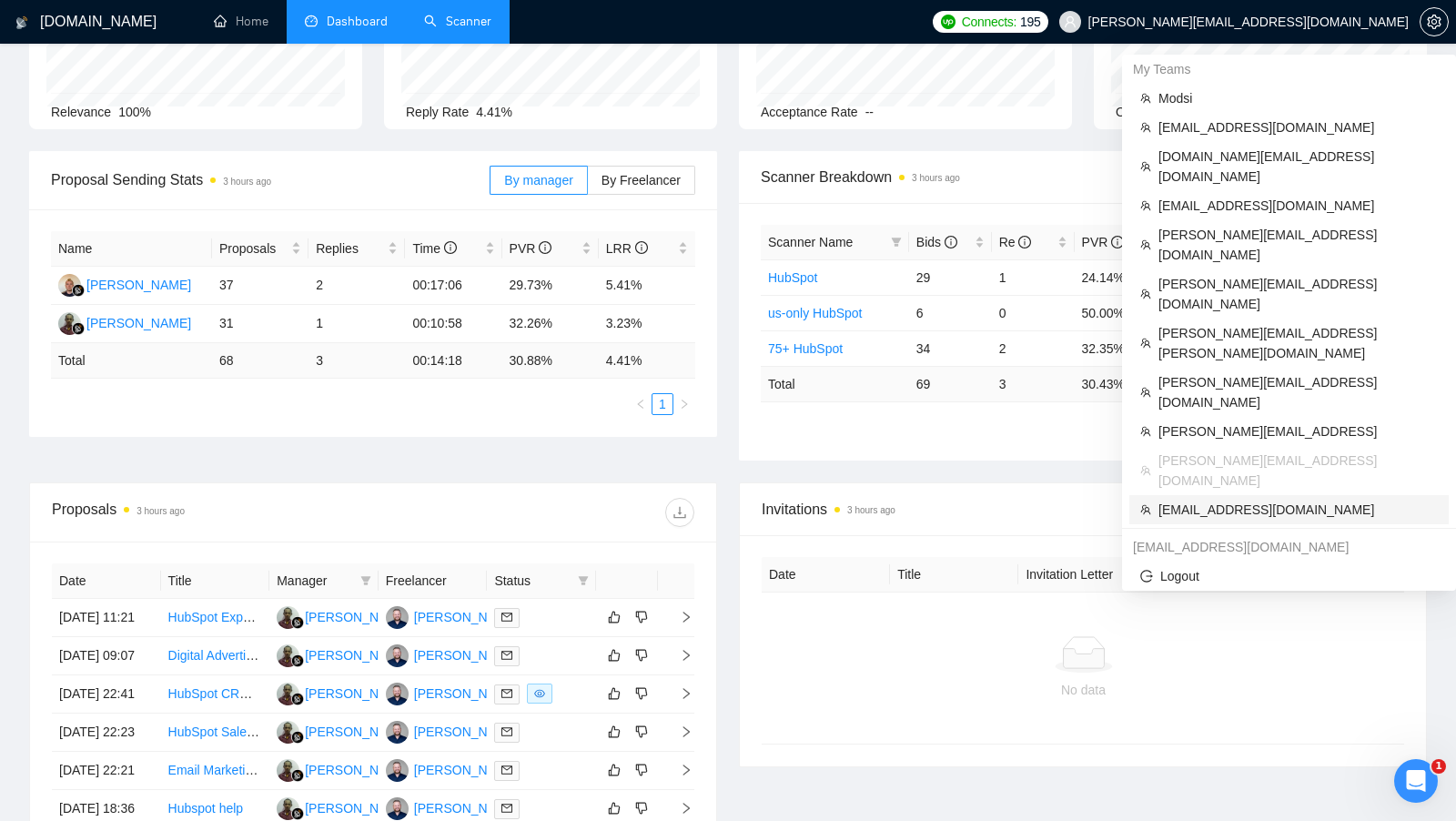
click at [1205, 500] on span "[EMAIL_ADDRESS][DOMAIN_NAME]" at bounding box center [1299, 510] width 280 height 20
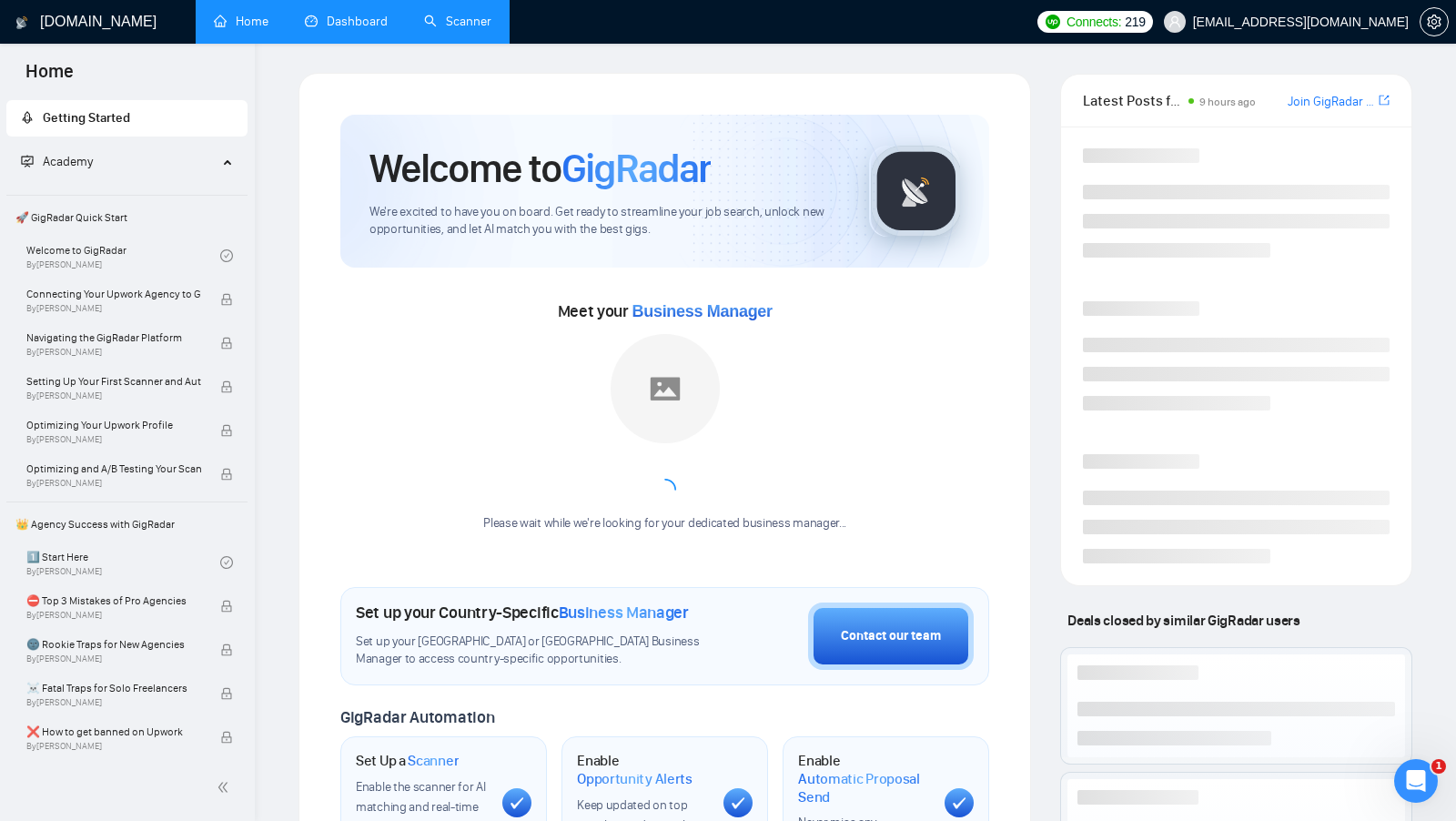
click at [341, 29] on link "Dashboard" at bounding box center [346, 21] width 83 height 16
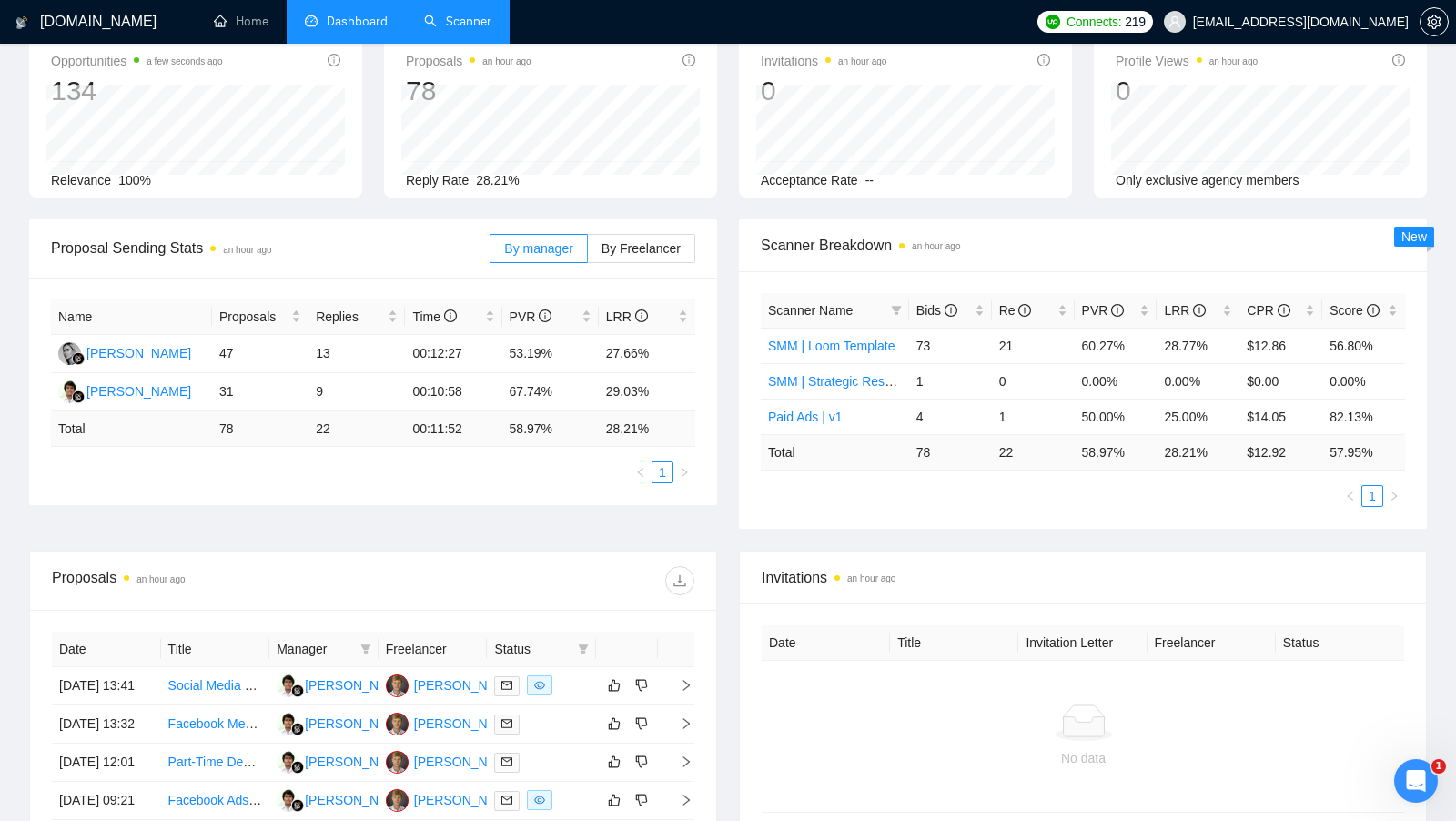
scroll to position [103, 0]
click at [436, 684] on div "[PERSON_NAME]" at bounding box center [467, 684] width 105 height 20
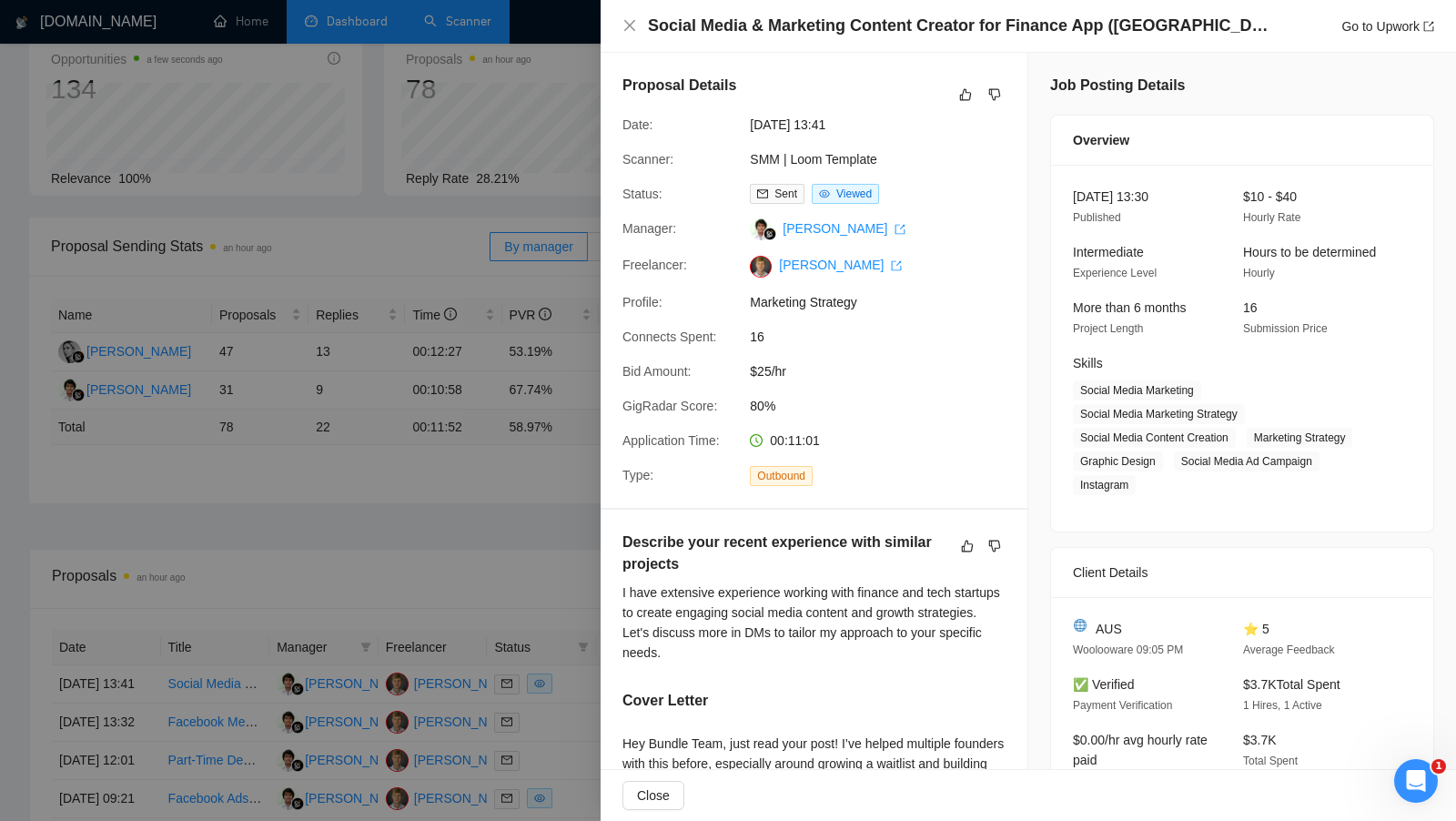
click at [535, 649] on div at bounding box center [728, 410] width 1456 height 821
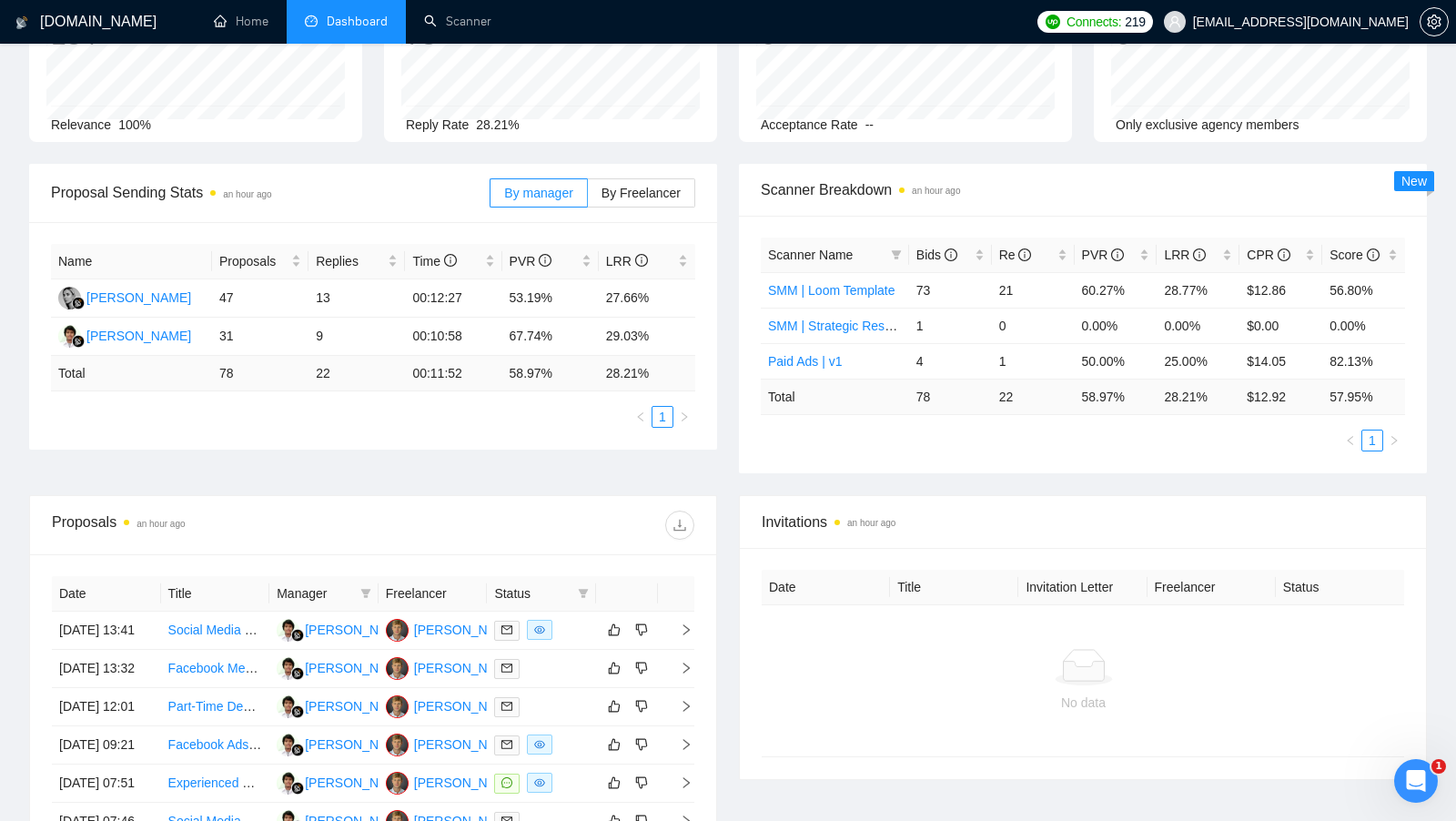
scroll to position [251, 0]
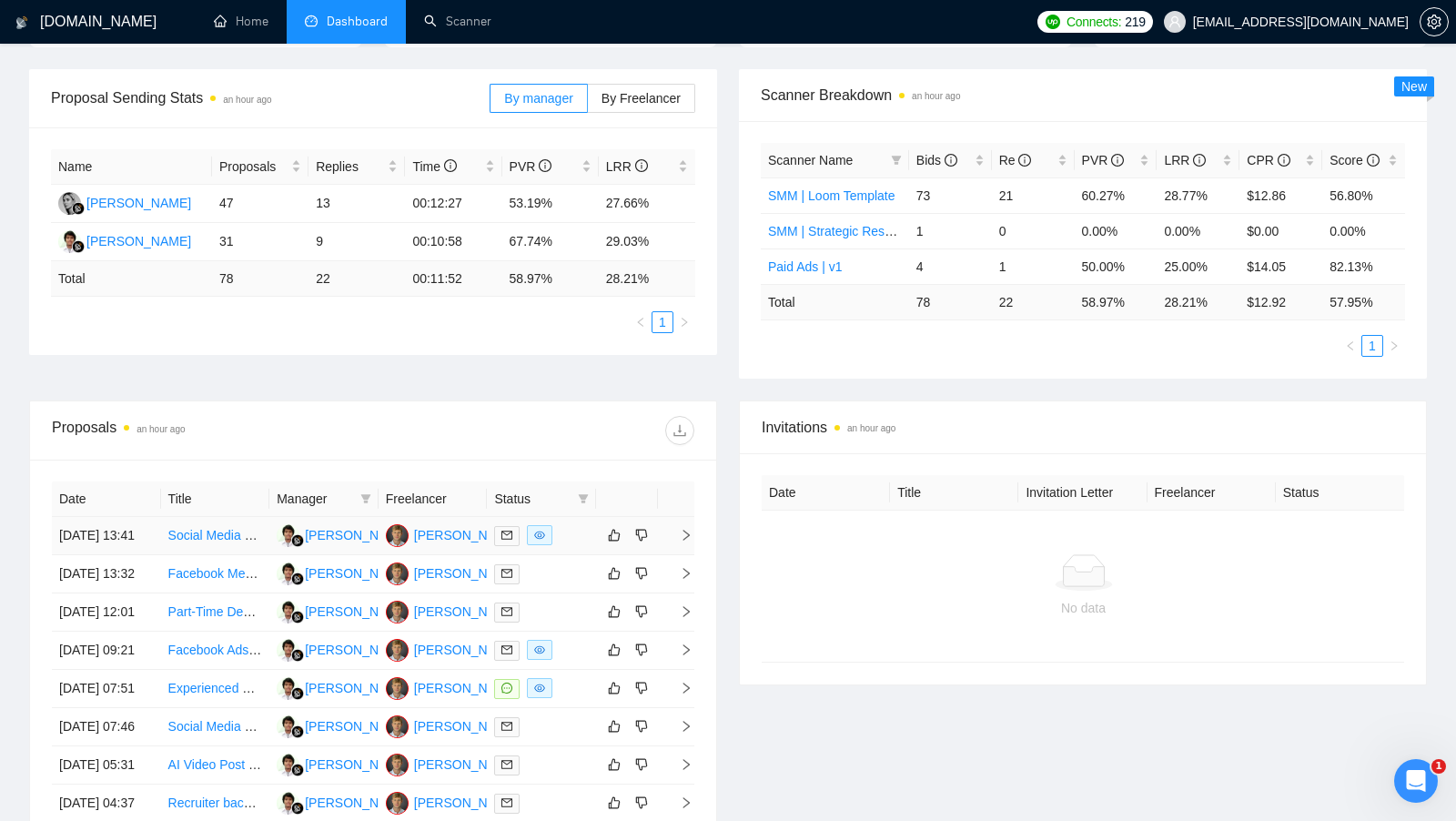
click at [570, 531] on div at bounding box center [541, 535] width 95 height 21
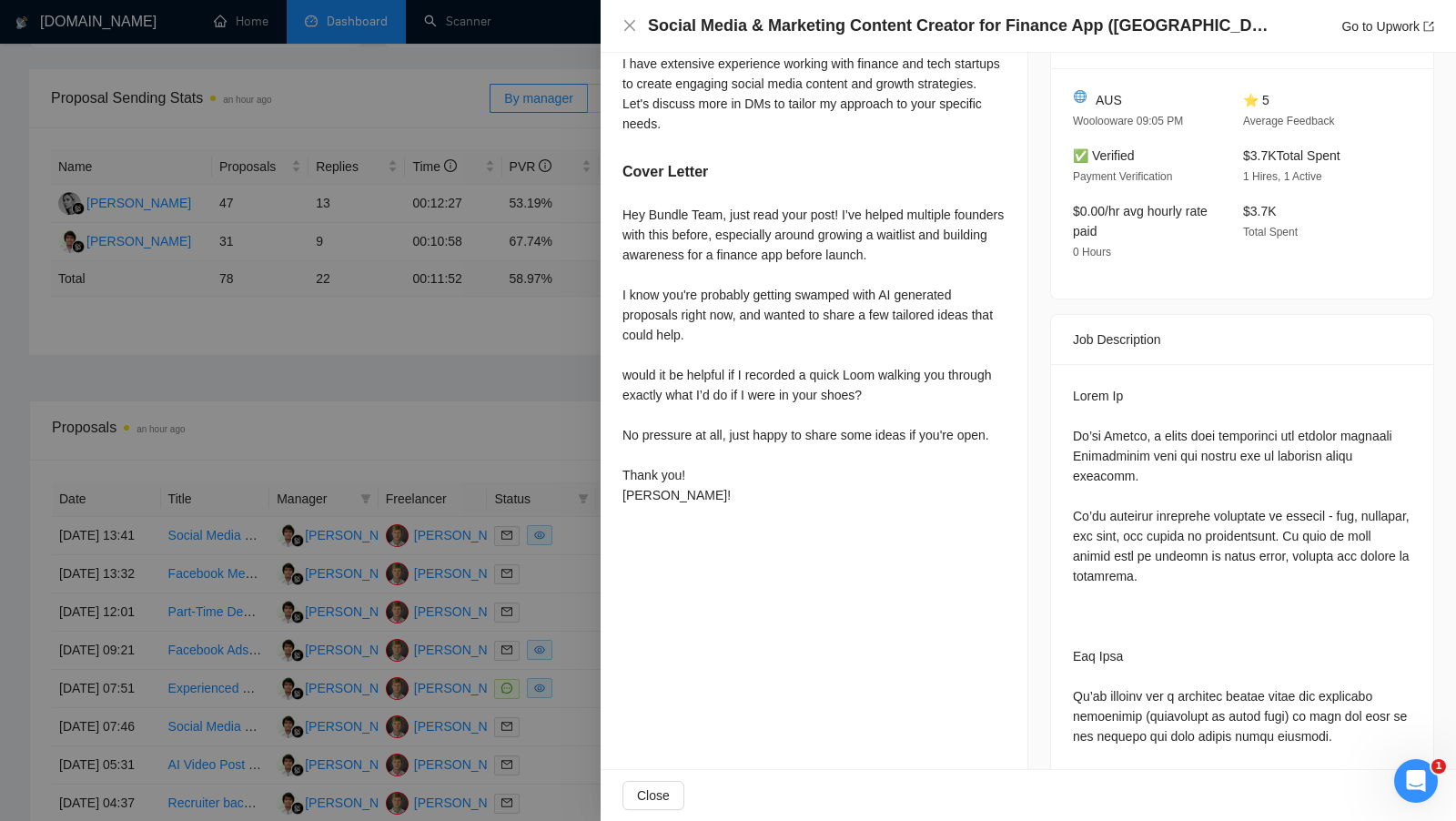
scroll to position [527, 0]
click at [458, 442] on div at bounding box center [728, 410] width 1456 height 821
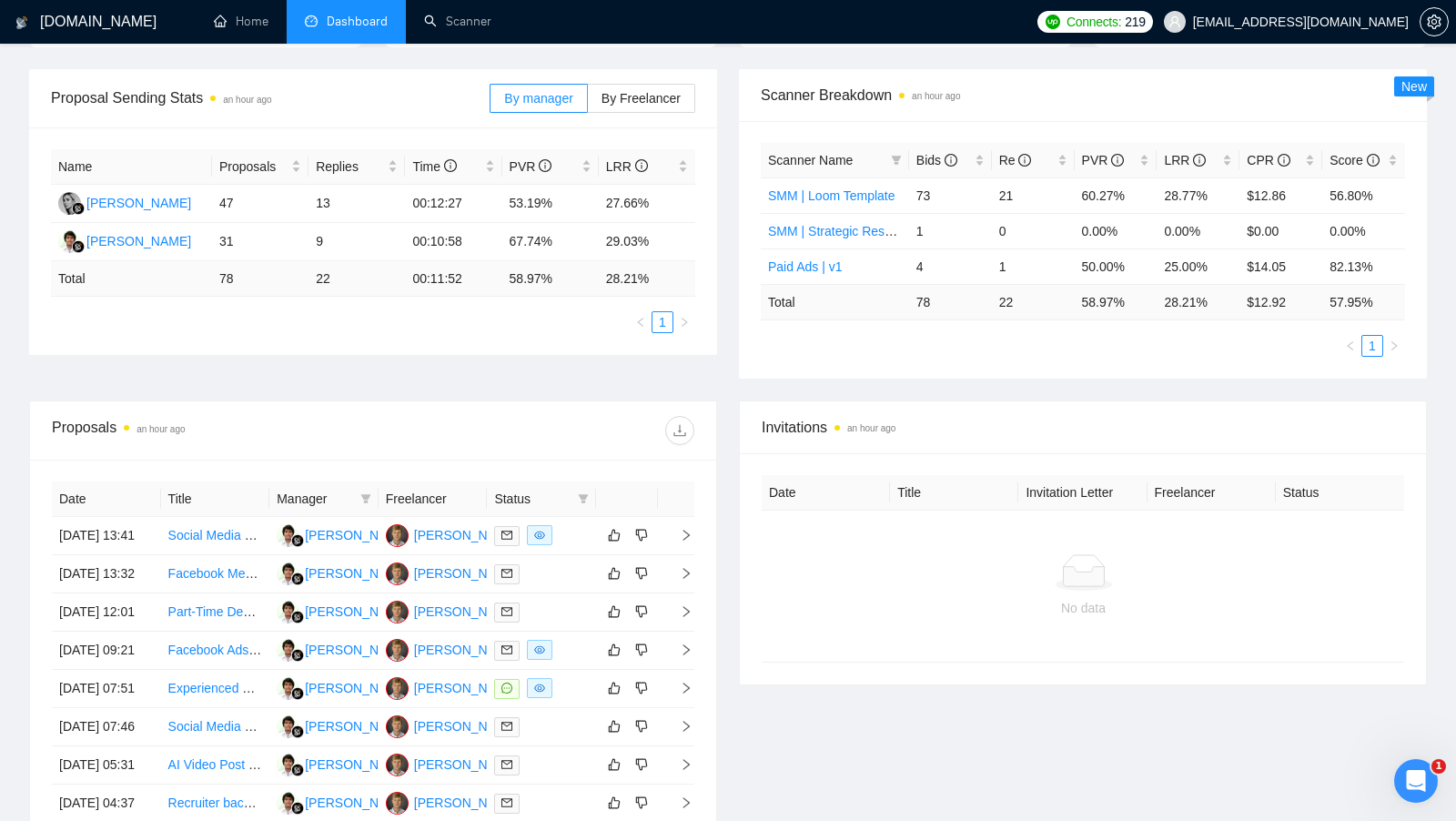
scroll to position [150, 0]
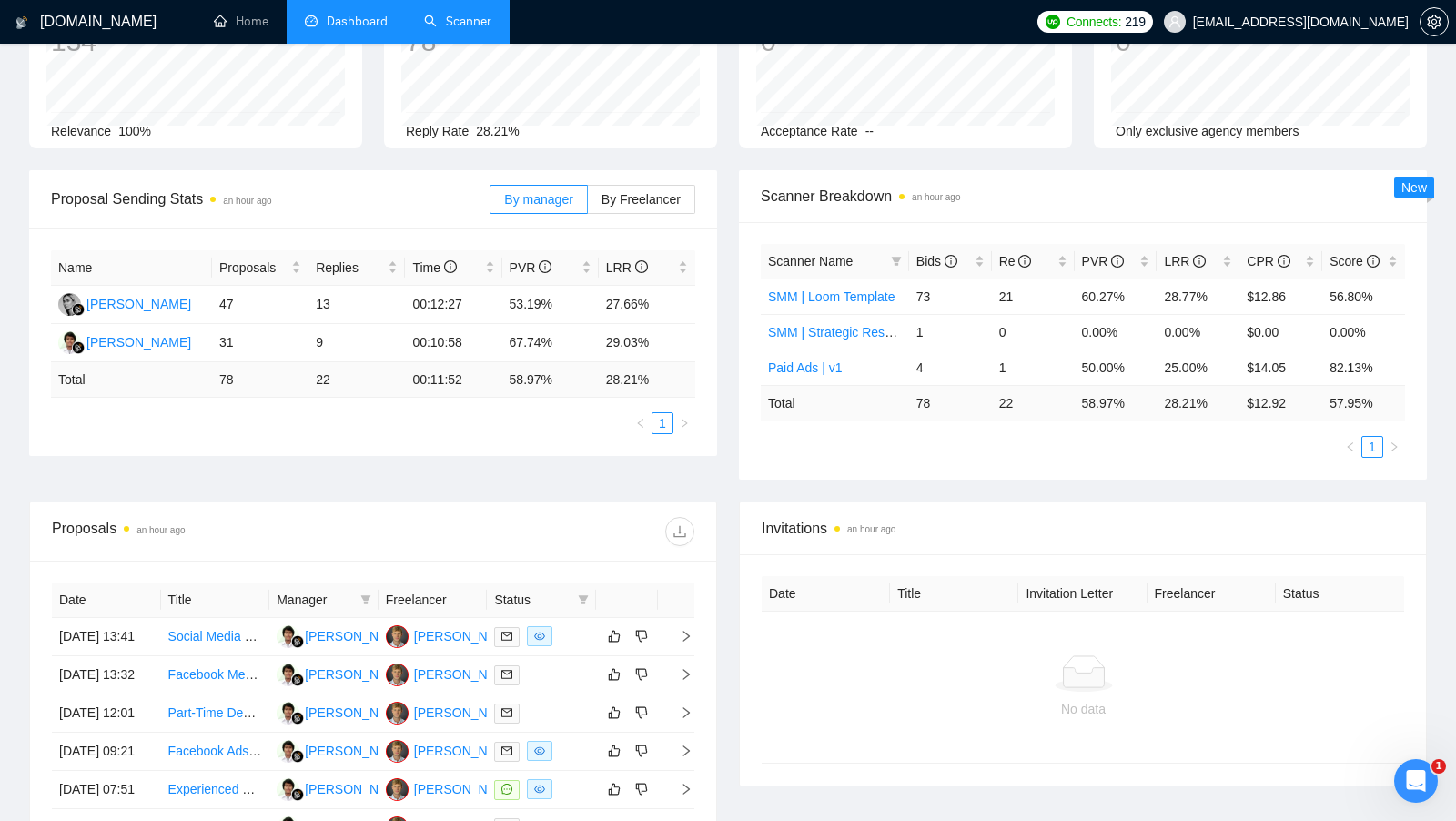
click at [438, 14] on link "Scanner" at bounding box center [457, 21] width 67 height 16
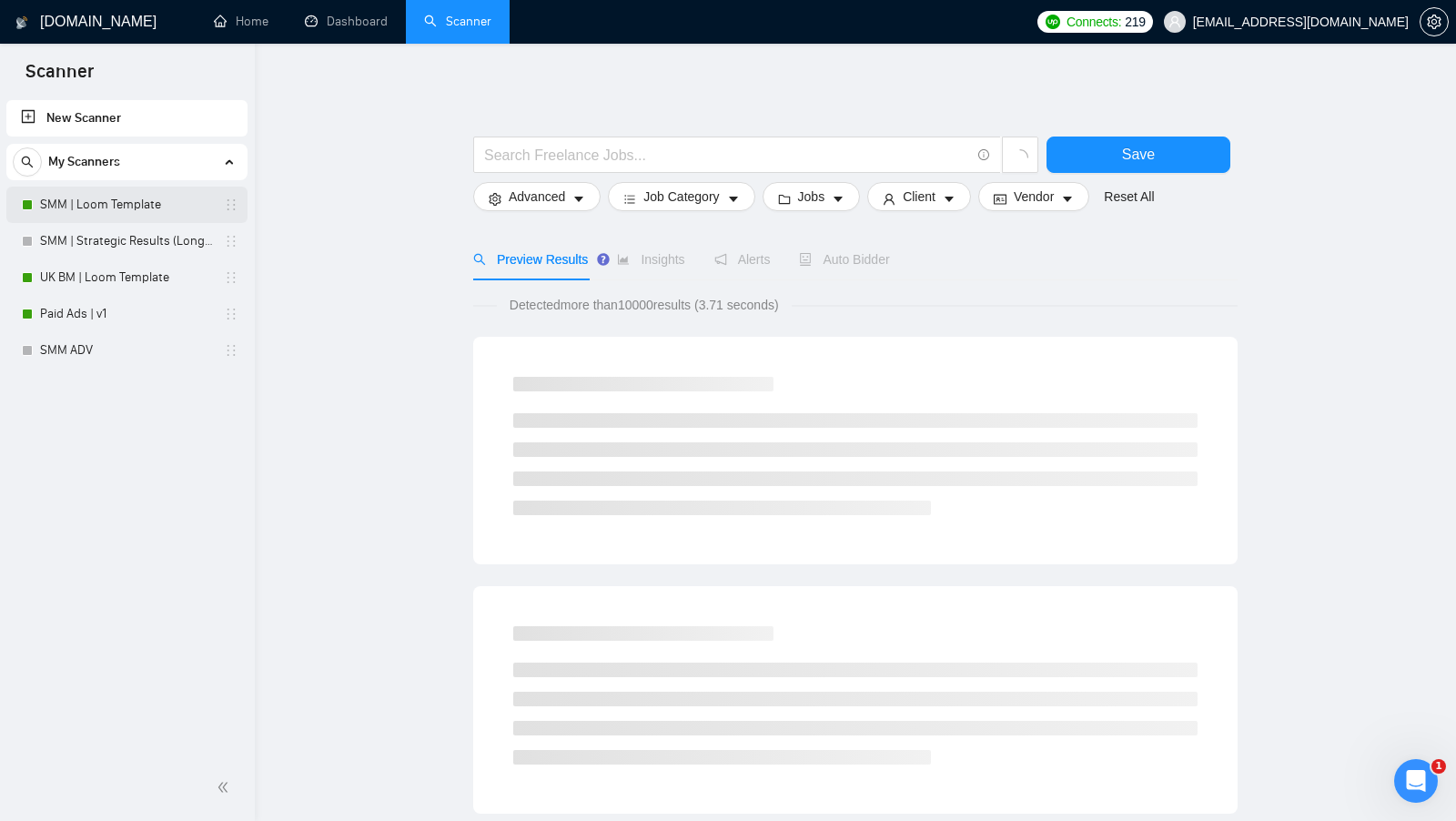
click at [145, 192] on link "SMM | Loom Template" at bounding box center [127, 205] width 173 height 37
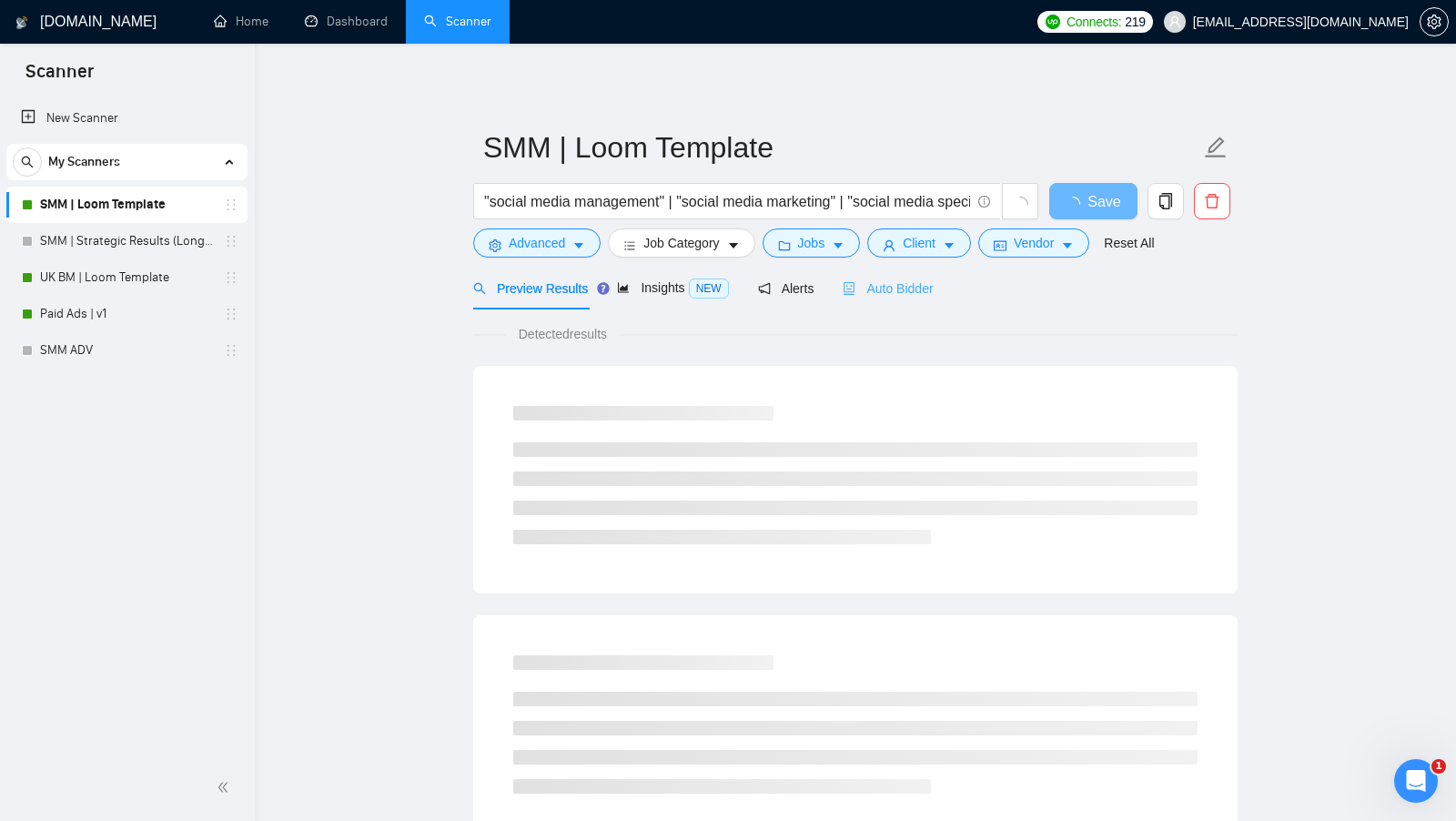
click at [907, 299] on div "Auto Bidder" at bounding box center [888, 288] width 90 height 42
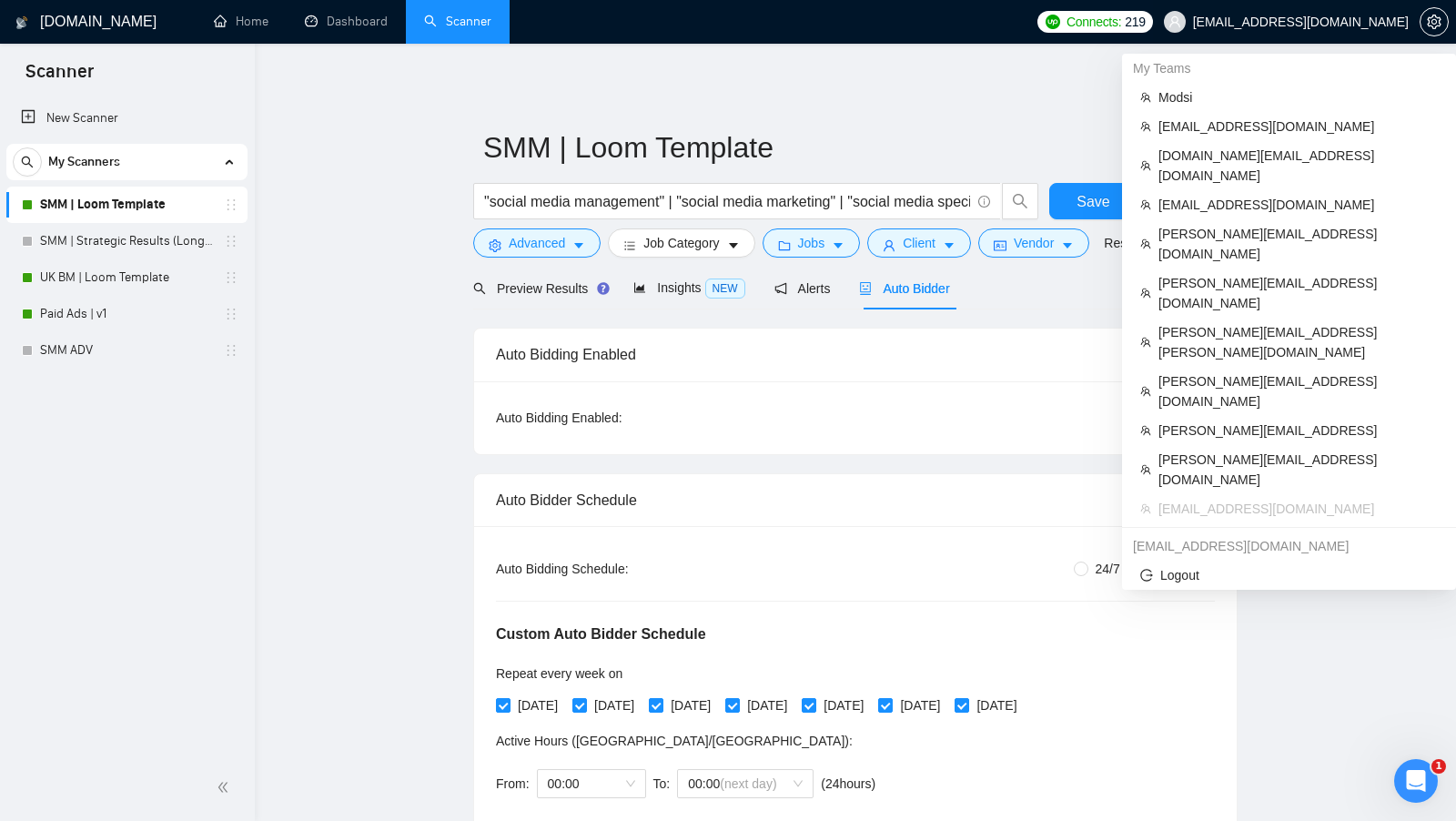
click at [1283, 22] on span "[EMAIL_ADDRESS][DOMAIN_NAME]" at bounding box center [1300, 22] width 215 height 0
copy div "[EMAIL_ADDRESS][DOMAIN_NAME]"
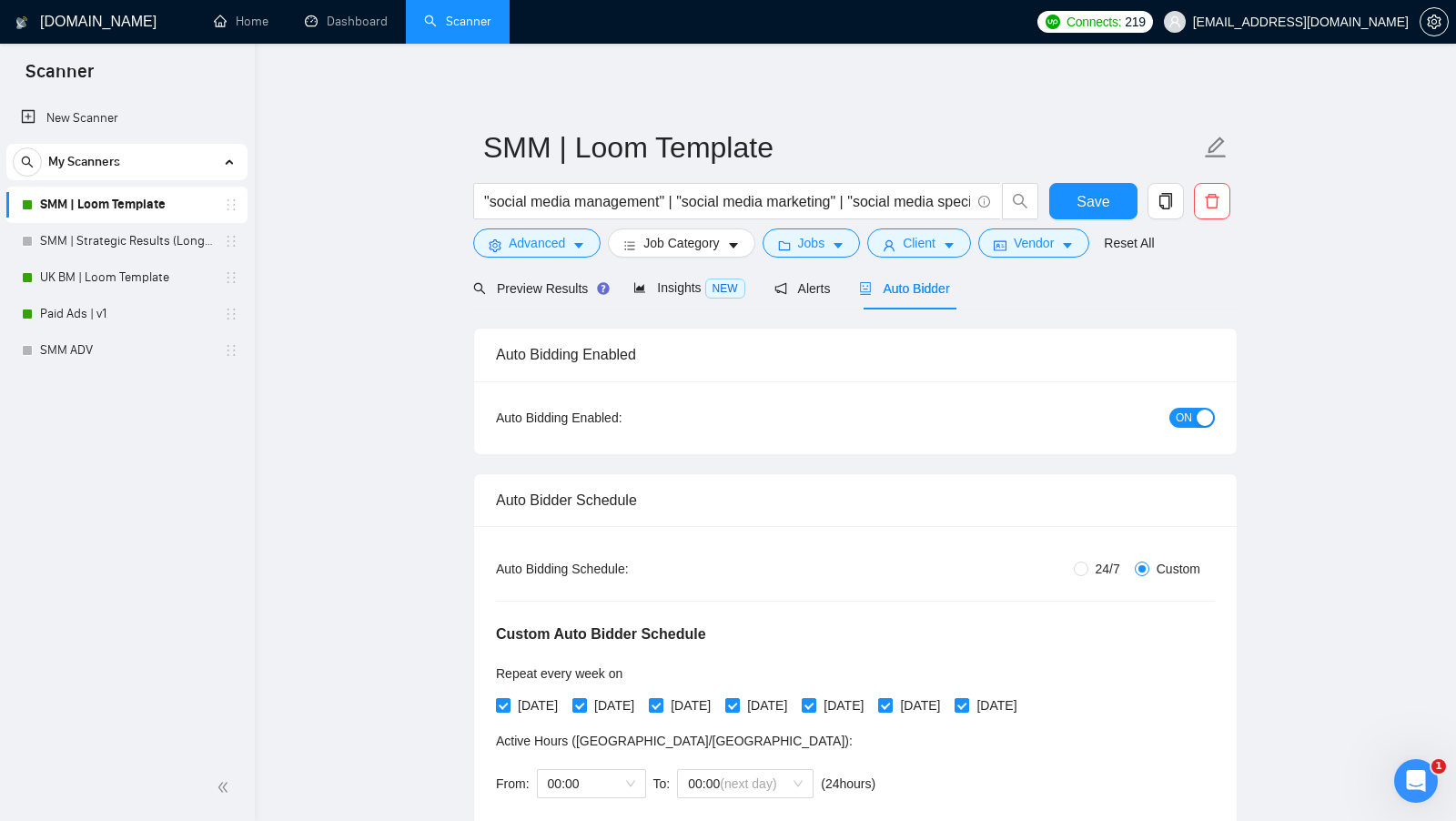
click at [474, 441] on div "Auto Bidding Enabled: ON" at bounding box center [855, 417] width 763 height 73
click at [328, 29] on link "Dashboard" at bounding box center [346, 21] width 83 height 16
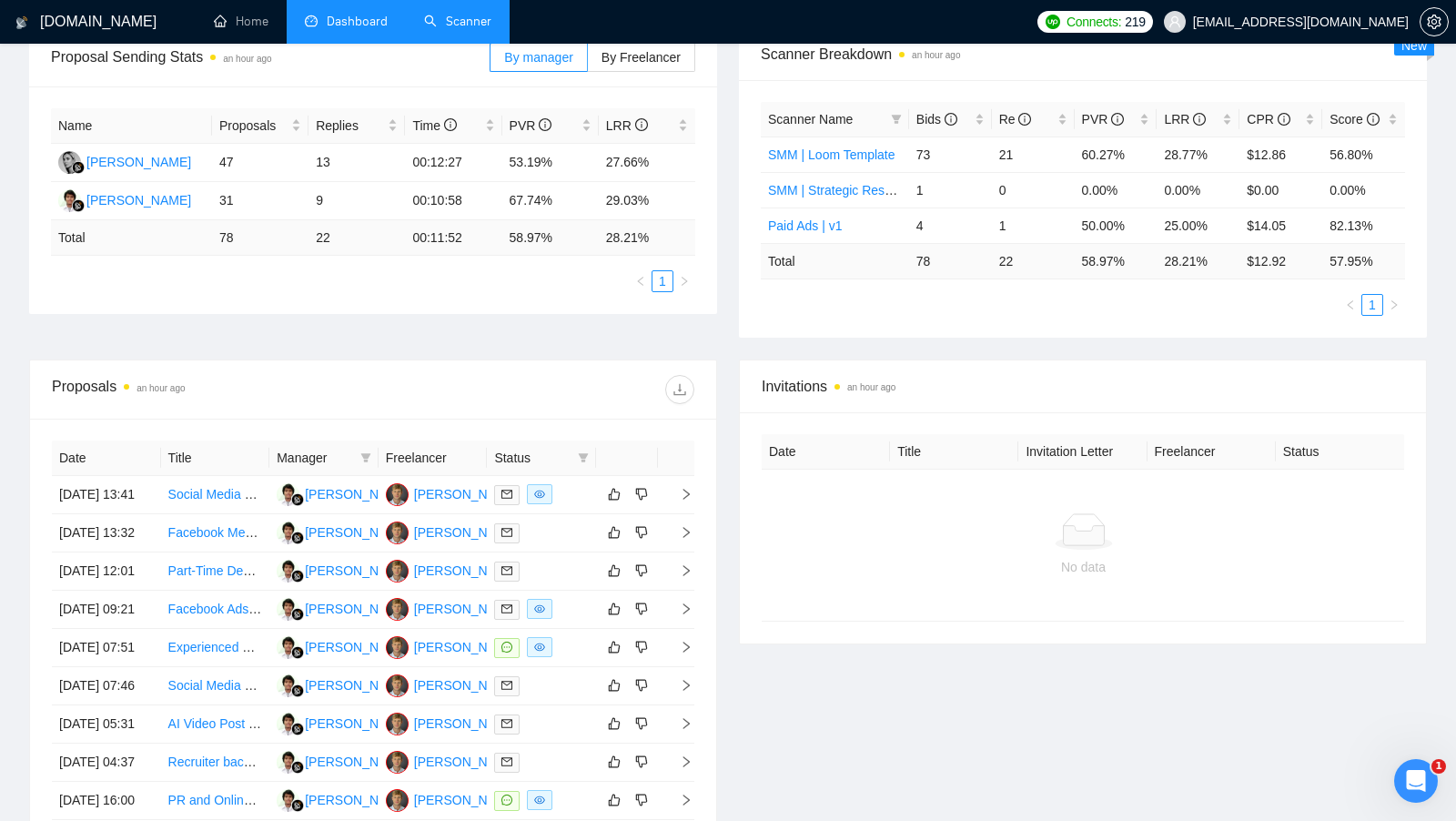
scroll to position [311, 0]
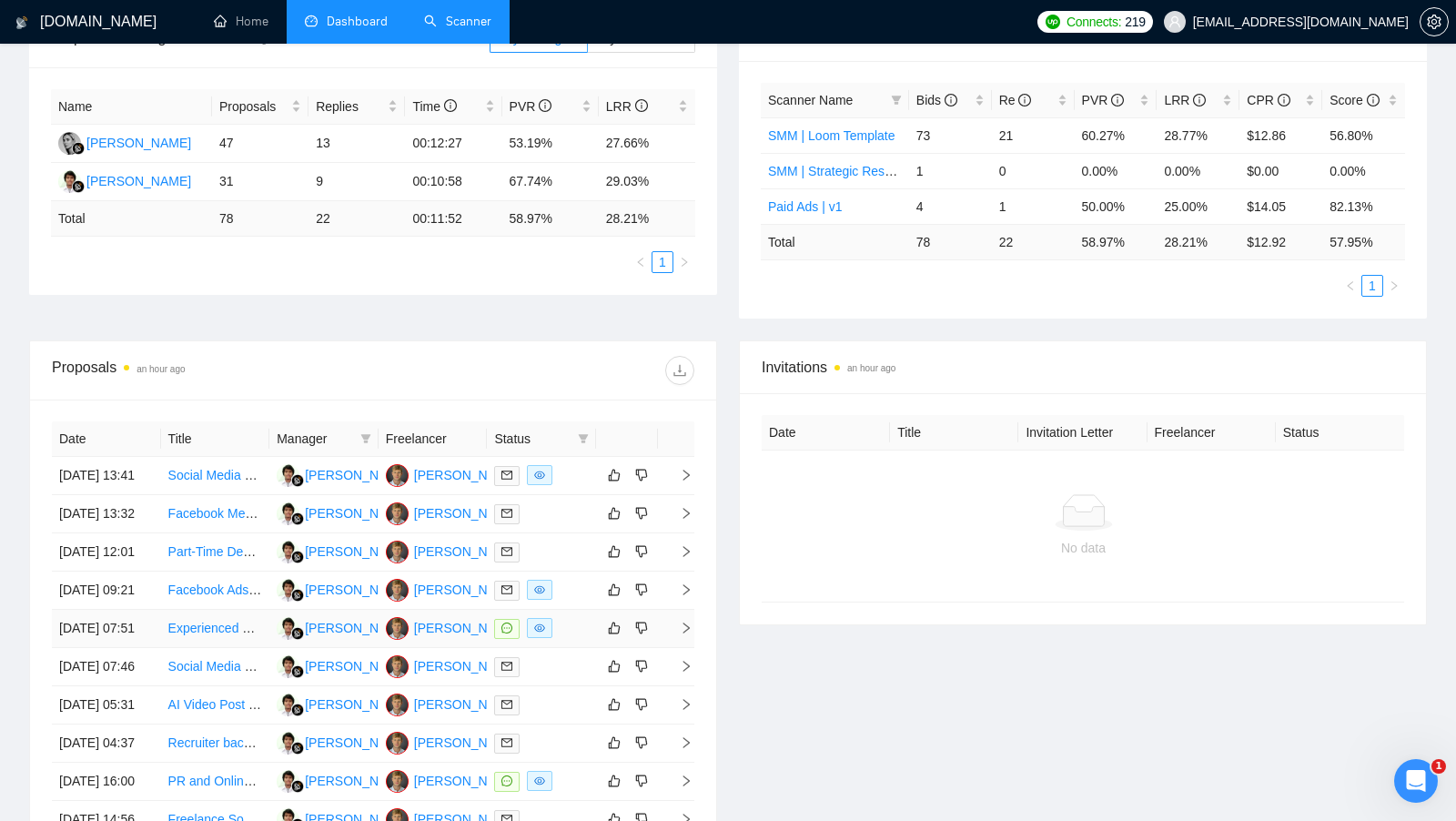
click at [572, 639] on div at bounding box center [541, 628] width 95 height 21
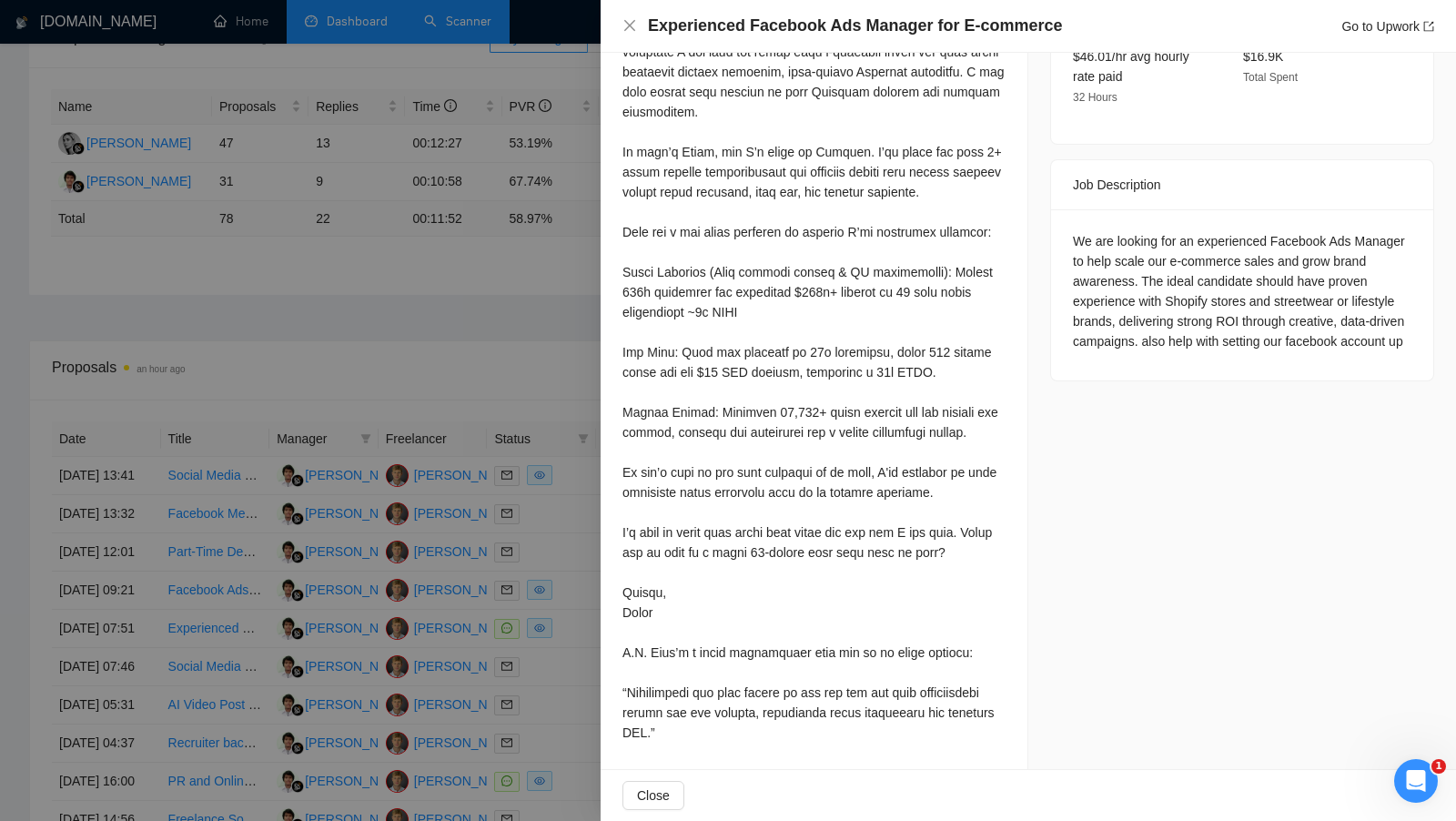
scroll to position [419, 0]
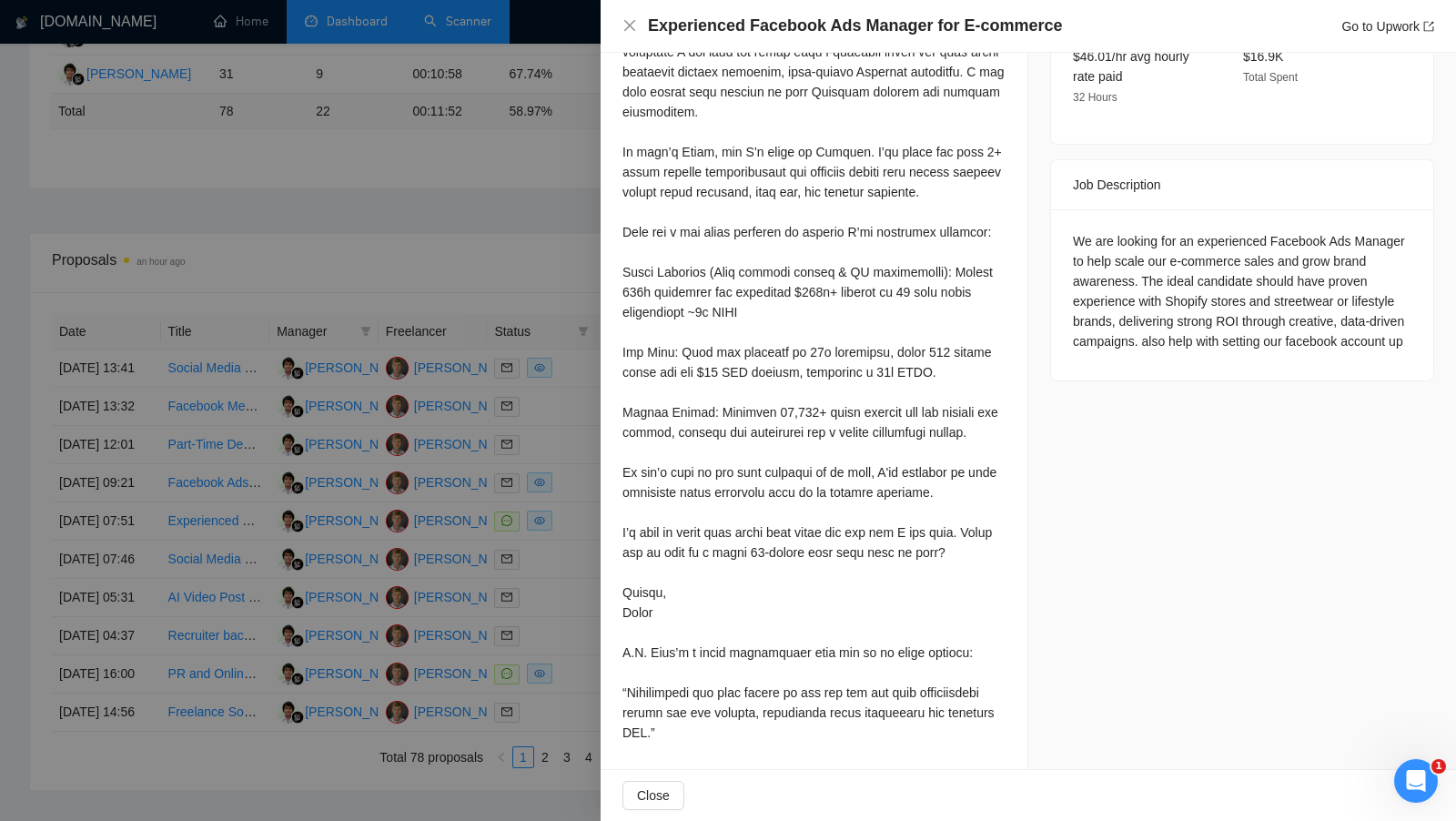
click at [560, 503] on div at bounding box center [728, 410] width 1456 height 821
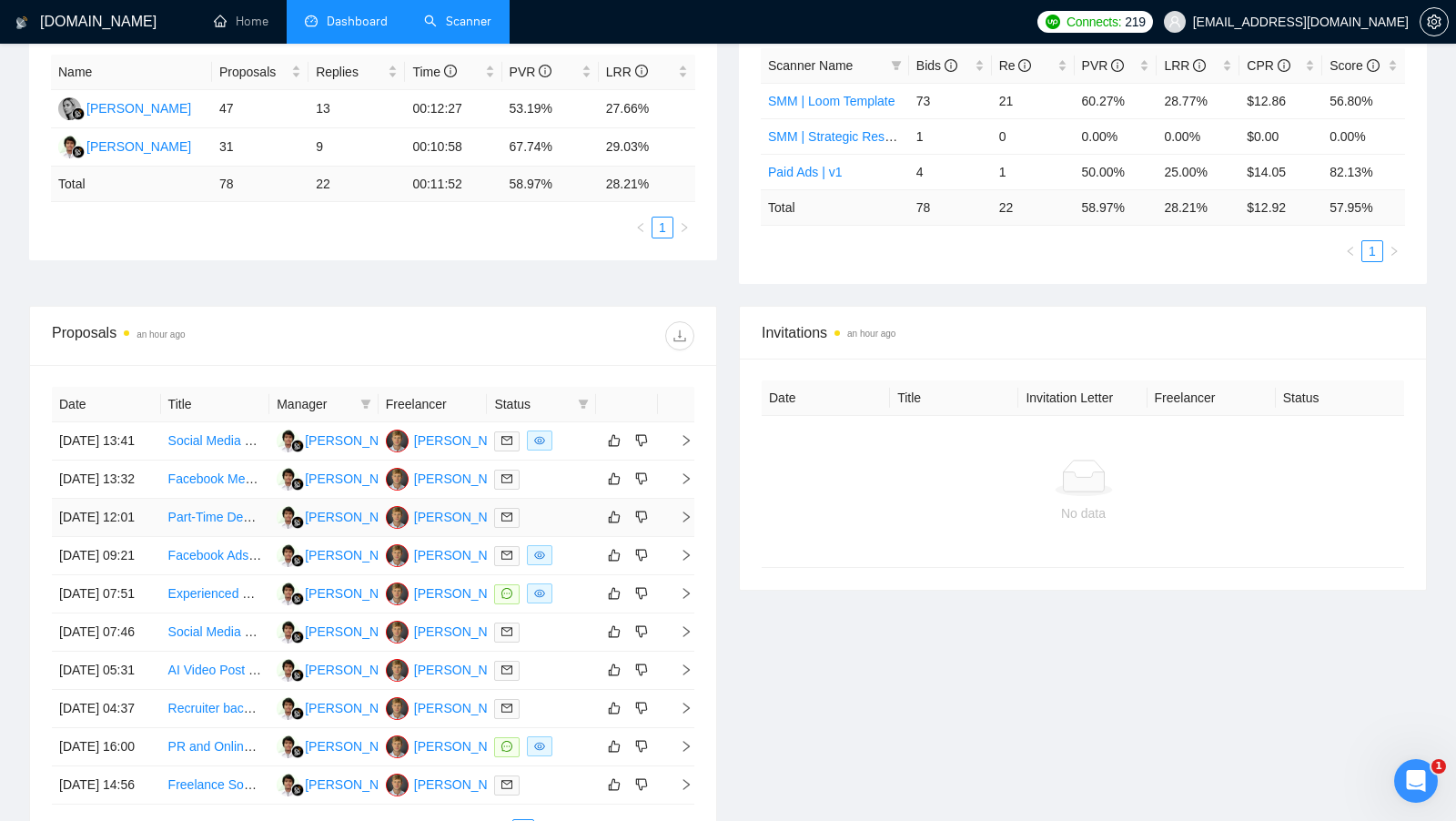
scroll to position [0, 0]
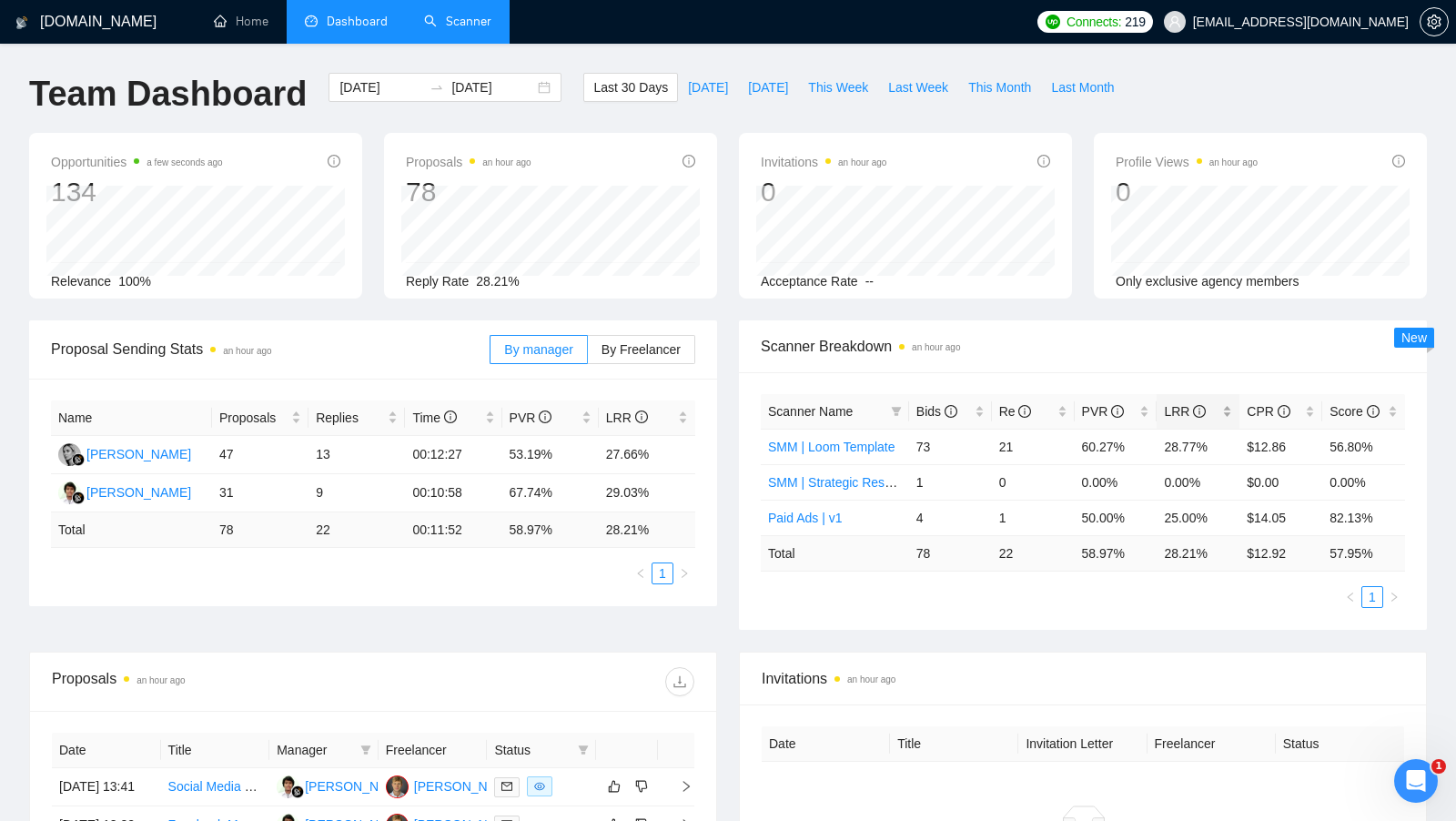
click at [1231, 407] on div "LRR" at bounding box center [1198, 411] width 68 height 20
click at [710, 360] on div "Proposal Sending Stats an hour ago By manager By Freelancer" at bounding box center [373, 350] width 688 height 59
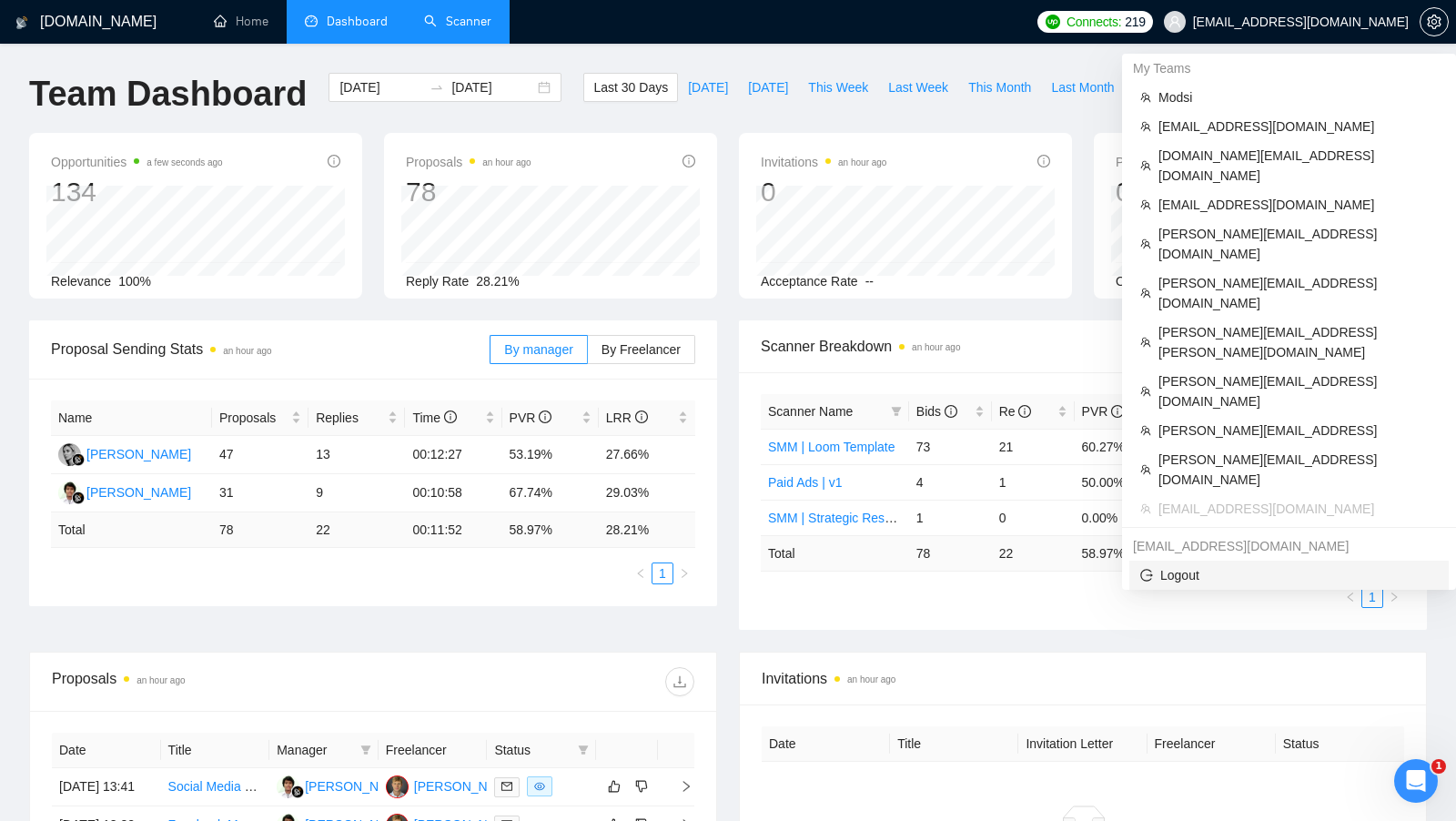
click at [1165, 565] on span "Logout" at bounding box center [1288, 575] width 297 height 20
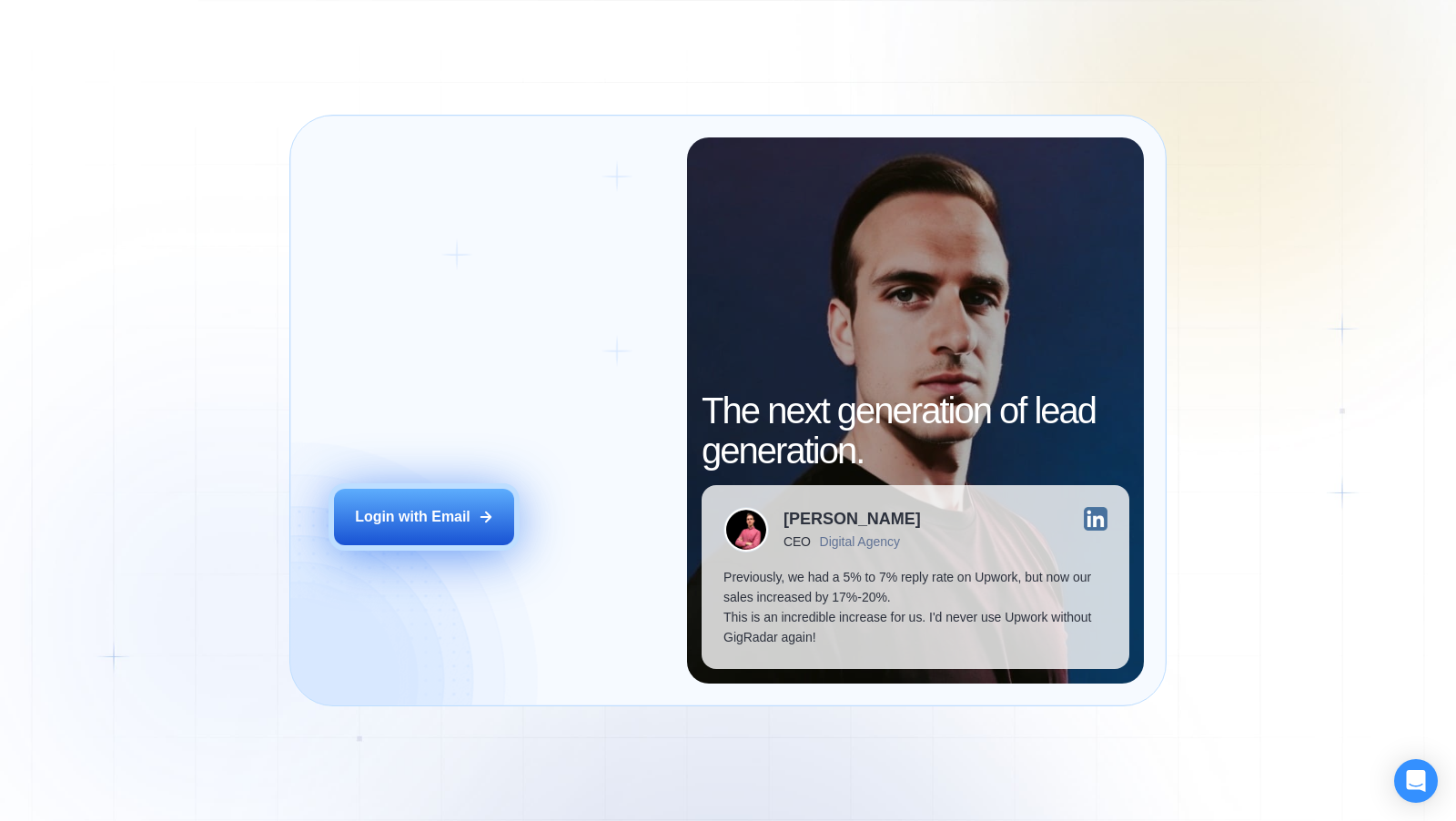
click at [421, 501] on button "Login with Email" at bounding box center [424, 516] width 180 height 56
